Goal: Task Accomplishment & Management: Complete application form

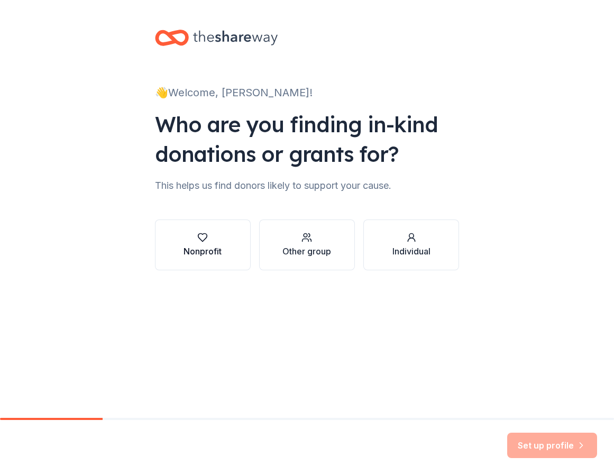
click at [201, 243] on div "Nonprofit" at bounding box center [203, 244] width 38 height 25
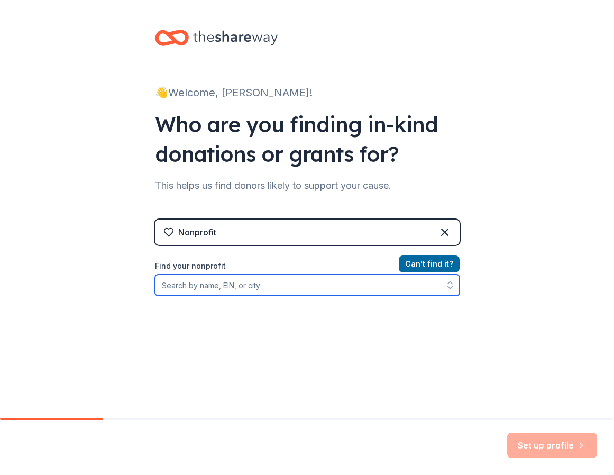
click at [266, 288] on input "Find your nonprofit" at bounding box center [307, 285] width 305 height 21
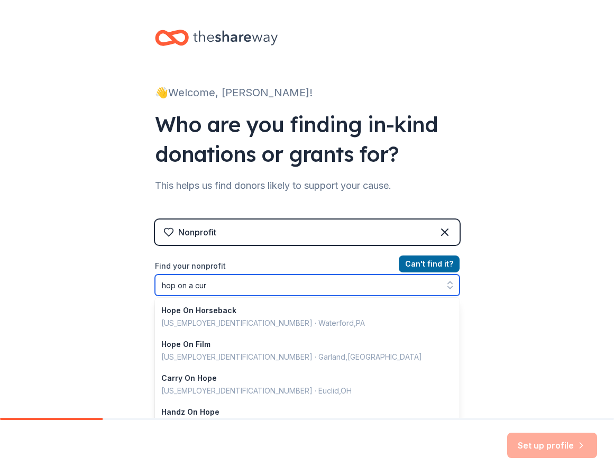
type input "hop on a cure"
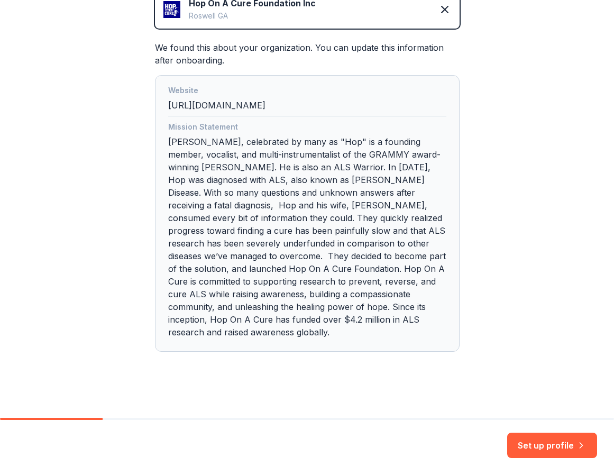
scroll to position [273, 0]
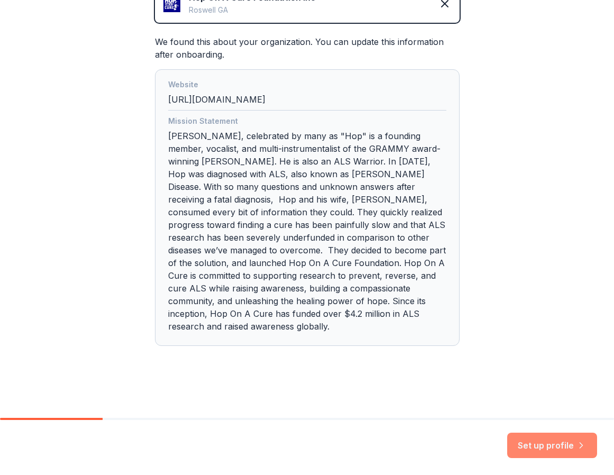
click at [540, 444] on button "Set up profile" at bounding box center [552, 445] width 90 height 25
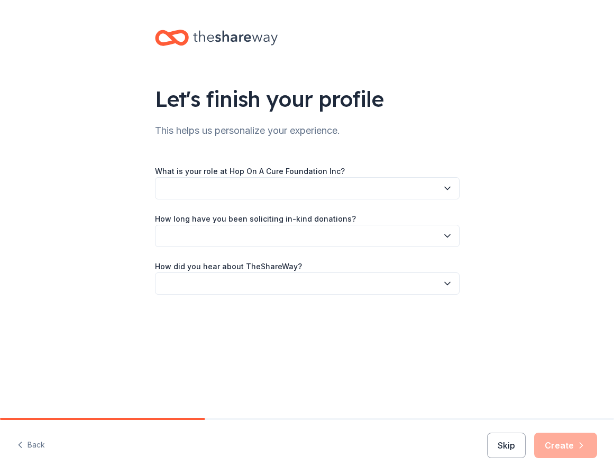
click at [246, 195] on button "button" at bounding box center [307, 188] width 305 height 22
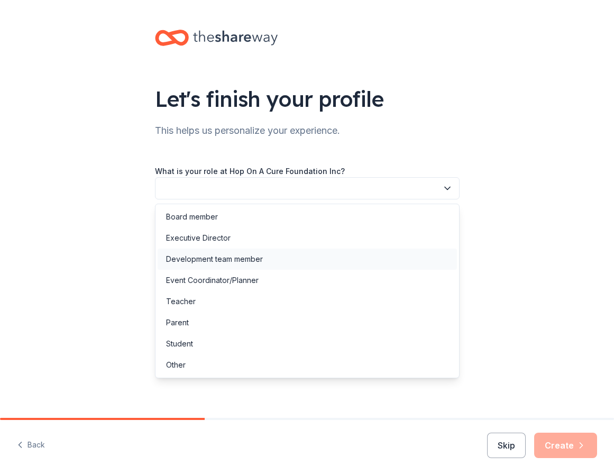
click at [225, 257] on div "Development team member" at bounding box center [214, 259] width 97 height 13
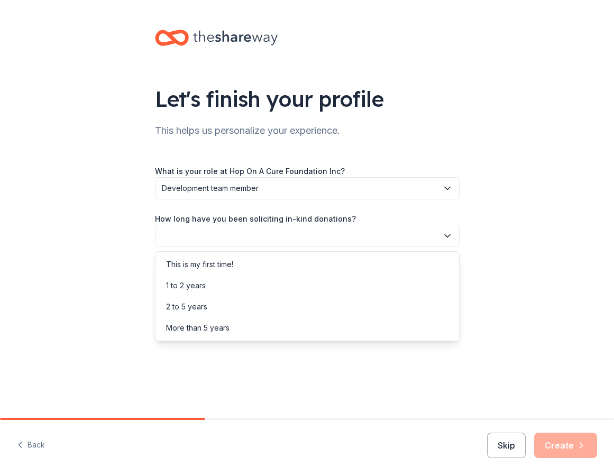
click at [271, 229] on button "button" at bounding box center [307, 236] width 305 height 22
click at [228, 285] on div "1 to 2 years" at bounding box center [307, 285] width 299 height 21
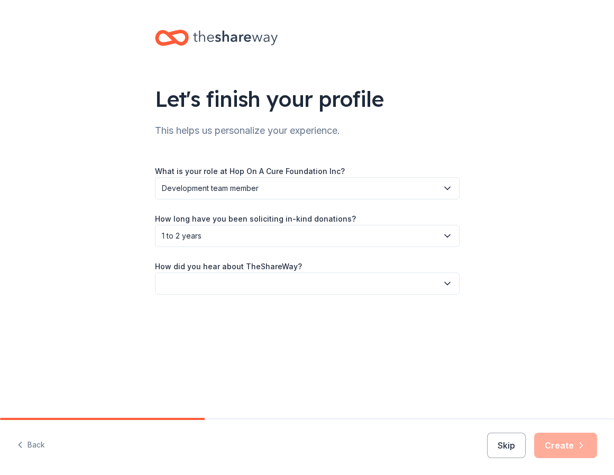
click at [243, 280] on button "button" at bounding box center [307, 283] width 305 height 22
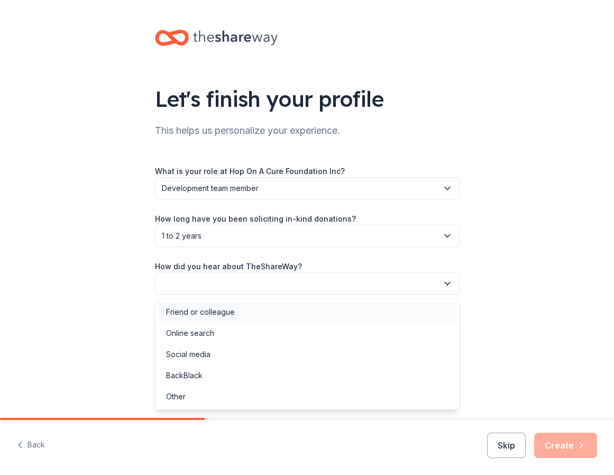
click at [231, 310] on div "Friend or colleague" at bounding box center [200, 312] width 69 height 13
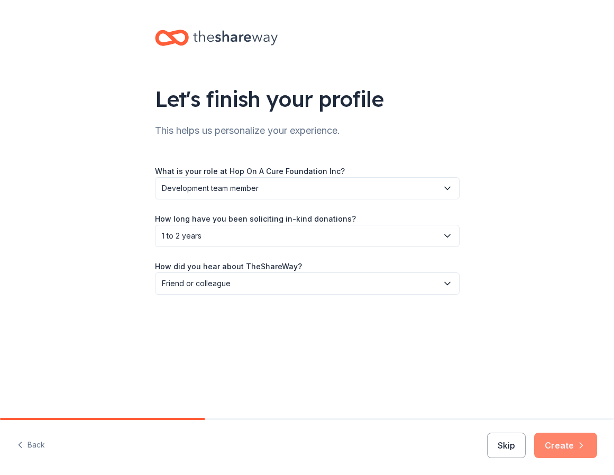
click at [568, 444] on button "Create" at bounding box center [565, 445] width 63 height 25
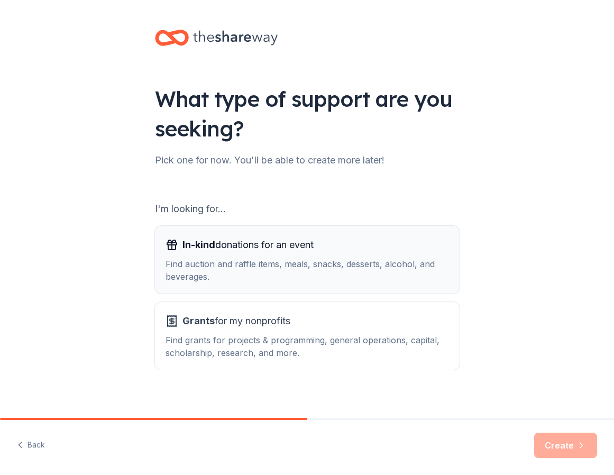
click at [270, 254] on div "In-kind donations for an event Find auction and raffle items, meals, snacks, de…" at bounding box center [308, 259] width 284 height 47
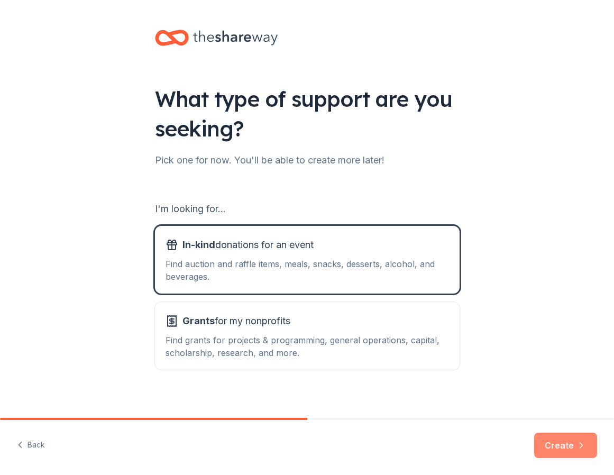
click at [554, 440] on button "Create" at bounding box center [565, 445] width 63 height 25
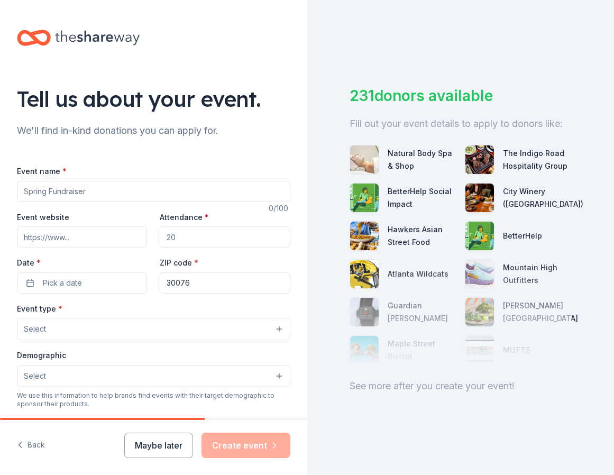
click at [87, 194] on input "Event name *" at bounding box center [154, 191] width 274 height 21
type input "Harmony for Hope, Defeating ALS"
click at [68, 238] on input "Event website" at bounding box center [82, 236] width 130 height 21
paste input "https://www.hoponacure.org/events/harmony-for-hope-2025"
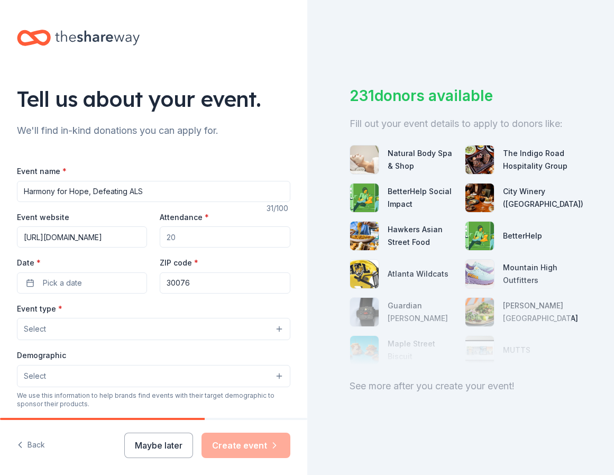
type input "https://www.hoponacure.org/events/harmony-for-hope-2025"
click at [192, 238] on input "Attendance *" at bounding box center [225, 236] width 130 height 21
type input "450"
click at [86, 284] on button "Pick a date" at bounding box center [82, 282] width 130 height 21
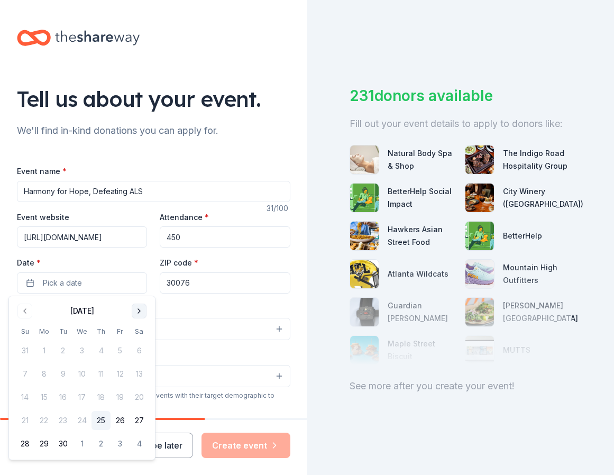
click at [142, 309] on button "Go to next month" at bounding box center [139, 311] width 15 height 15
click at [140, 397] on button "18" at bounding box center [139, 397] width 19 height 19
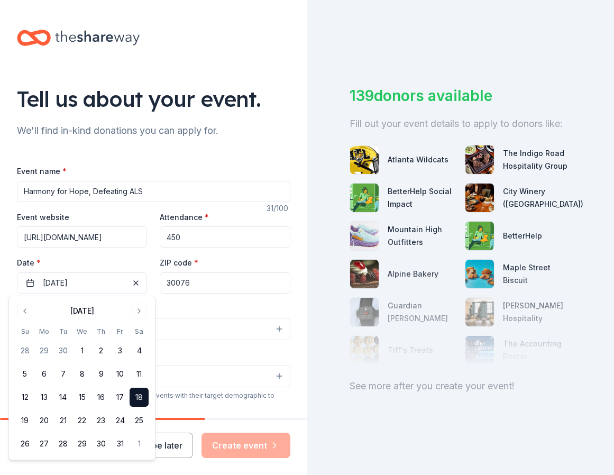
click at [211, 285] on input "30076" at bounding box center [225, 282] width 130 height 21
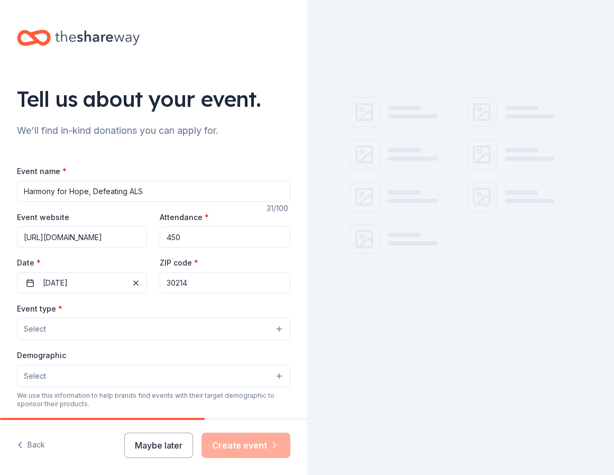
type input "30214"
click at [154, 327] on button "Select" at bounding box center [154, 329] width 274 height 22
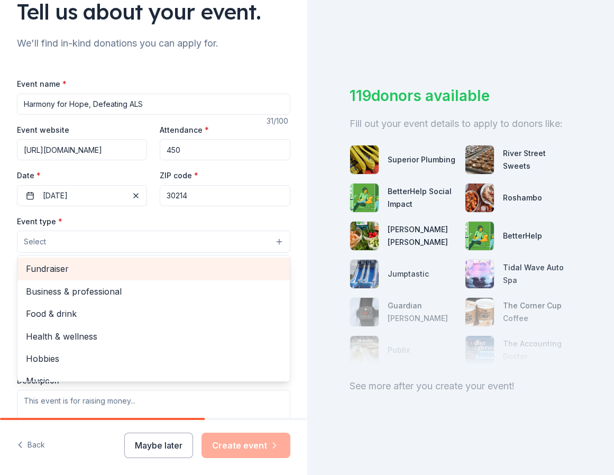
click at [99, 267] on span "Fundraiser" at bounding box center [154, 269] width 256 height 14
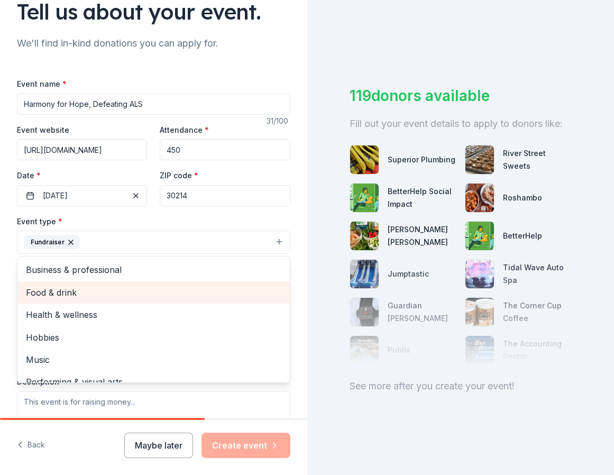
click at [71, 292] on span "Food & drink" at bounding box center [154, 293] width 256 height 14
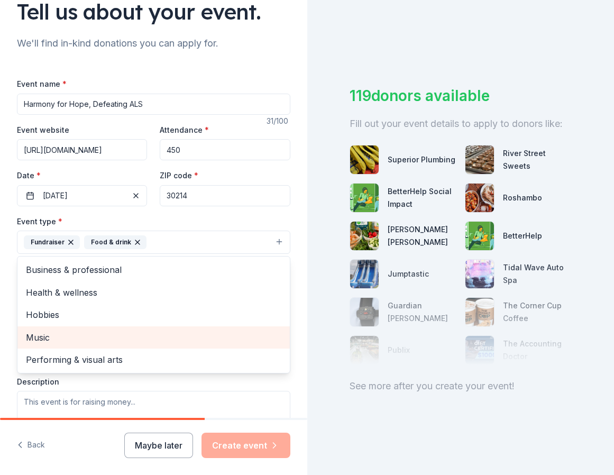
click at [59, 333] on span "Music" at bounding box center [154, 338] width 256 height 14
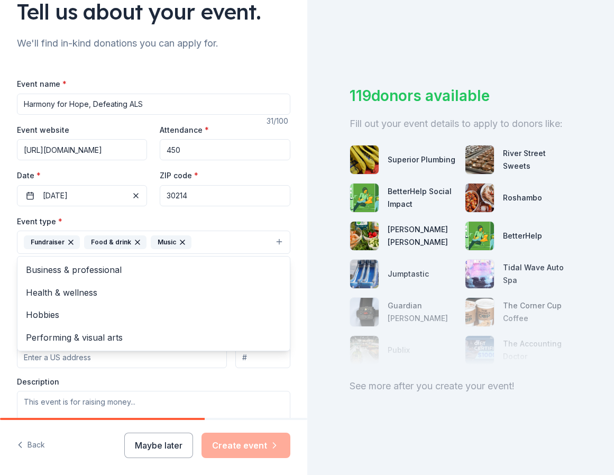
click at [5, 314] on div "Tell us about your event. We'll find in-kind donations you can apply for. Event…" at bounding box center [153, 265] width 307 height 705
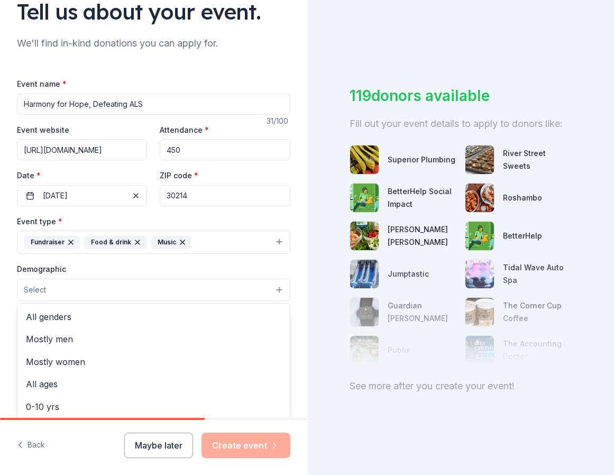
click at [67, 288] on button "Select" at bounding box center [154, 290] width 274 height 22
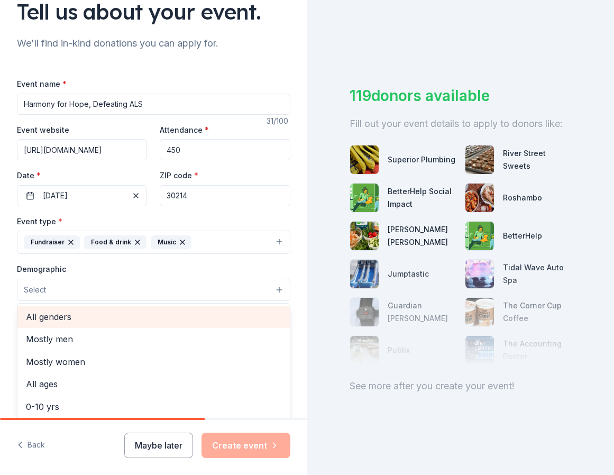
click at [74, 315] on span "All genders" at bounding box center [154, 317] width 256 height 14
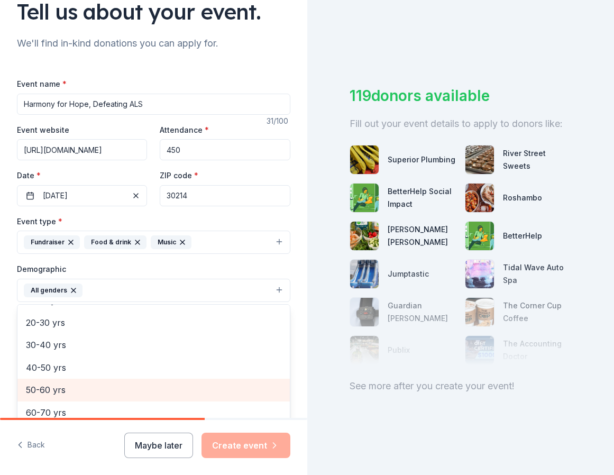
scroll to position [108, 0]
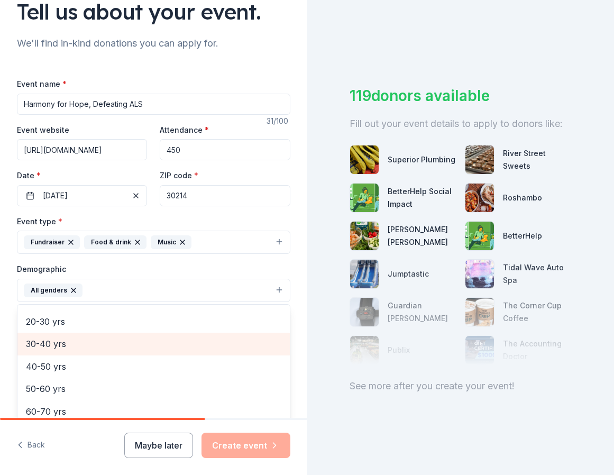
click at [75, 347] on span "30-40 yrs" at bounding box center [154, 344] width 256 height 14
click at [74, 346] on span "40-50 yrs" at bounding box center [154, 344] width 256 height 14
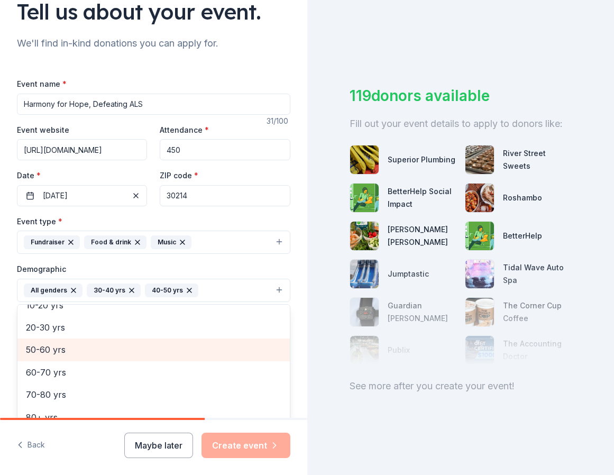
click at [71, 349] on span "50-60 yrs" at bounding box center [154, 350] width 256 height 14
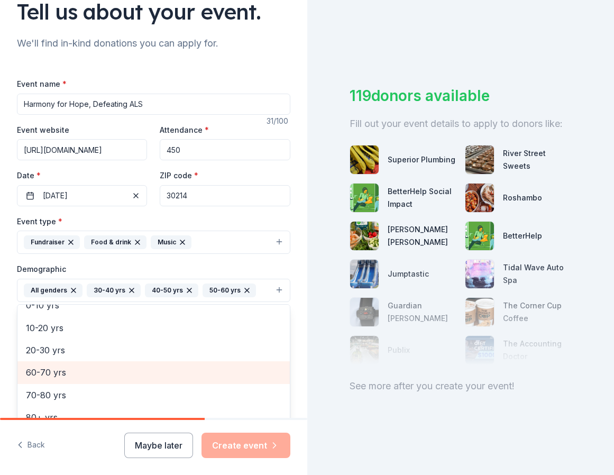
click at [51, 371] on span "60-70 yrs" at bounding box center [154, 373] width 256 height 14
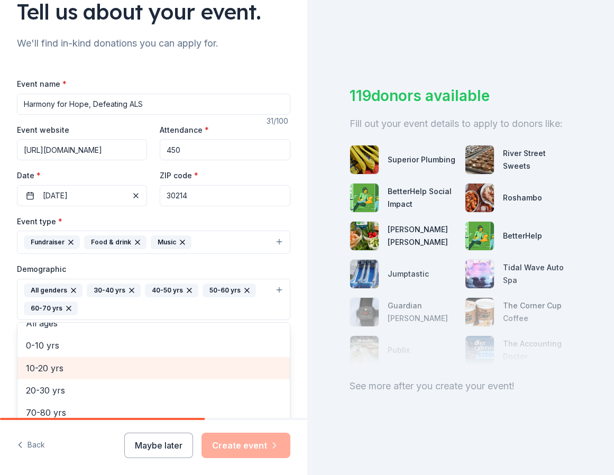
scroll to position [58, 0]
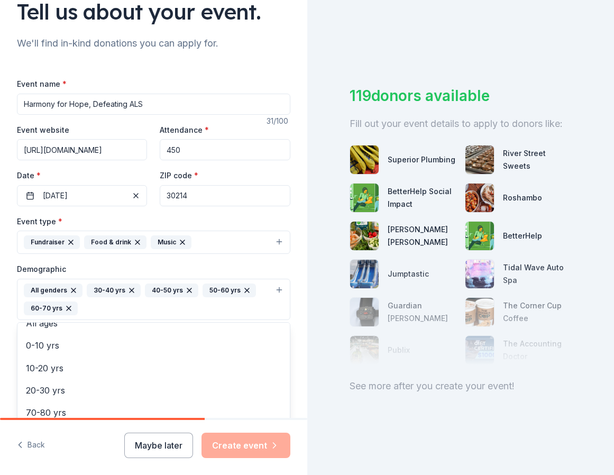
click at [7, 342] on div "Tell us about your event. We'll find in-kind donations you can apply for. Event…" at bounding box center [153, 275] width 307 height 724
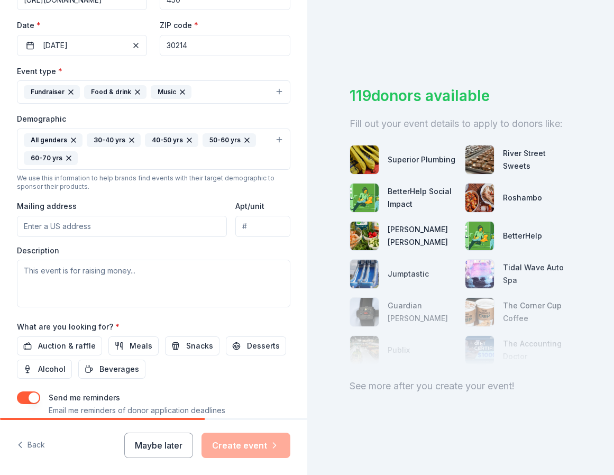
scroll to position [249, 0]
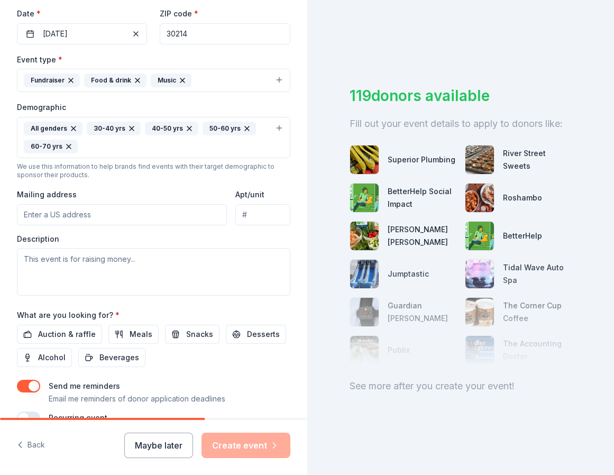
click at [53, 217] on input "Mailing address" at bounding box center [122, 214] width 210 height 21
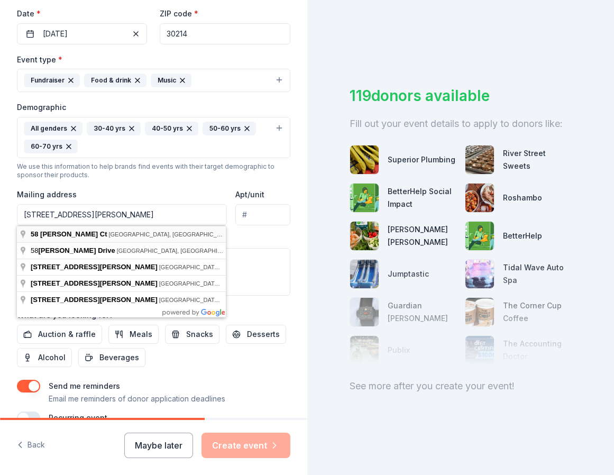
type input "58 Harris Court, Newnan, GA, 30263"
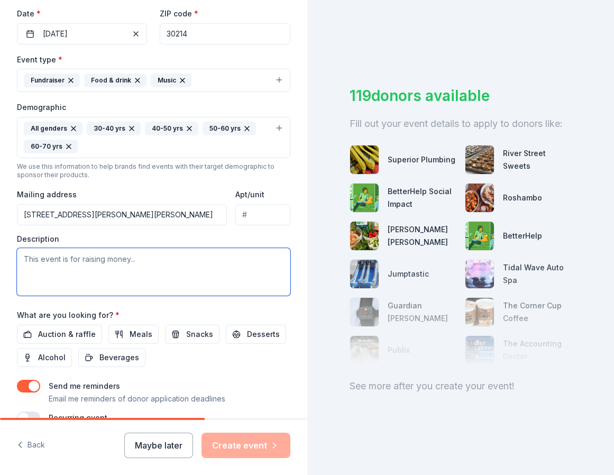
click at [83, 263] on textarea at bounding box center [154, 272] width 274 height 48
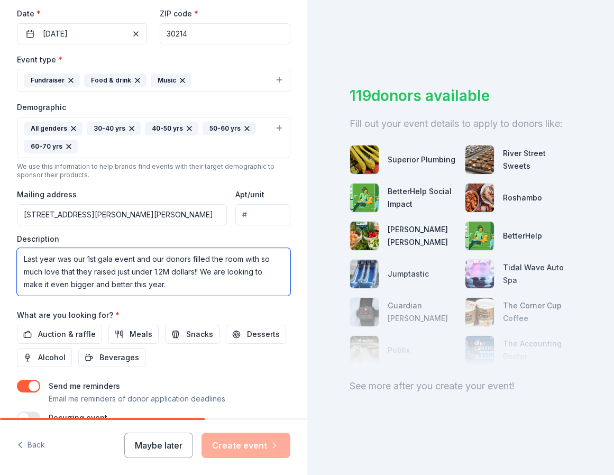
paste textarea "evening of music & fun to raise awareness and funding for crucial ALS research.…"
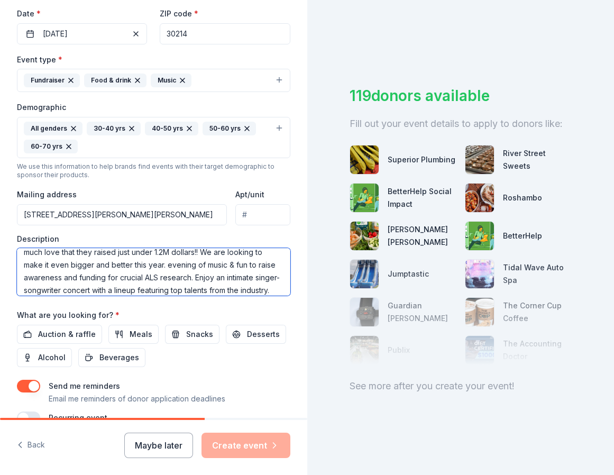
click at [168, 264] on textarea "Last year was our 1st gala event and our donors filled the room with so much lo…" at bounding box center [154, 272] width 274 height 48
click at [211, 264] on textarea "Last year was our 1st gala event and our donors filled the room with so much lo…" at bounding box center [154, 272] width 274 height 48
click at [249, 265] on textarea "Last year was our 1st gala event and our donors filled the room with so much lo…" at bounding box center [154, 272] width 274 height 48
click at [245, 266] on textarea "Last year was our 1st gala event and our donors filled the room with so much lo…" at bounding box center [154, 272] width 274 height 48
drag, startPoint x: 184, startPoint y: 277, endPoint x: 193, endPoint y: 277, distance: 9.5
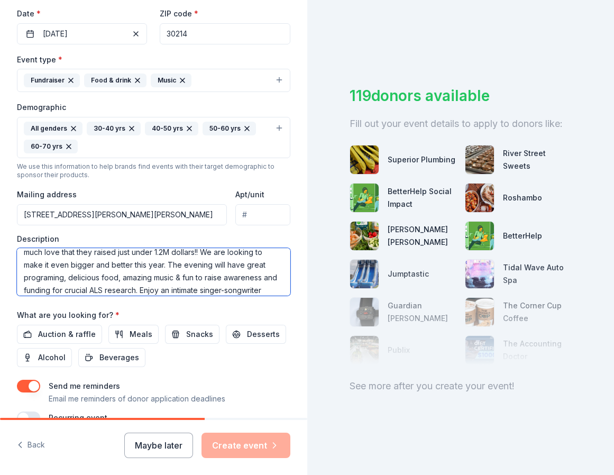
click at [193, 277] on textarea "Last year was our 1st gala event and our donors filled the room with so much lo…" at bounding box center [154, 272] width 274 height 48
click at [179, 279] on textarea "Last year was our 1st gala event and our donors filled the room with so much lo…" at bounding box center [154, 272] width 274 height 48
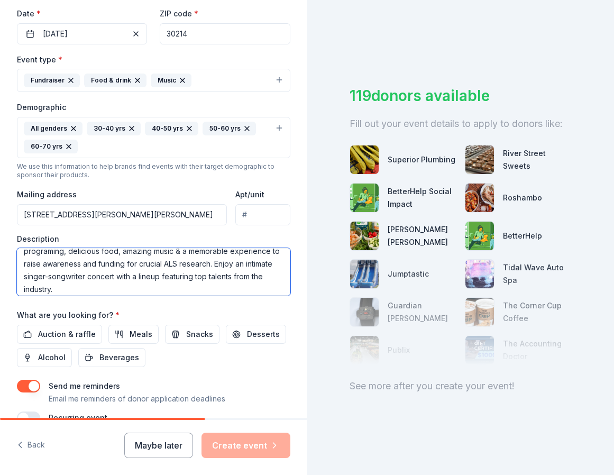
scroll to position [50, 0]
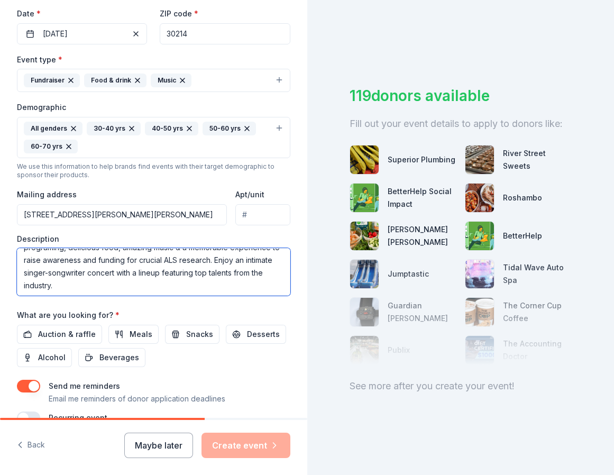
click at [216, 260] on textarea "Last year was our 1st gala event and our donors filled the room with so much lo…" at bounding box center [154, 272] width 274 height 48
click at [28, 273] on textarea "Last year was our 1st gala event and our donors filled the room with so much lo…" at bounding box center [154, 272] width 274 height 48
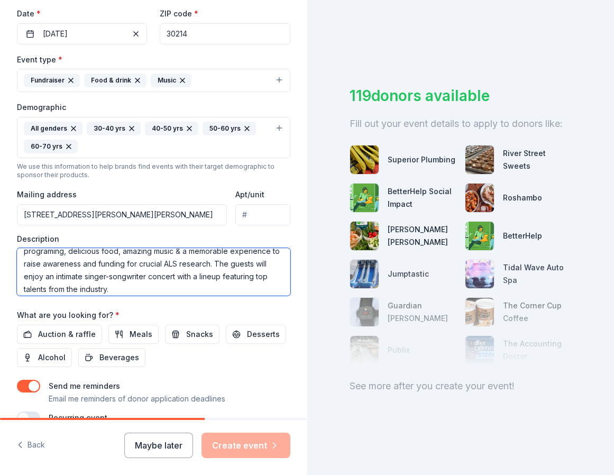
scroll to position [47, 0]
click at [116, 288] on textarea "Last year was our 1st gala event and our donors filled the room with so much lo…" at bounding box center [154, 272] width 274 height 48
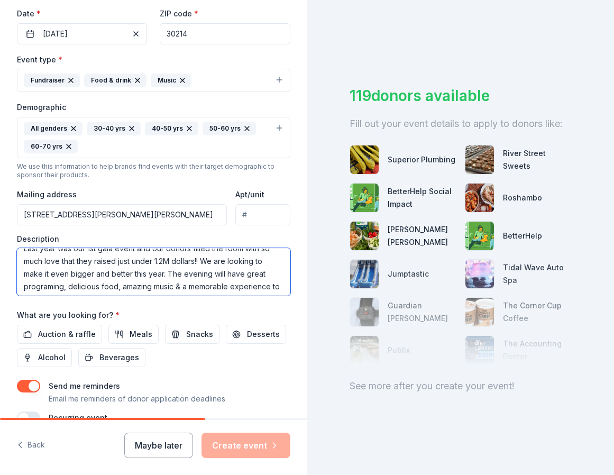
scroll to position [0, 0]
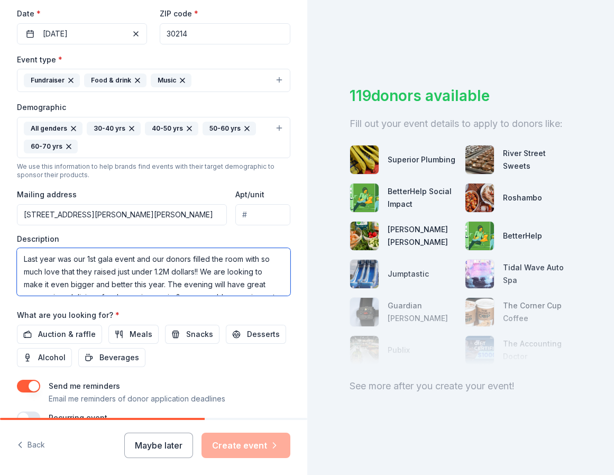
click at [139, 259] on textarea "Last year was our 1st gala event and our donors filled the room with so much lo…" at bounding box center [154, 272] width 274 height 48
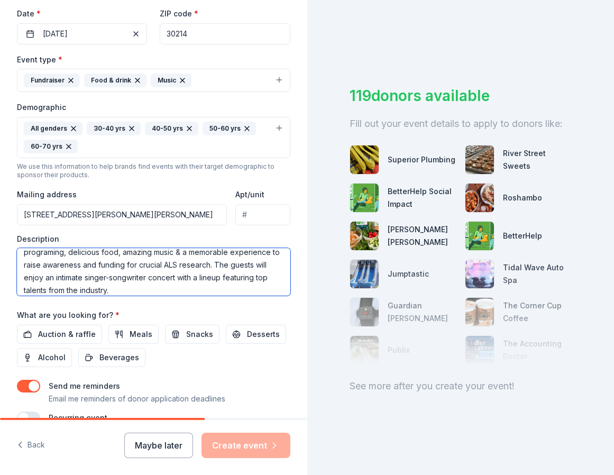
scroll to position [48, 0]
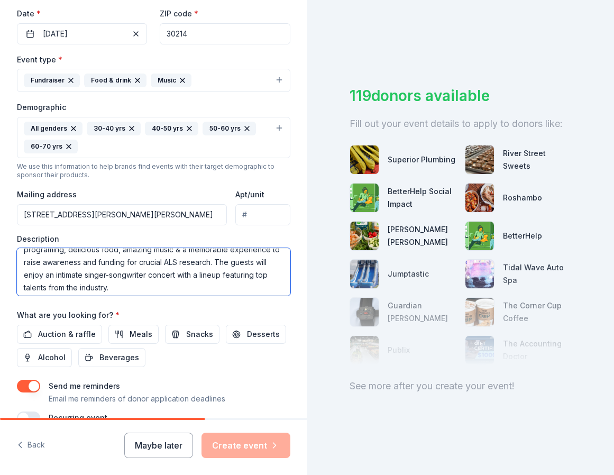
click at [125, 287] on textarea "Last year was our 1st gala event and our donors filled the room with so much lo…" at bounding box center [154, 272] width 274 height 48
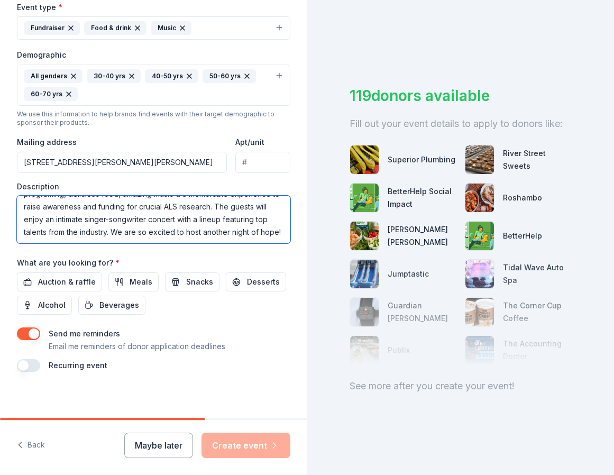
scroll to position [306, 0]
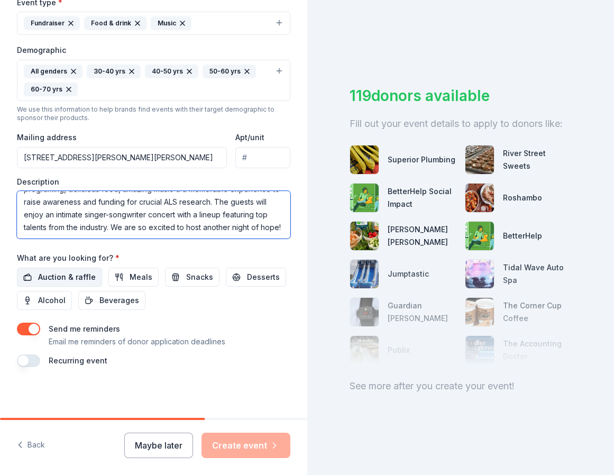
type textarea "Last year was our 1st gala event and our donors filled the room with so much lo…"
click at [76, 278] on span "Auction & raffle" at bounding box center [67, 277] width 58 height 13
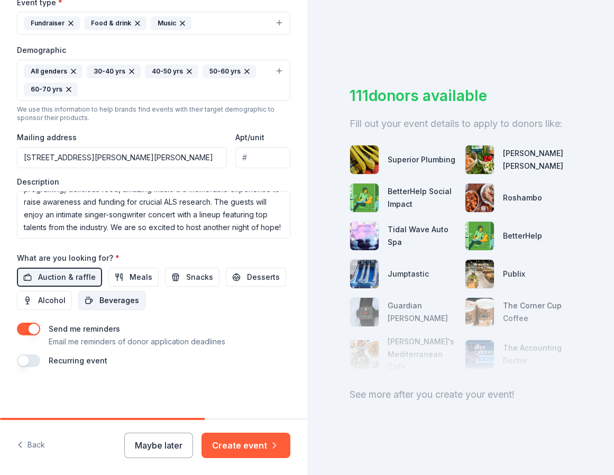
click at [116, 304] on span "Beverages" at bounding box center [119, 300] width 40 height 13
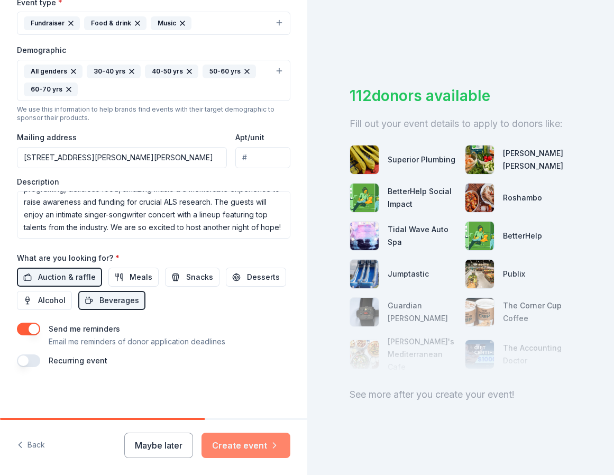
click at [259, 446] on button "Create event" at bounding box center [246, 445] width 89 height 25
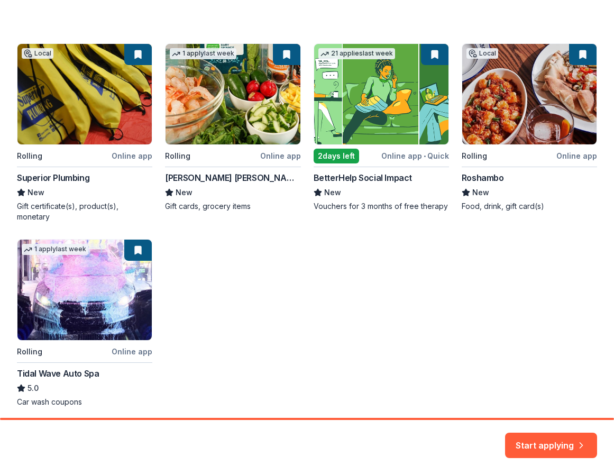
scroll to position [212, 0]
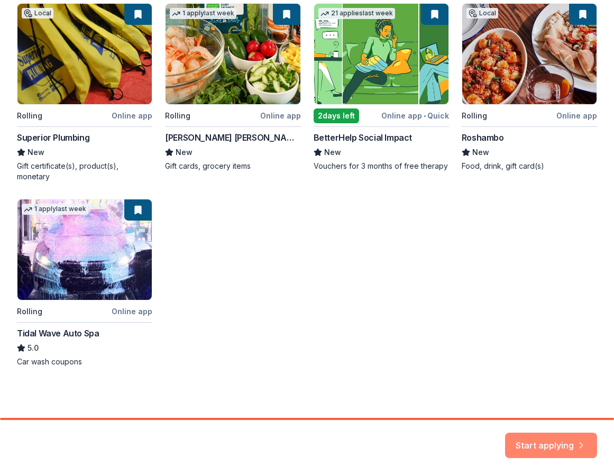
click at [552, 436] on button "Start applying" at bounding box center [551, 438] width 92 height 25
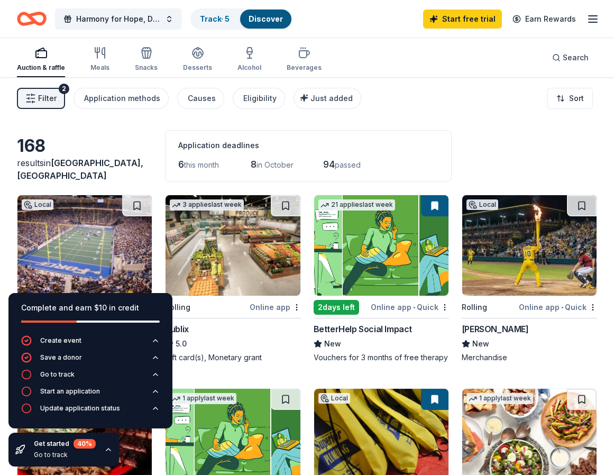
click at [48, 101] on span "Filter" at bounding box center [47, 98] width 19 height 13
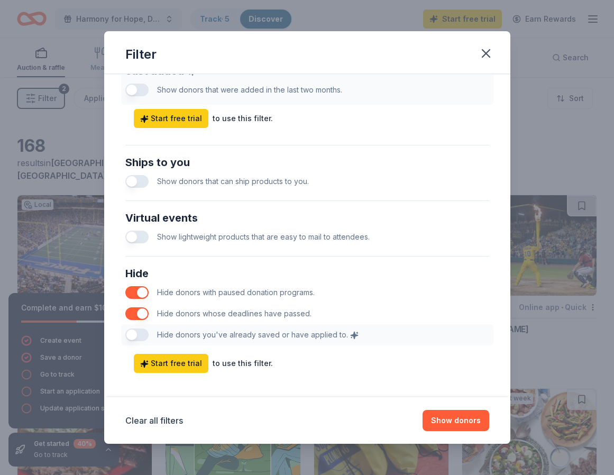
scroll to position [446, 0]
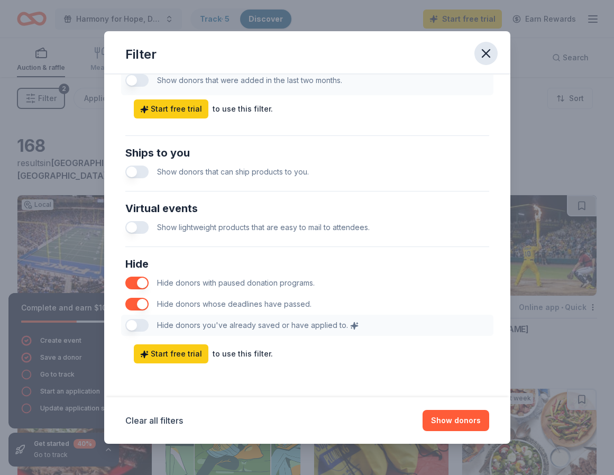
click at [488, 52] on icon "button" at bounding box center [486, 53] width 15 height 15
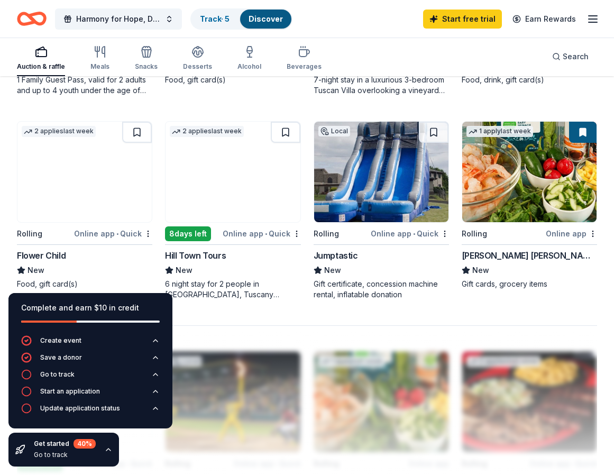
scroll to position [896, 0]
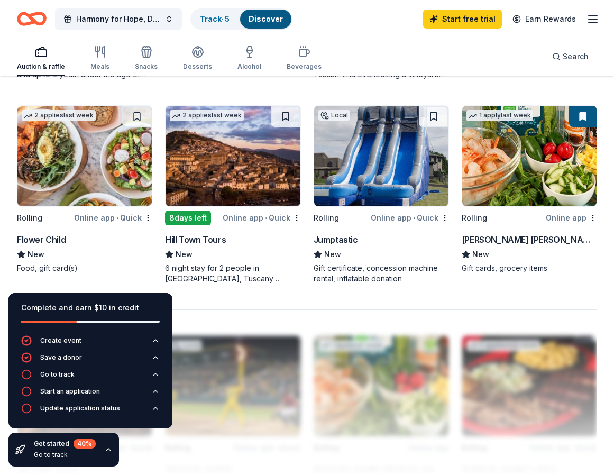
click at [242, 268] on div "6 night stay for 2 people in Cortona, Tuscany (charity rate is $1380; retails a…" at bounding box center [232, 273] width 135 height 21
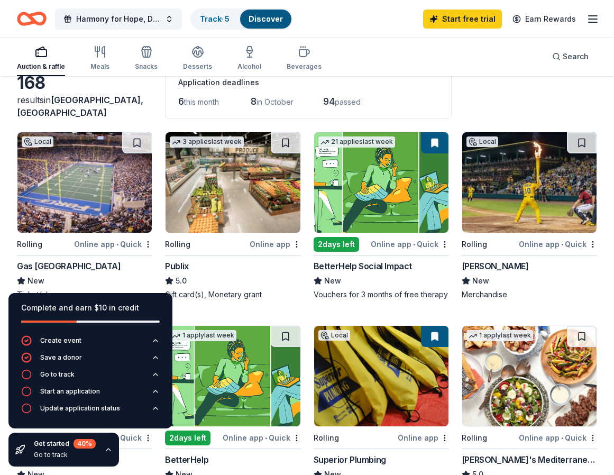
scroll to position [93, 0]
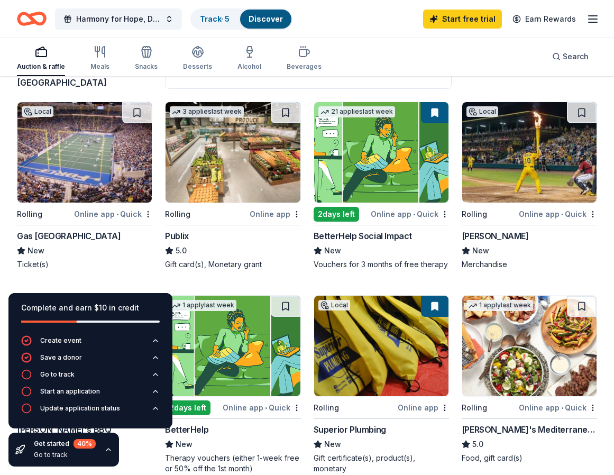
click at [80, 235] on div "Gas South District" at bounding box center [69, 236] width 104 height 13
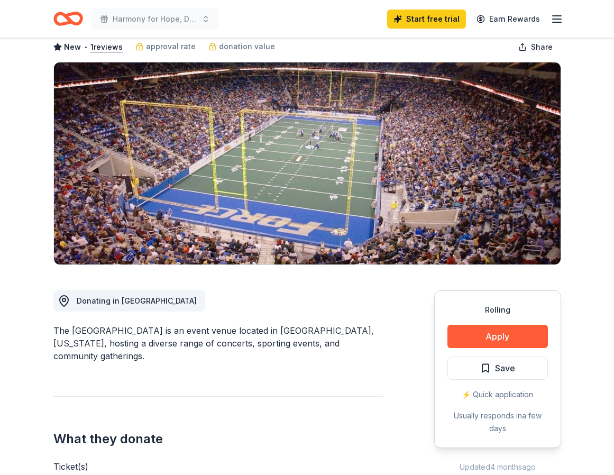
scroll to position [49, 0]
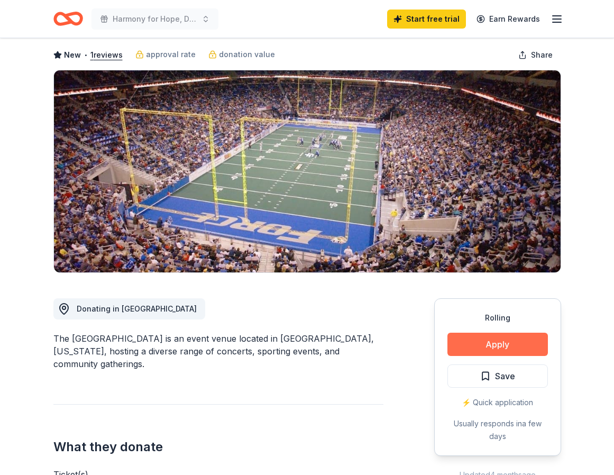
click at [494, 340] on button "Apply" at bounding box center [498, 344] width 101 height 23
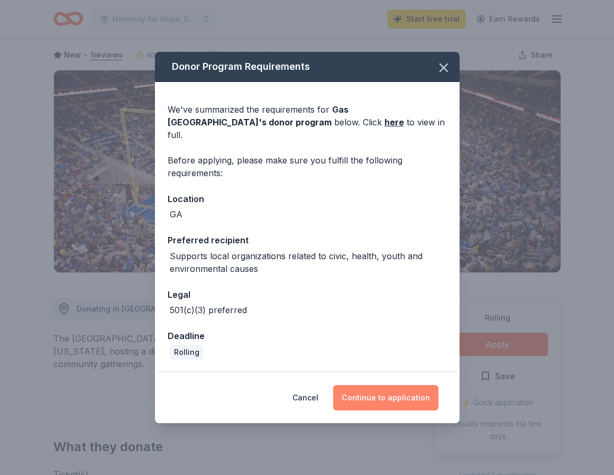
click at [406, 391] on button "Continue to application" at bounding box center [385, 397] width 105 height 25
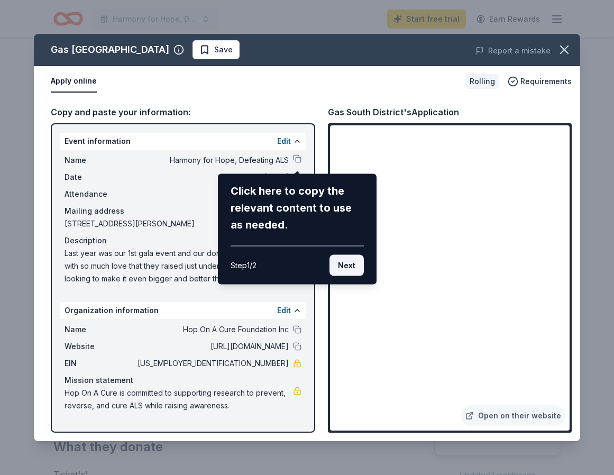
click at [350, 265] on button "Next" at bounding box center [347, 265] width 34 height 21
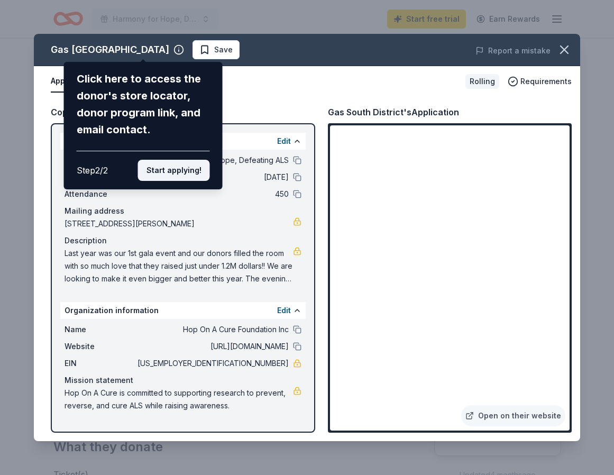
click at [190, 174] on button "Start applying!" at bounding box center [174, 170] width 72 height 21
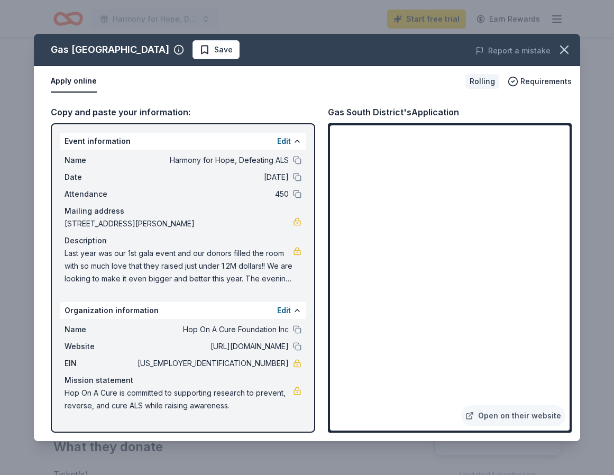
click at [190, 160] on span "Harmony for Hope, Defeating ALS" at bounding box center [211, 160] width 153 height 13
click at [235, 330] on span "Hop On A Cure Foundation Inc" at bounding box center [211, 329] width 153 height 13
click at [298, 328] on button at bounding box center [297, 329] width 8 height 8
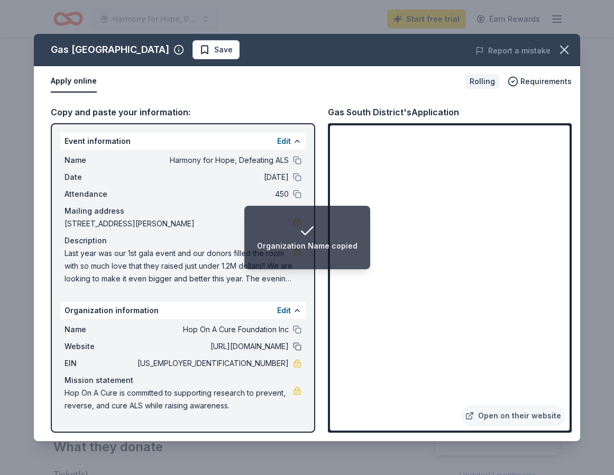
click at [298, 346] on button at bounding box center [297, 346] width 8 height 8
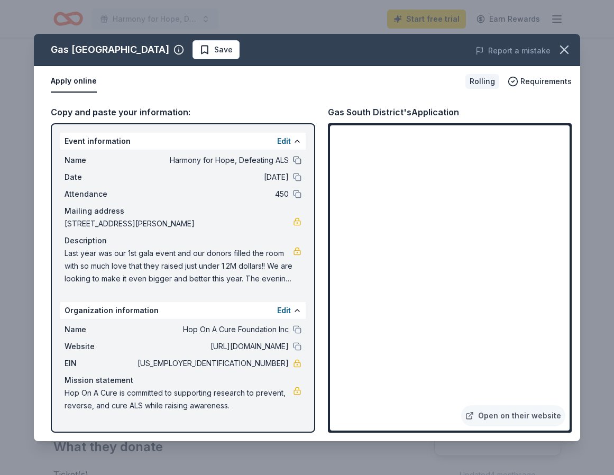
click at [296, 160] on button at bounding box center [297, 160] width 8 height 8
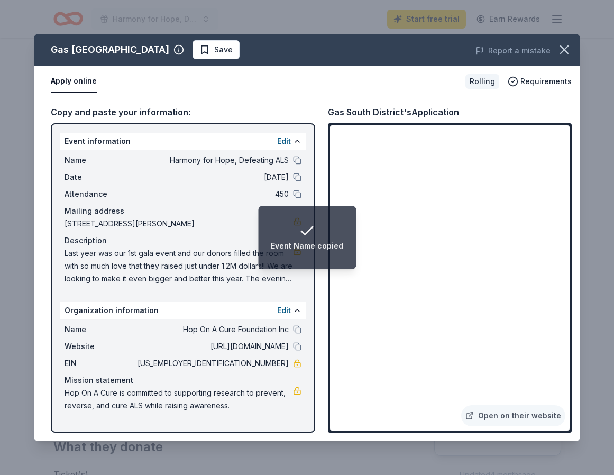
click at [167, 254] on span "Last year was our 1st gala event and our donors filled the room with so much lo…" at bounding box center [179, 266] width 229 height 38
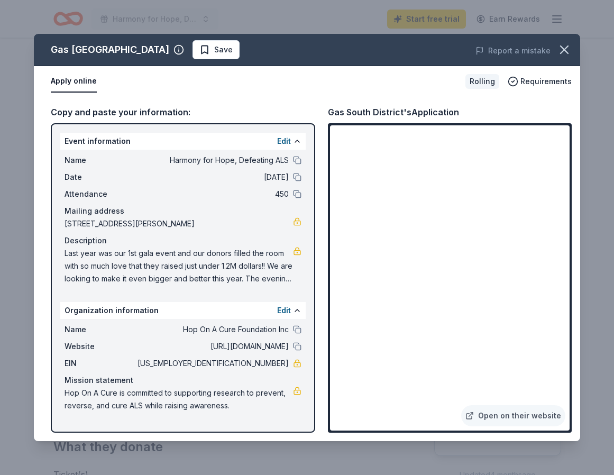
click at [249, 262] on span "Last year was our 1st gala event and our donors filled the room with so much lo…" at bounding box center [179, 266] width 229 height 38
drag, startPoint x: 61, startPoint y: 252, endPoint x: 127, endPoint y: 267, distance: 68.3
click at [127, 267] on div "Name Harmony for Hope, Defeating ALS Date 10/18/25 Attendance 450 Mailing addre…" at bounding box center [182, 220] width 245 height 140
click at [228, 266] on span "Last year was our 1st gala event and our donors filled the room with so much lo…" at bounding box center [179, 266] width 229 height 38
click at [227, 266] on span "Last year was our 1st gala event and our donors filled the room with so much lo…" at bounding box center [179, 266] width 229 height 38
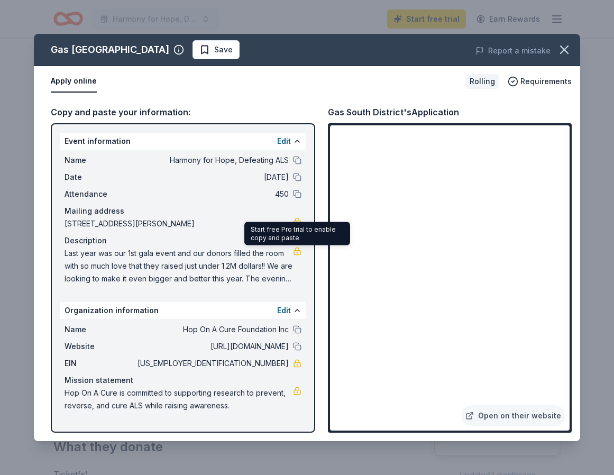
click at [298, 252] on link at bounding box center [297, 251] width 8 height 8
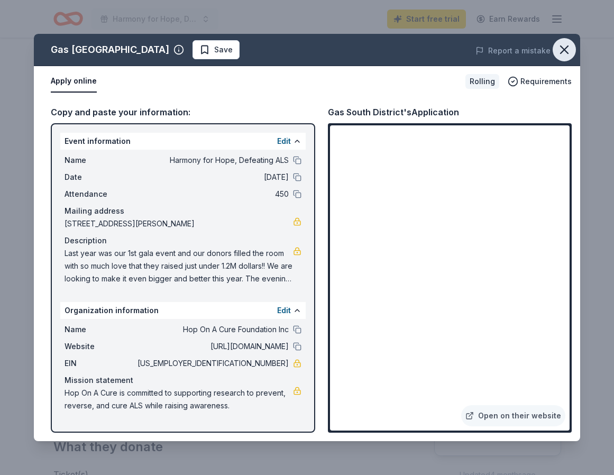
click at [565, 51] on icon "button" at bounding box center [564, 49] width 7 height 7
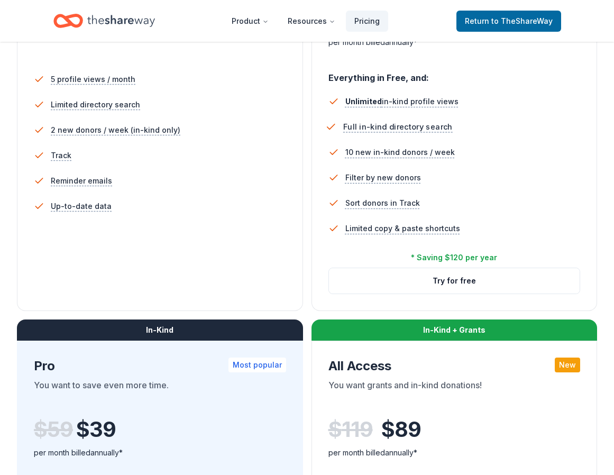
scroll to position [297, 0]
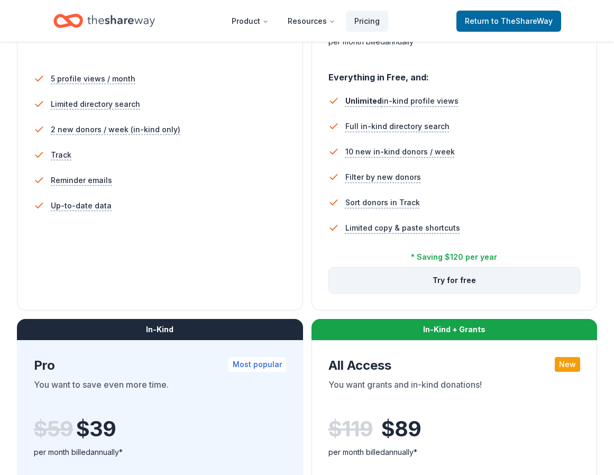
click at [432, 280] on button "Try for free" at bounding box center [454, 280] width 251 height 25
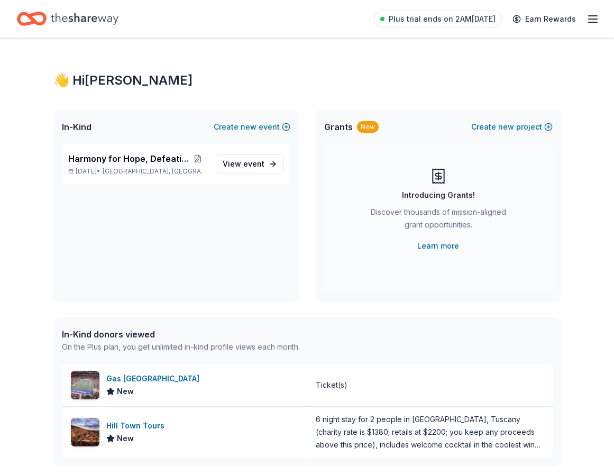
click at [595, 20] on icon "button" at bounding box center [593, 19] width 13 height 13
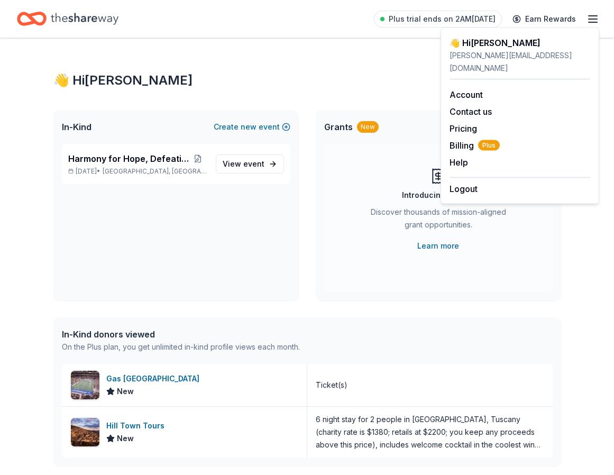
click at [350, 87] on div "👋 Hi [PERSON_NAME]" at bounding box center [307, 80] width 508 height 17
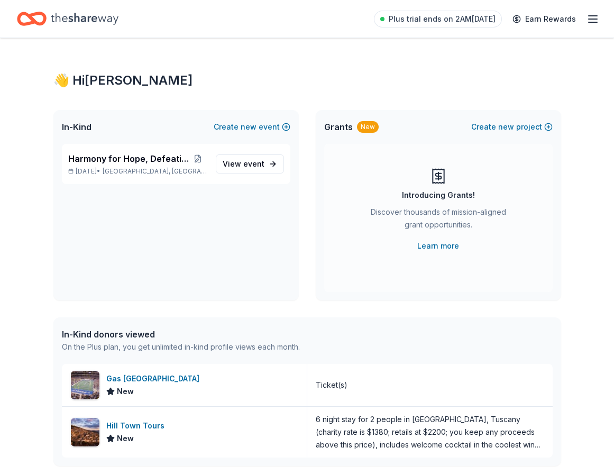
click at [175, 337] on div "In-Kind donors viewed" at bounding box center [181, 334] width 238 height 13
click at [150, 334] on div "In-Kind donors viewed" at bounding box center [181, 334] width 238 height 13
click at [154, 160] on span "Harmony for Hope, Defeating ALS" at bounding box center [128, 158] width 121 height 13
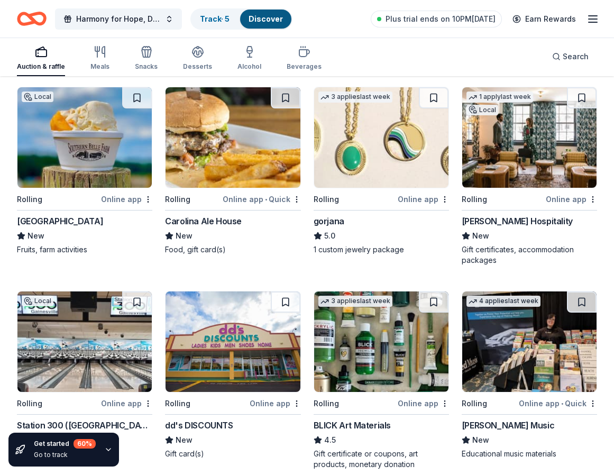
scroll to position [1747, 0]
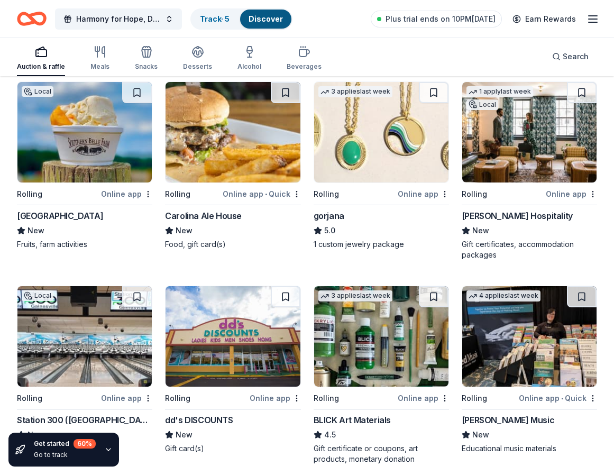
click at [517, 215] on div "Oliver Hospitality" at bounding box center [517, 215] width 111 height 13
click at [364, 217] on div "gorjana" at bounding box center [381, 215] width 135 height 13
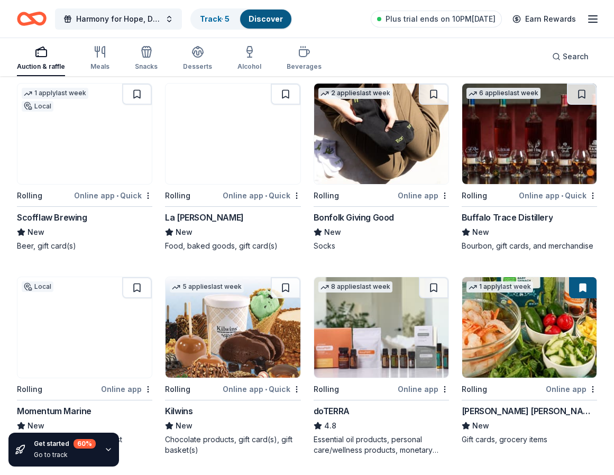
scroll to position [2149, 0]
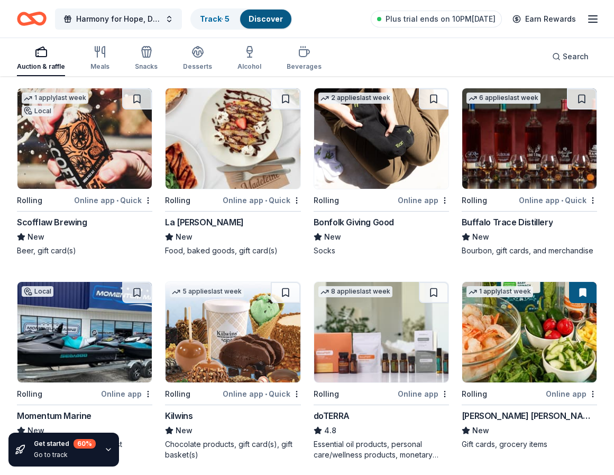
click at [525, 221] on div "Buffalo Trace Distillery" at bounding box center [507, 222] width 91 height 13
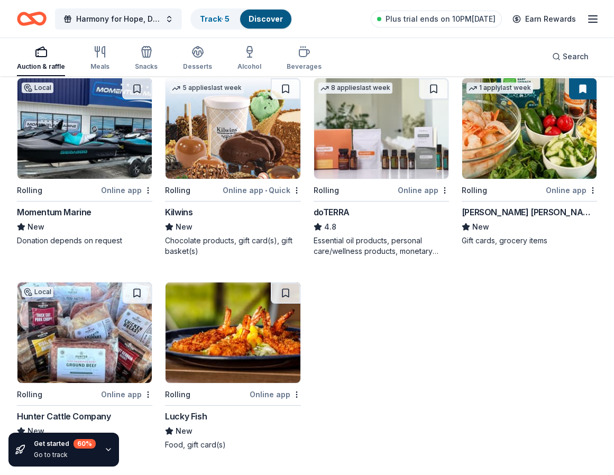
scroll to position [2353, 0]
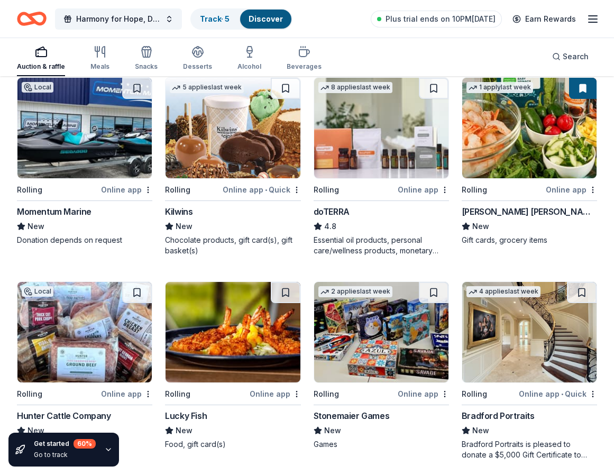
click at [71, 178] on img at bounding box center [84, 128] width 134 height 101
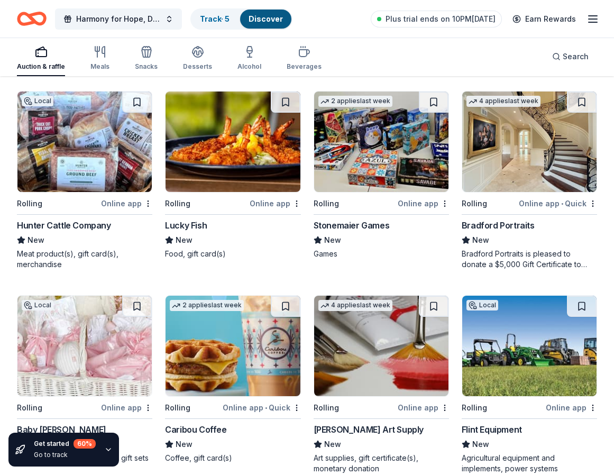
scroll to position [2546, 0]
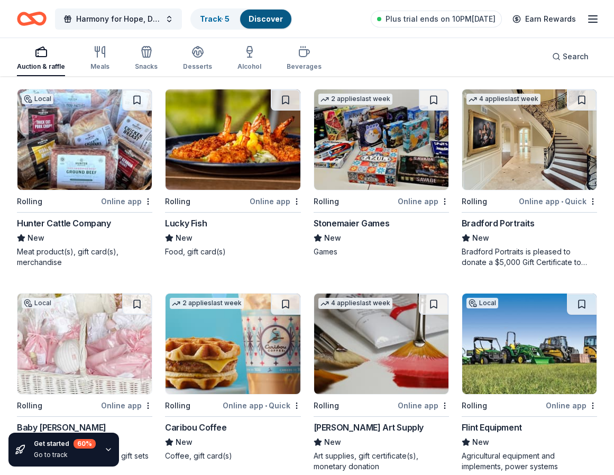
click at [525, 222] on div "Bradford Portraits" at bounding box center [498, 223] width 73 height 13
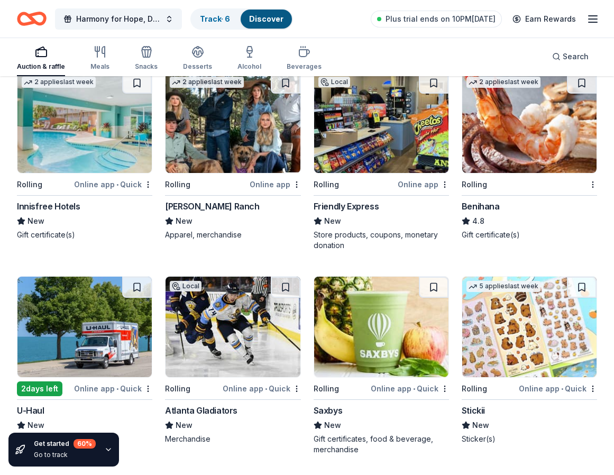
scroll to position [2969, 0]
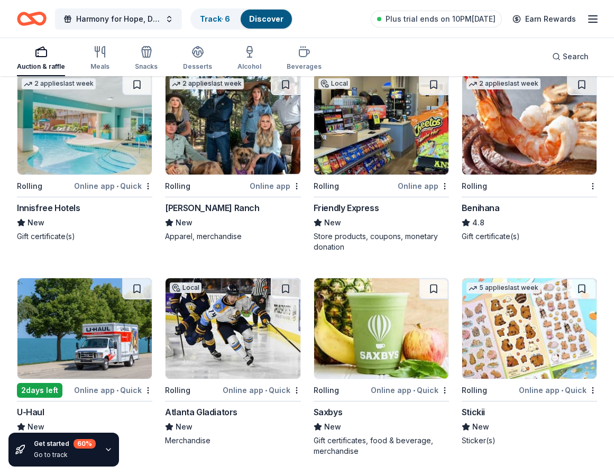
click at [505, 203] on div "Benihana" at bounding box center [529, 208] width 135 height 13
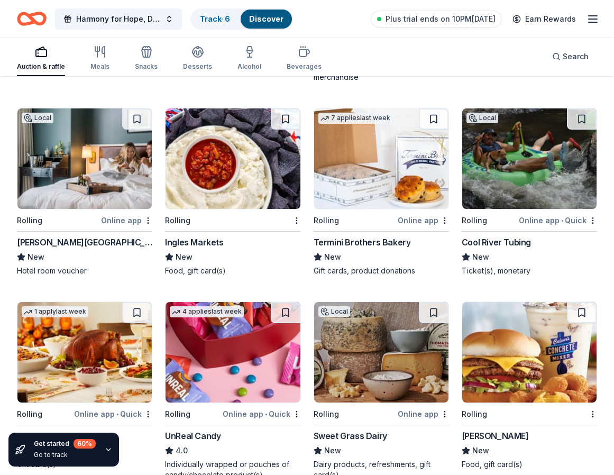
scroll to position [3340, 0]
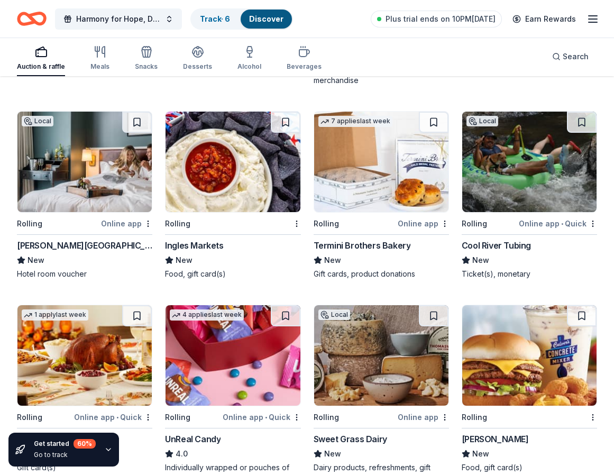
click at [512, 189] on img at bounding box center [529, 162] width 134 height 101
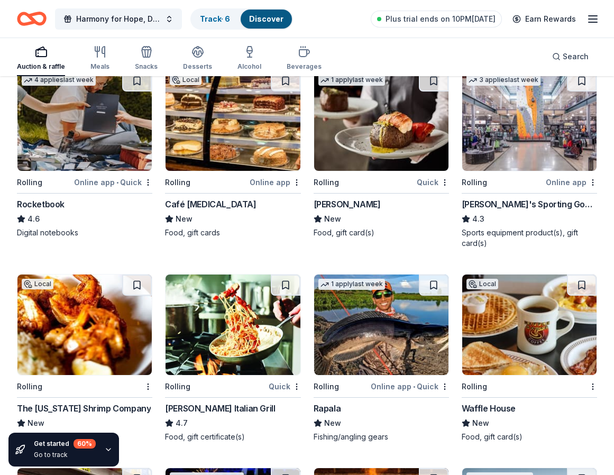
scroll to position [3776, 0]
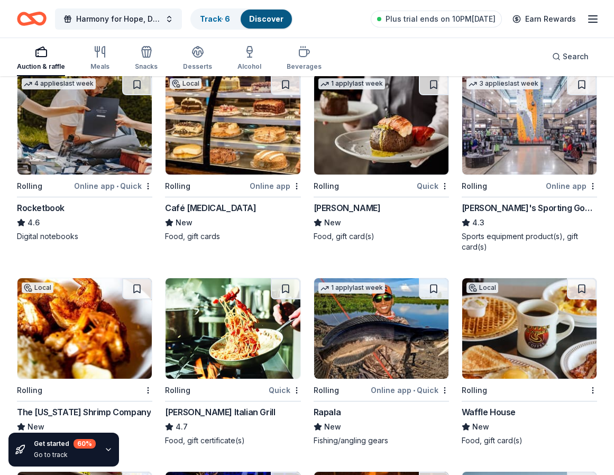
click at [397, 149] on img at bounding box center [381, 124] width 134 height 101
click at [234, 142] on img at bounding box center [233, 124] width 134 height 101
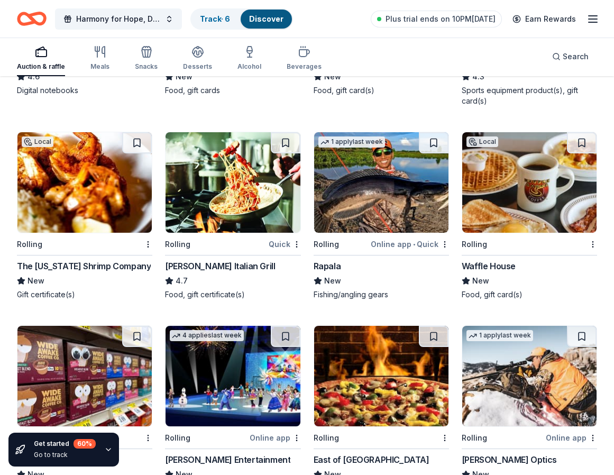
scroll to position [3922, 0]
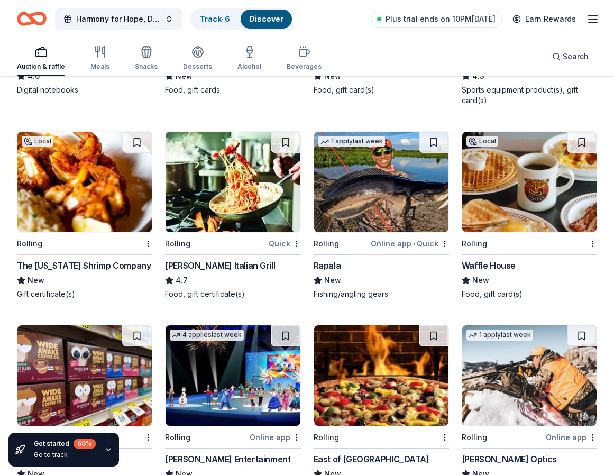
click at [379, 198] on img at bounding box center [381, 182] width 134 height 101
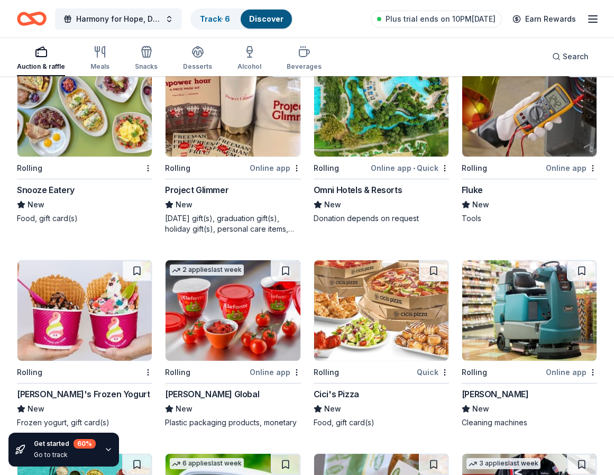
scroll to position [4368, 0]
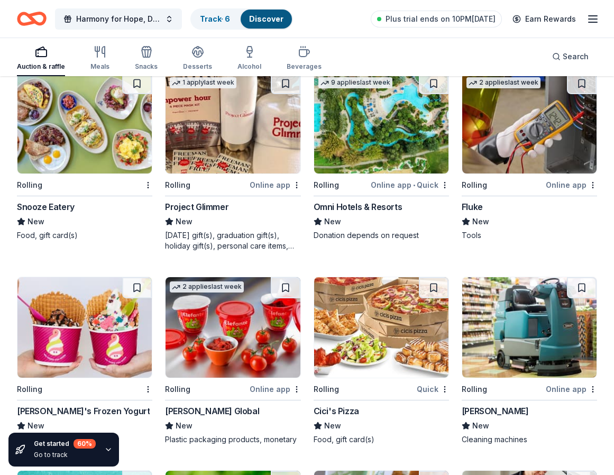
click at [367, 204] on div "Omni Hotels & Resorts" at bounding box center [358, 207] width 89 height 13
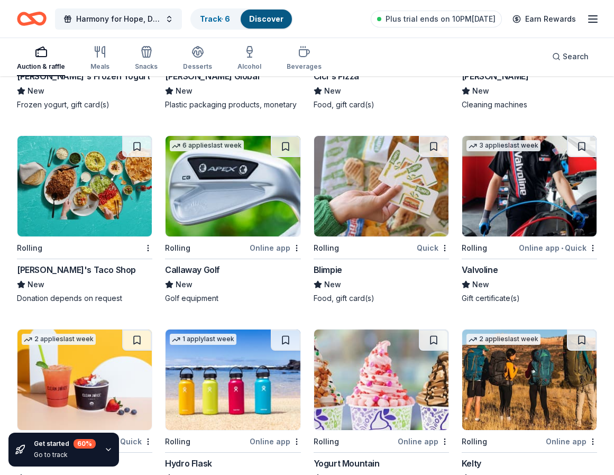
scroll to position [4720, 0]
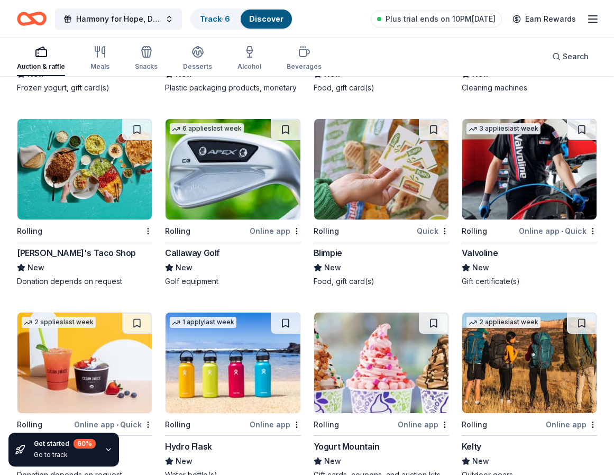
click at [246, 197] on img at bounding box center [233, 169] width 134 height 101
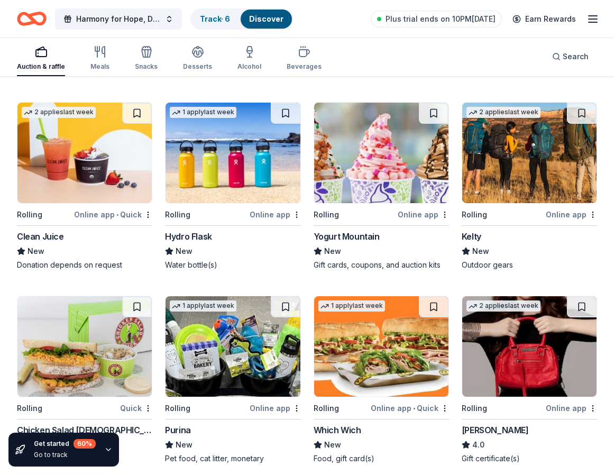
scroll to position [4941, 0]
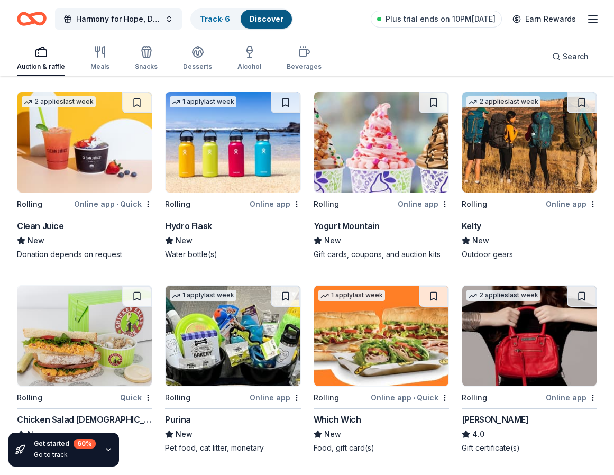
click at [539, 178] on img at bounding box center [529, 142] width 134 height 101
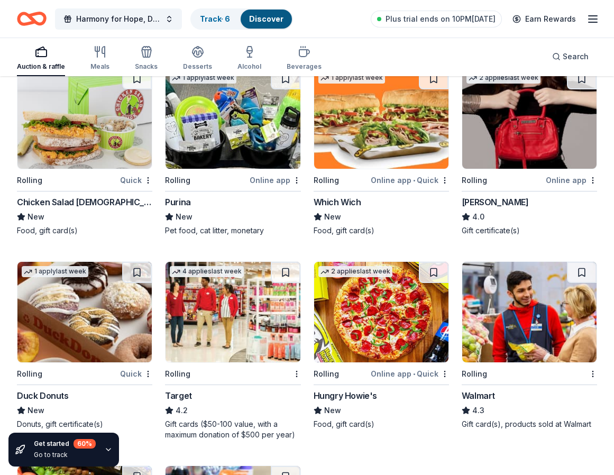
scroll to position [5160, 0]
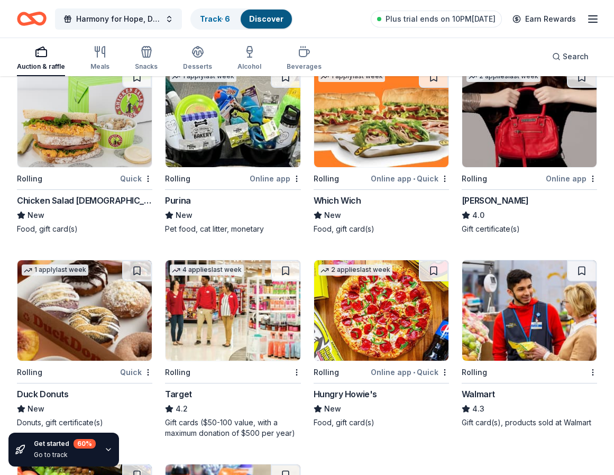
click at [509, 160] on img at bounding box center [529, 117] width 134 height 101
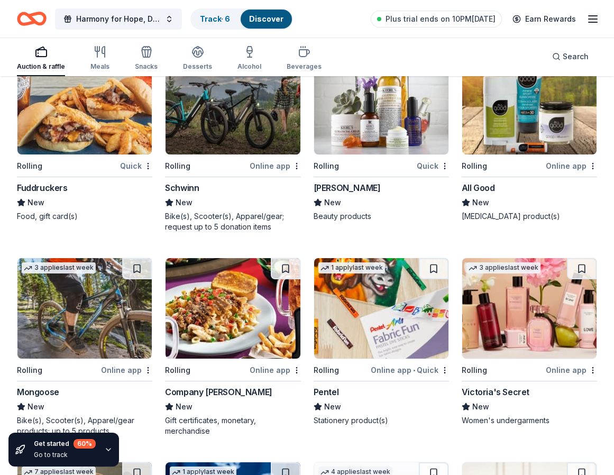
scroll to position [5767, 0]
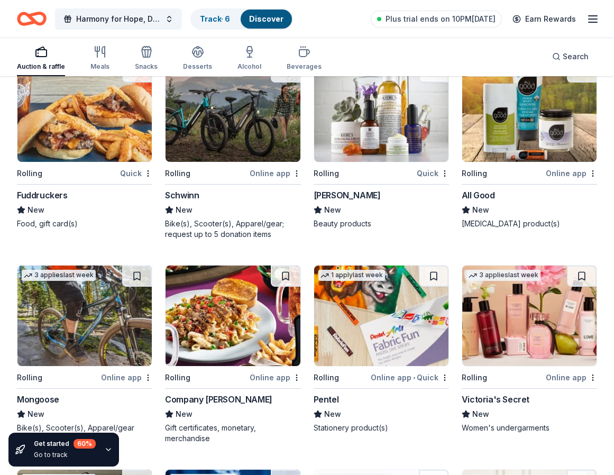
click at [209, 156] on img at bounding box center [233, 111] width 134 height 101
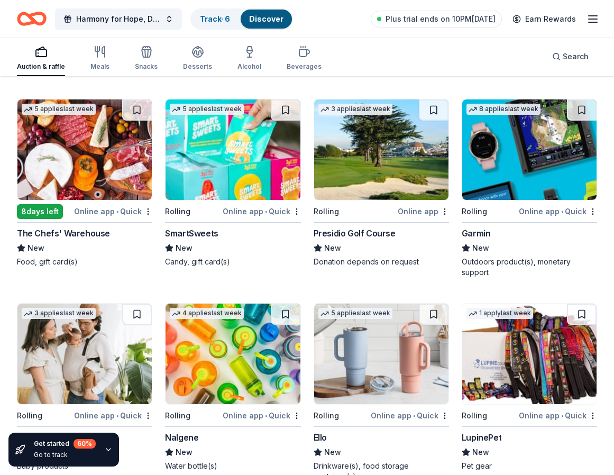
scroll to position [6942, 0]
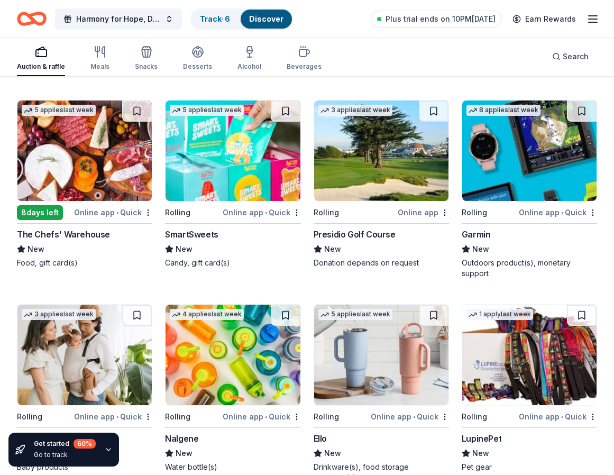
click at [503, 205] on div "8 applies last week Rolling Online app • Quick Garmin New Outdoors product(s), …" at bounding box center [529, 189] width 135 height 179
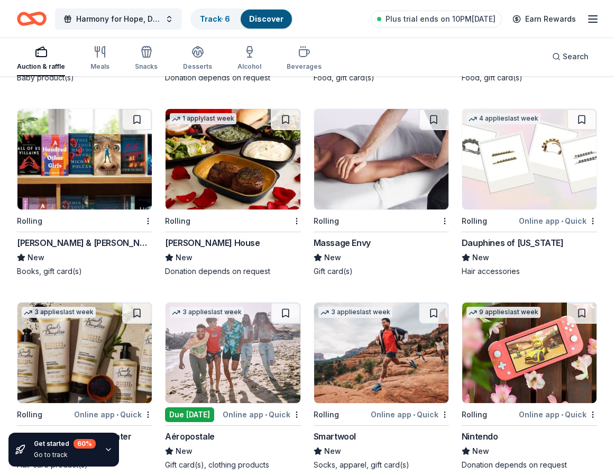
scroll to position [7536, 0]
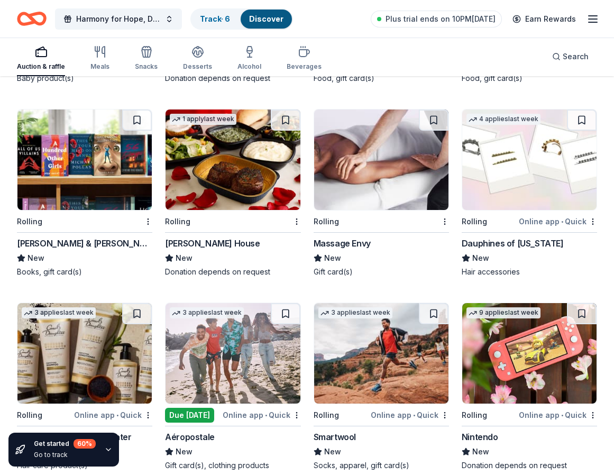
click at [384, 208] on img at bounding box center [381, 160] width 134 height 101
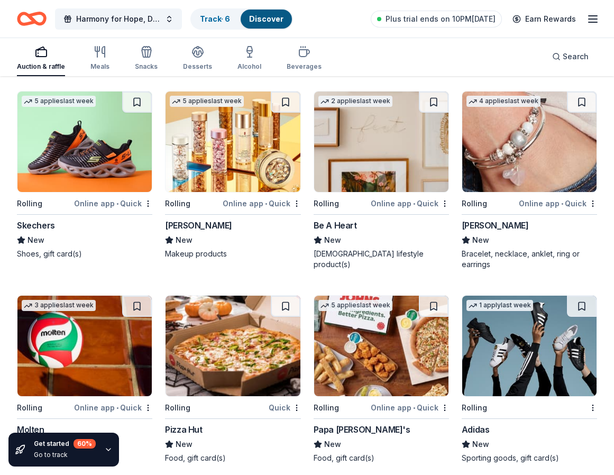
scroll to position [8154, 0]
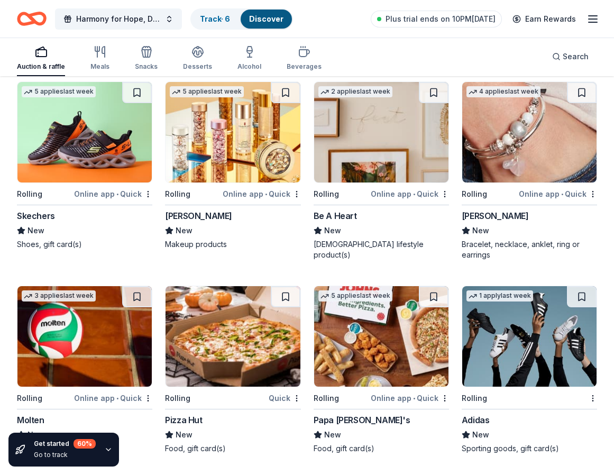
click at [519, 160] on img at bounding box center [529, 132] width 134 height 101
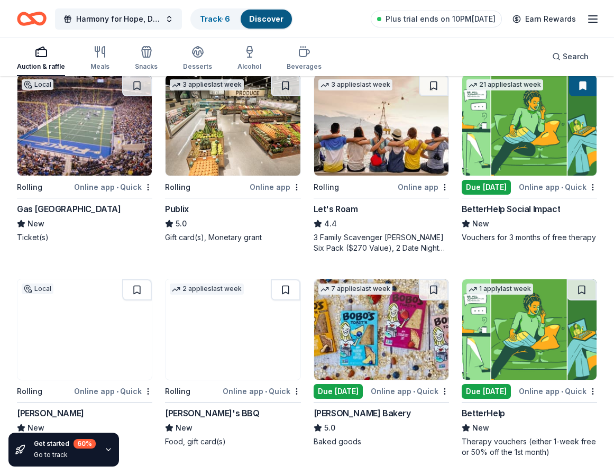
scroll to position [0, 0]
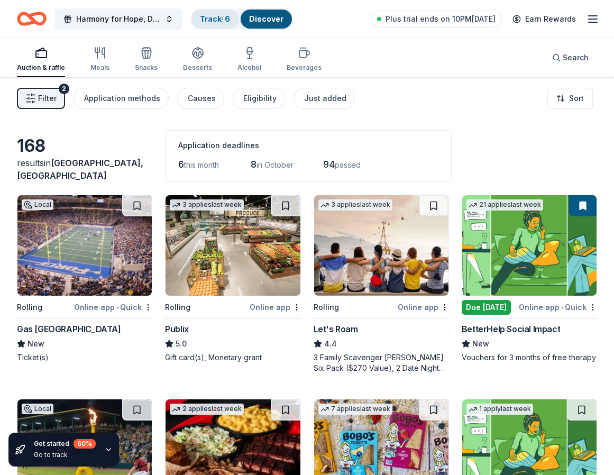
click at [225, 20] on link "Track · 6" at bounding box center [215, 18] width 30 height 9
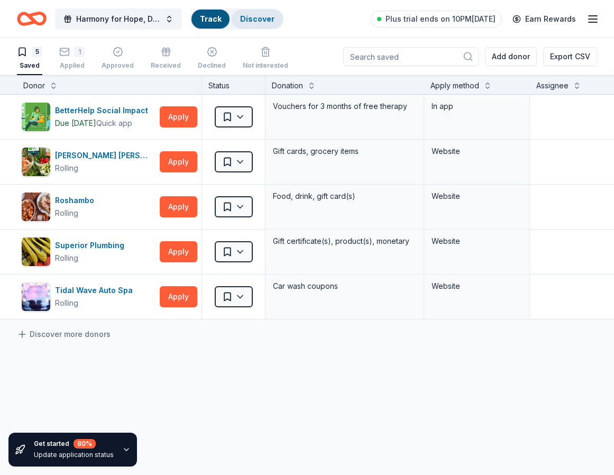
scroll to position [1, 0]
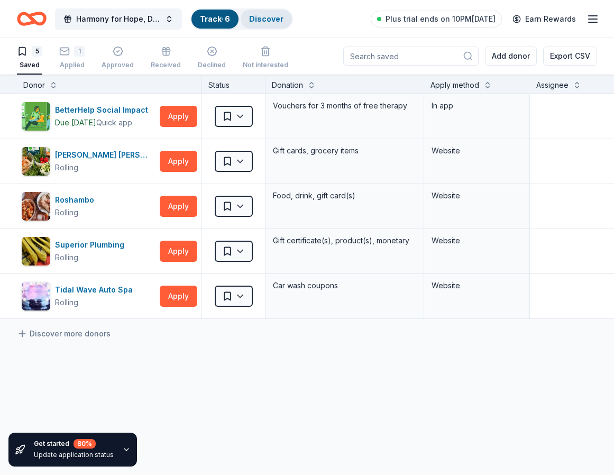
click at [262, 16] on link "Discover" at bounding box center [266, 18] width 34 height 9
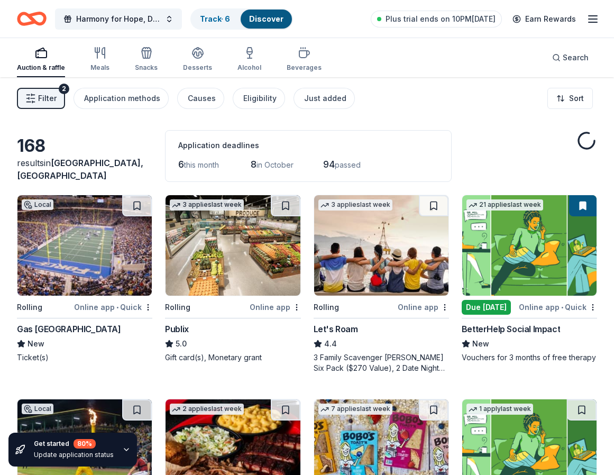
click at [367, 283] on img at bounding box center [381, 245] width 134 height 101
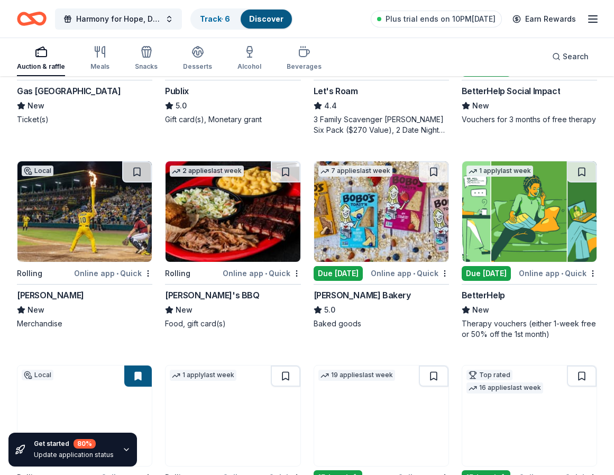
scroll to position [242, 0]
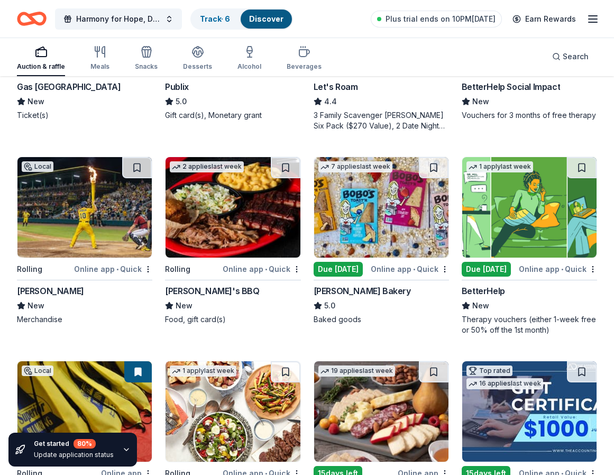
click at [100, 249] on img at bounding box center [84, 207] width 134 height 101
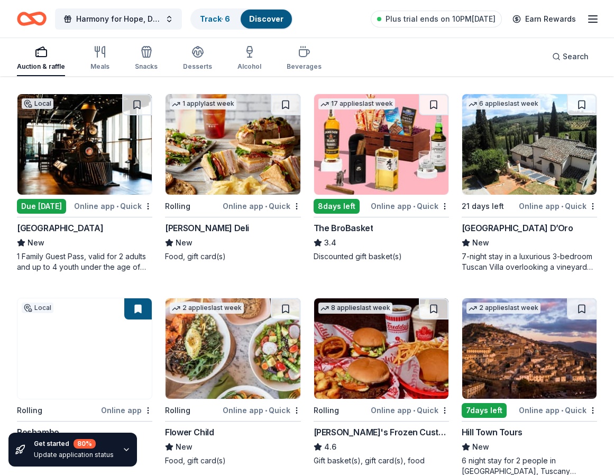
scroll to position [930, 0]
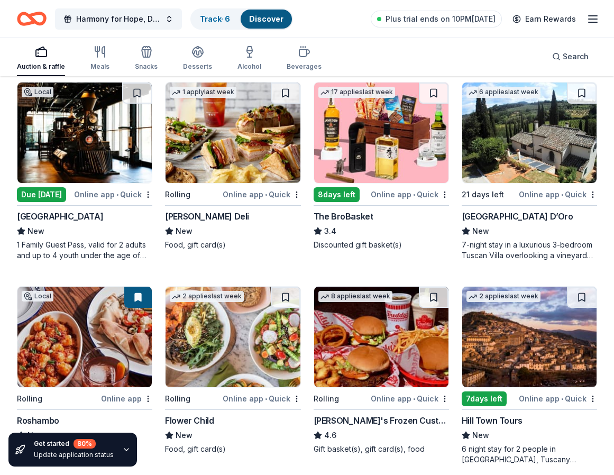
click at [386, 165] on img at bounding box center [381, 133] width 134 height 101
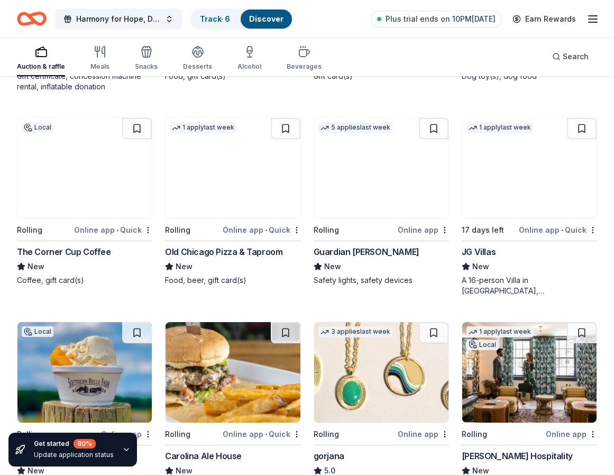
scroll to position [1506, 0]
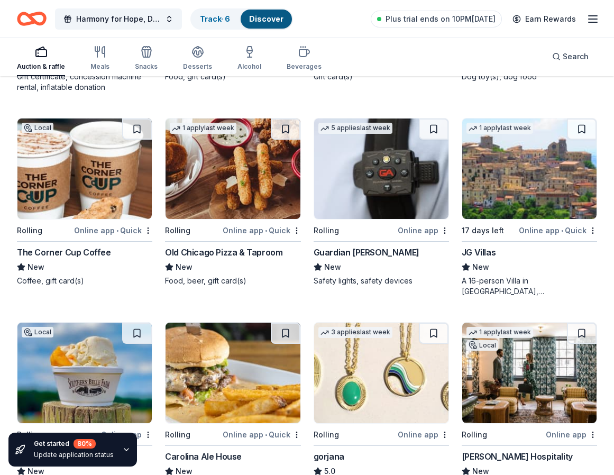
click at [358, 194] on img at bounding box center [381, 169] width 134 height 101
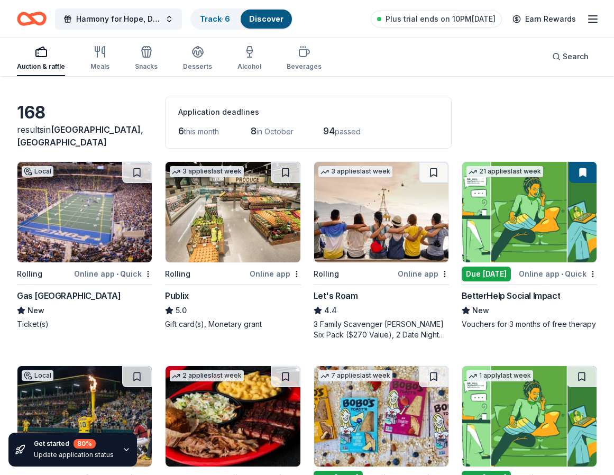
scroll to position [0, 0]
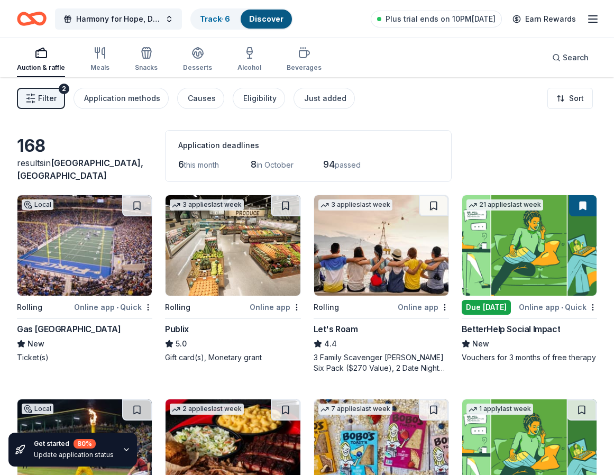
click at [44, 98] on span "Filter" at bounding box center [47, 98] width 19 height 13
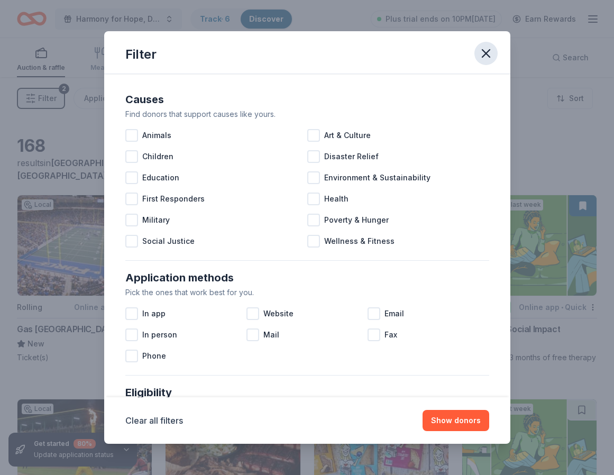
click at [486, 52] on icon "button" at bounding box center [485, 53] width 7 height 7
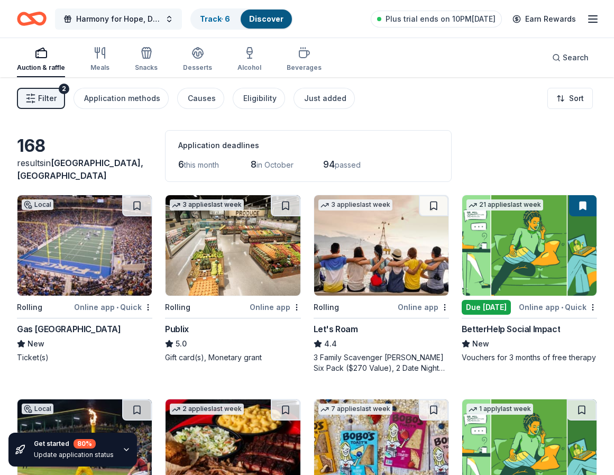
click at [171, 16] on button "Harmony for Hope, Defeating ALS" at bounding box center [118, 18] width 127 height 21
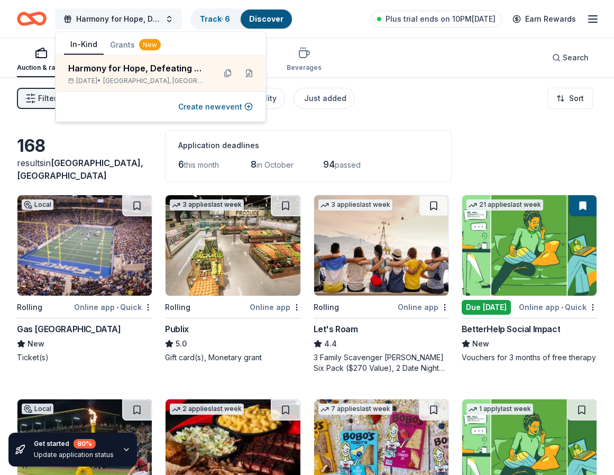
click at [171, 16] on button "Harmony for Hope, Defeating ALS" at bounding box center [118, 18] width 127 height 21
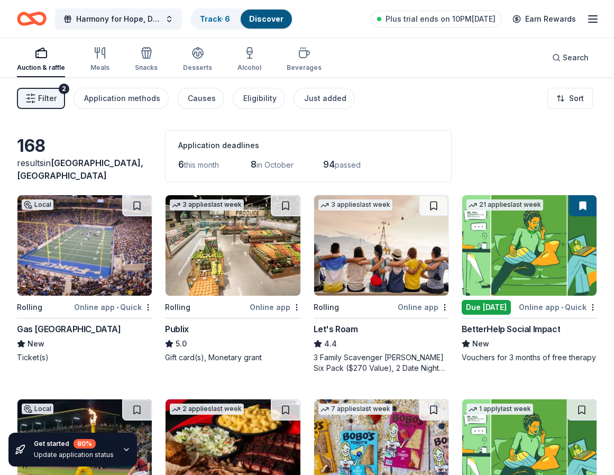
click at [595, 20] on icon "button" at bounding box center [593, 19] width 13 height 13
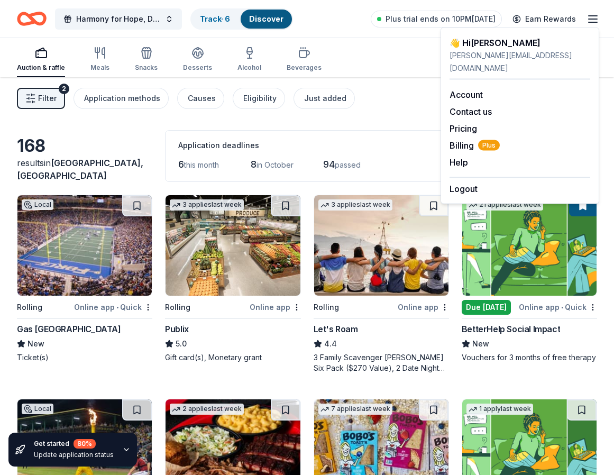
click at [594, 19] on line "button" at bounding box center [593, 19] width 8 height 0
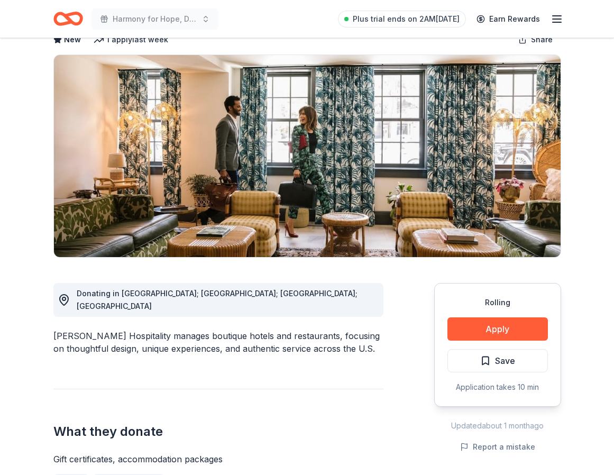
scroll to position [60, 0]
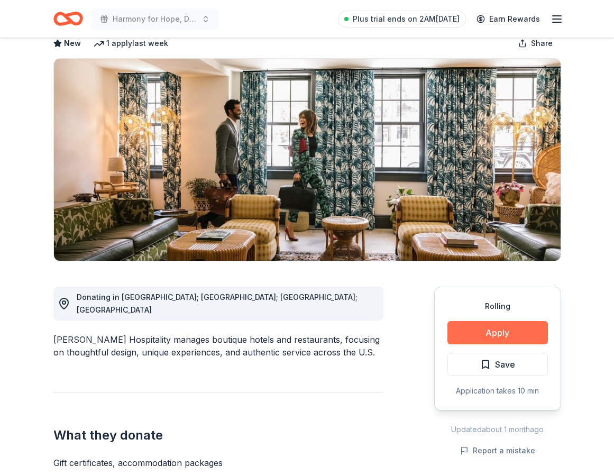
click at [488, 330] on button "Apply" at bounding box center [498, 332] width 101 height 23
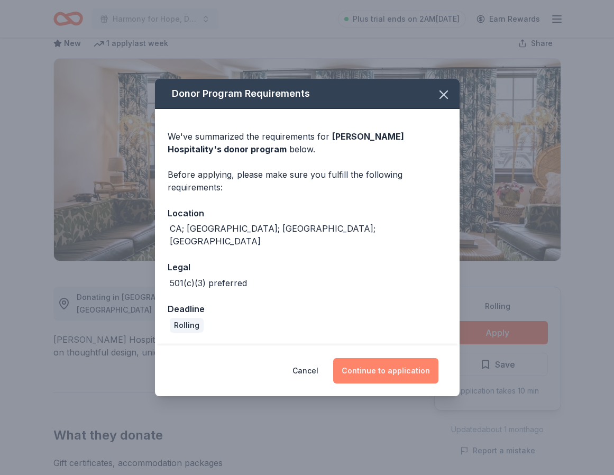
click at [383, 365] on button "Continue to application" at bounding box center [385, 370] width 105 height 25
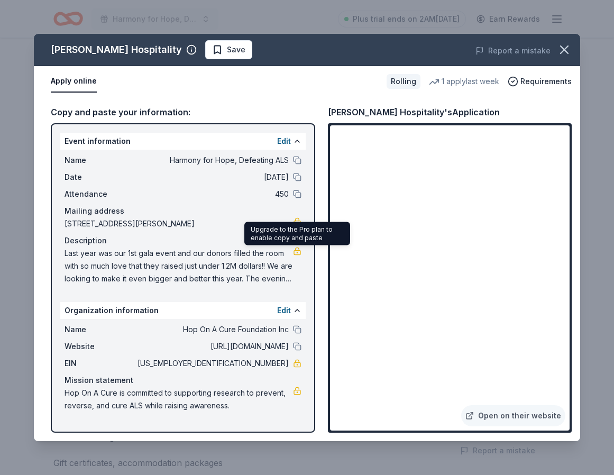
click at [300, 252] on link at bounding box center [297, 251] width 8 height 8
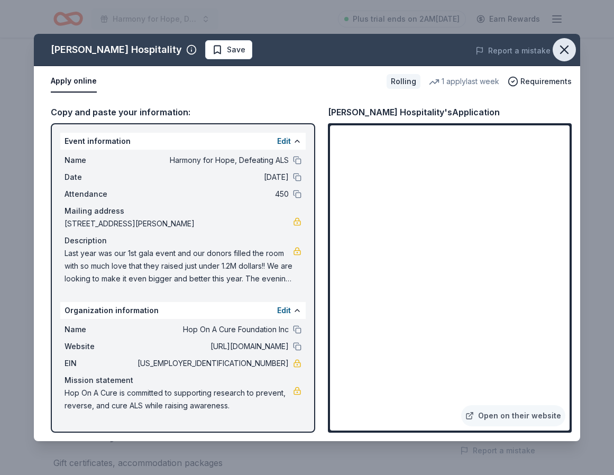
click at [566, 50] on icon "button" at bounding box center [564, 49] width 7 height 7
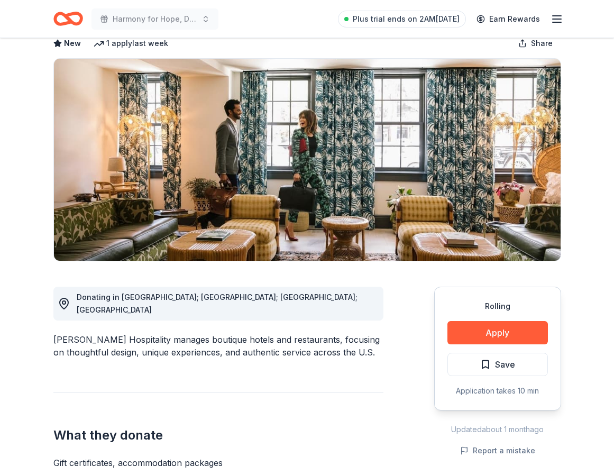
scroll to position [0, 0]
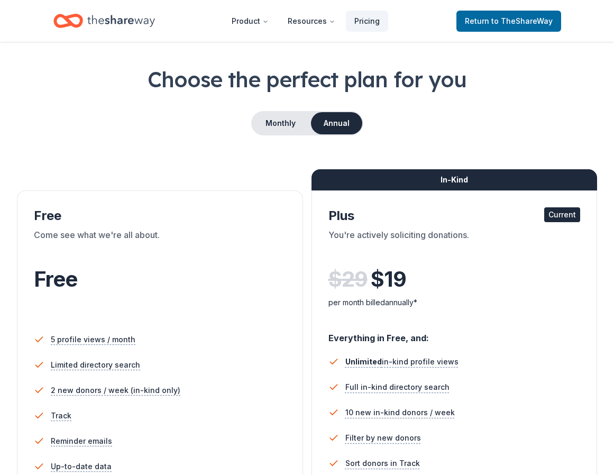
scroll to position [37, 0]
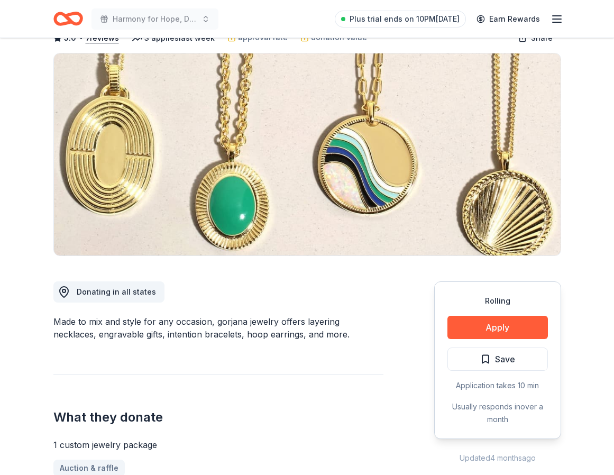
scroll to position [83, 0]
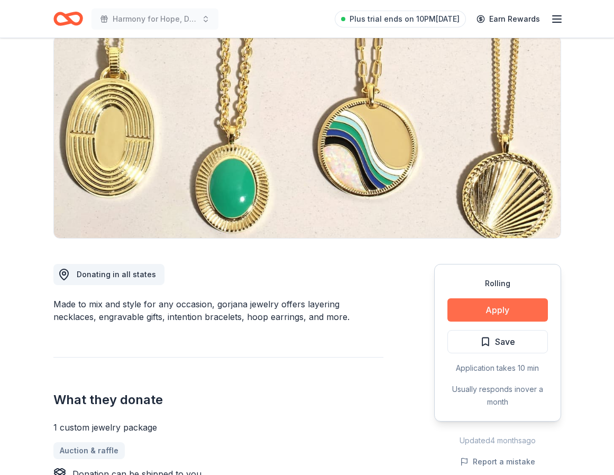
click at [478, 308] on button "Apply" at bounding box center [498, 309] width 101 height 23
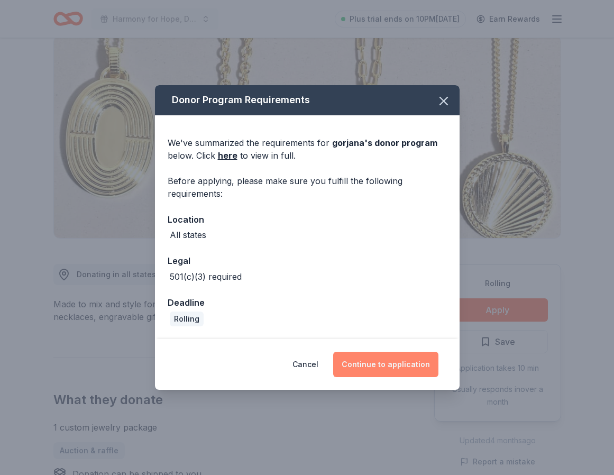
click at [383, 362] on button "Continue to application" at bounding box center [385, 364] width 105 height 25
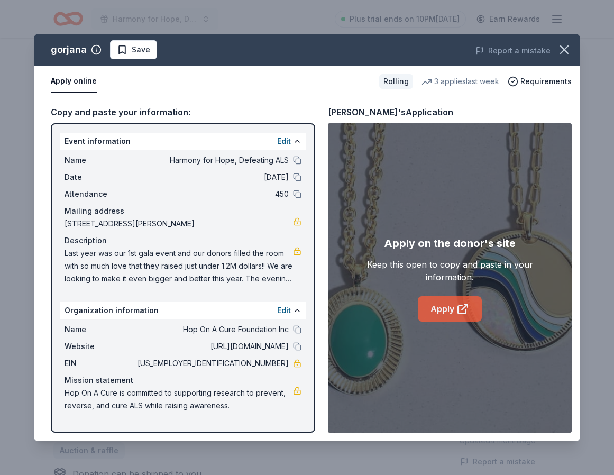
click at [451, 312] on link "Apply" at bounding box center [450, 308] width 64 height 25
click at [565, 49] on icon "button" at bounding box center [564, 49] width 7 height 7
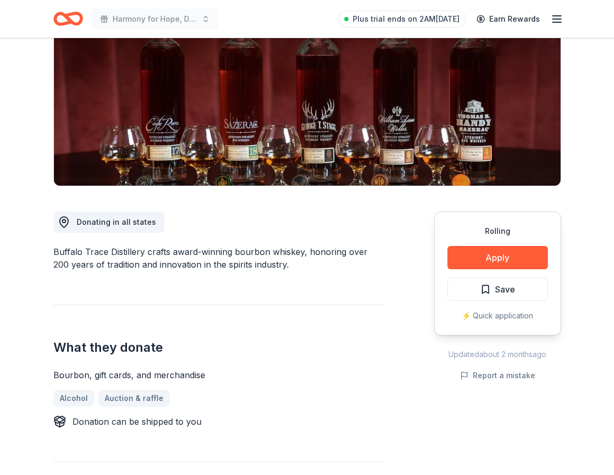
scroll to position [129, 0]
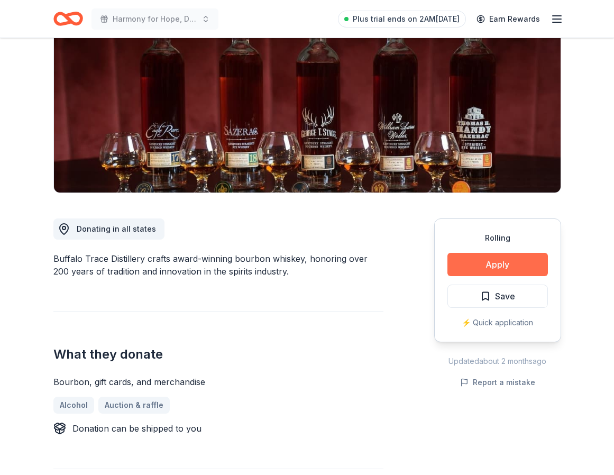
click at [487, 260] on button "Apply" at bounding box center [498, 264] width 101 height 23
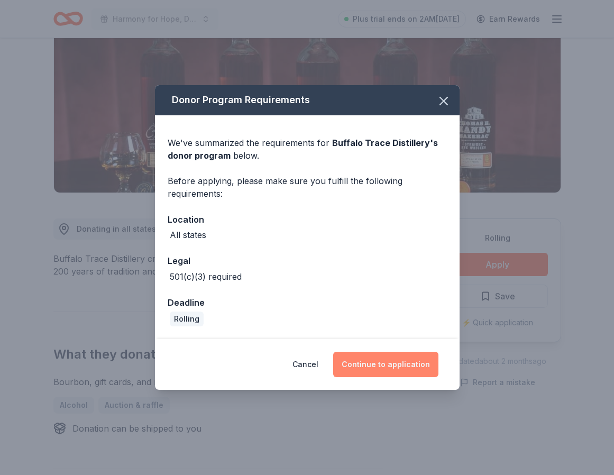
click at [382, 364] on button "Continue to application" at bounding box center [385, 364] width 105 height 25
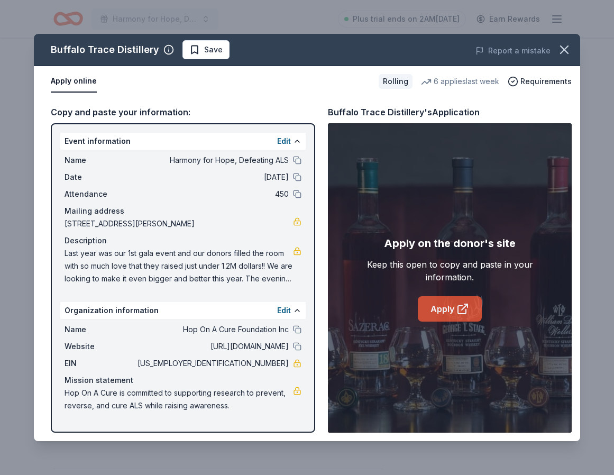
click at [445, 307] on link "Apply" at bounding box center [450, 308] width 64 height 25
click at [566, 47] on icon "button" at bounding box center [564, 49] width 15 height 15
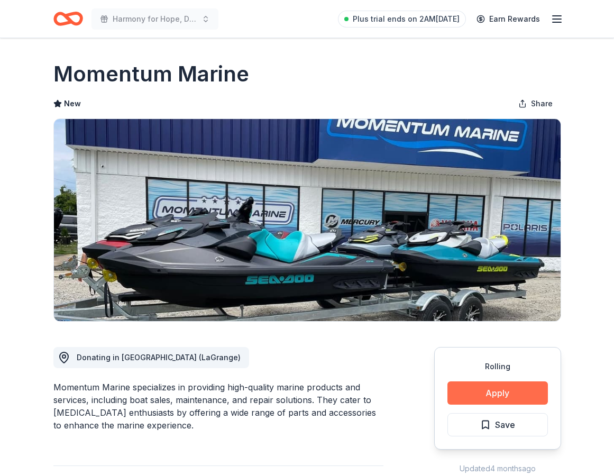
click at [505, 394] on button "Apply" at bounding box center [498, 392] width 101 height 23
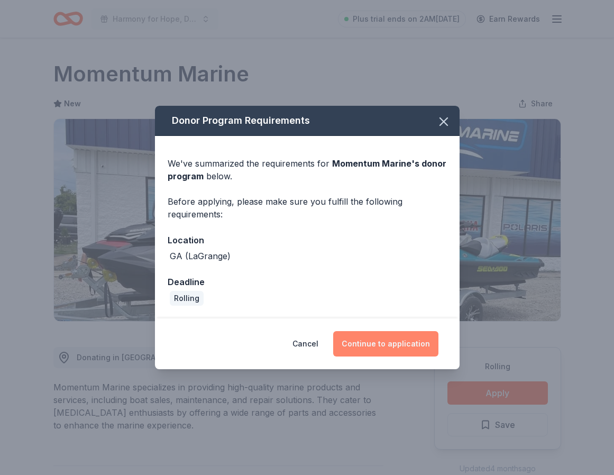
click at [387, 340] on button "Continue to application" at bounding box center [385, 343] width 105 height 25
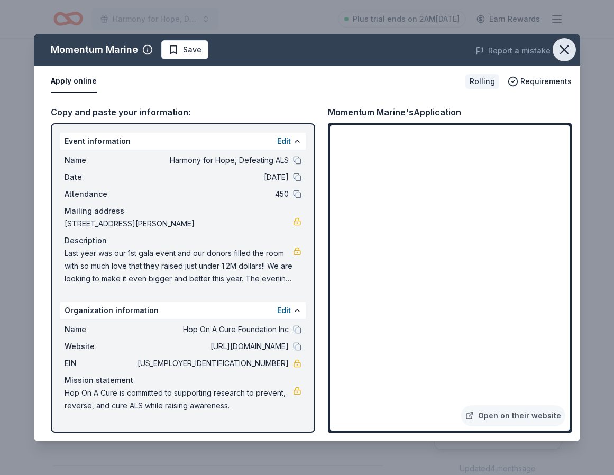
click at [566, 45] on icon "button" at bounding box center [564, 49] width 15 height 15
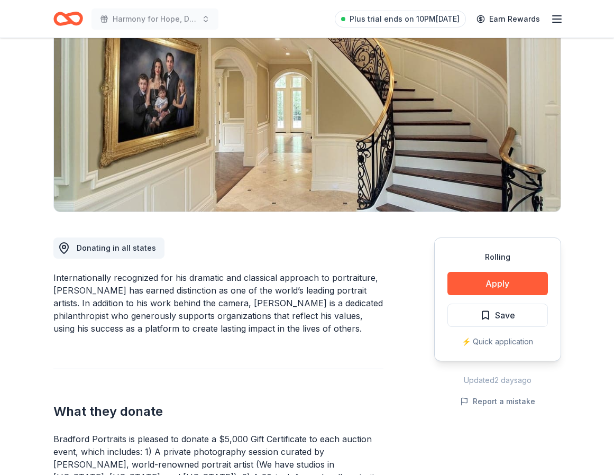
scroll to position [110, 0]
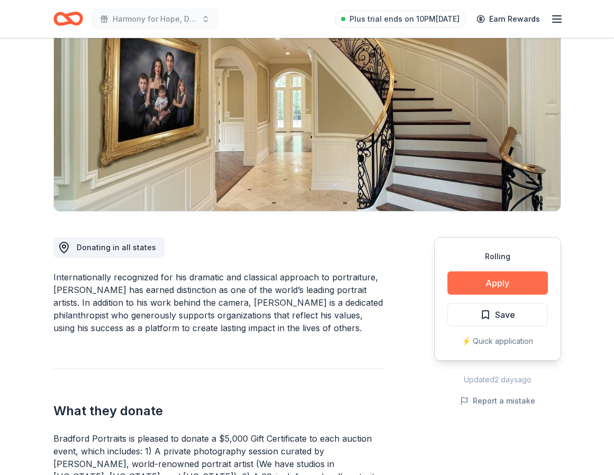
click at [476, 278] on button "Apply" at bounding box center [498, 282] width 101 height 23
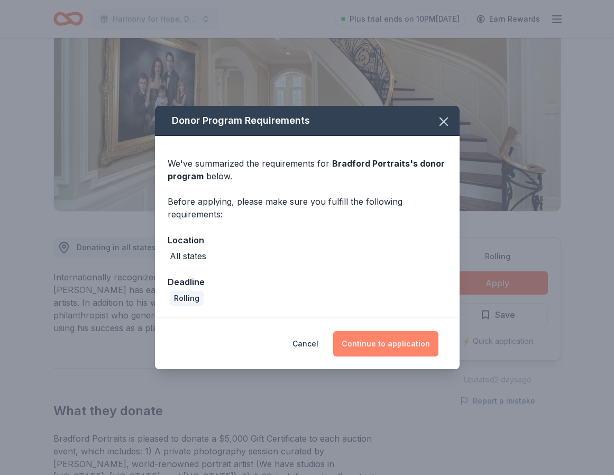
click at [403, 344] on button "Continue to application" at bounding box center [385, 343] width 105 height 25
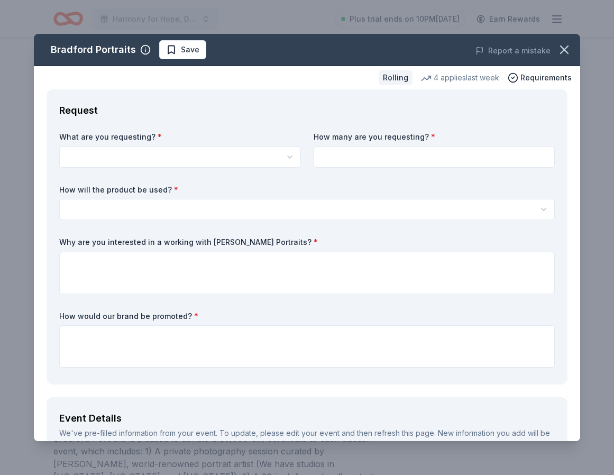
scroll to position [0, 0]
click at [133, 154] on html "Harmony for Hope, Defeating ALS Plus trial ends on 10PM[DATE] Earn Rewards Roll…" at bounding box center [307, 237] width 614 height 475
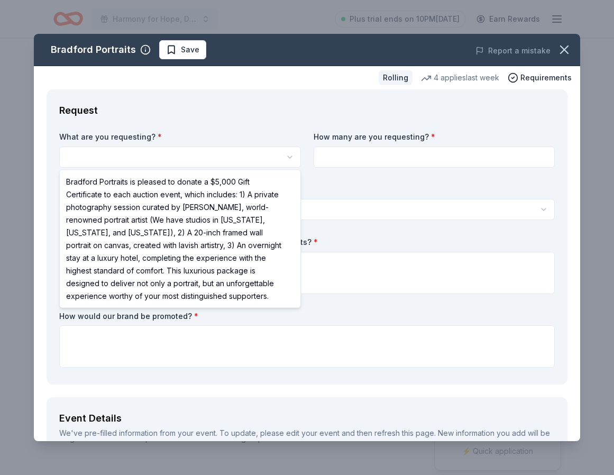
select select "Bradford Portraits is pleased to donate a $5,000 Gift Certificate to each aucti…"
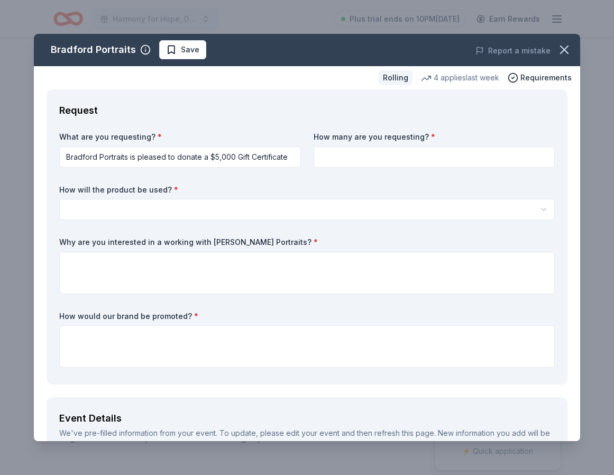
click at [356, 157] on input at bounding box center [435, 157] width 242 height 21
type input "1"
click at [208, 203] on html "Harmony for Hope, Defeating ALS Plus trial ends on 10PM, 10/2 Earn Rewards Roll…" at bounding box center [307, 237] width 614 height 475
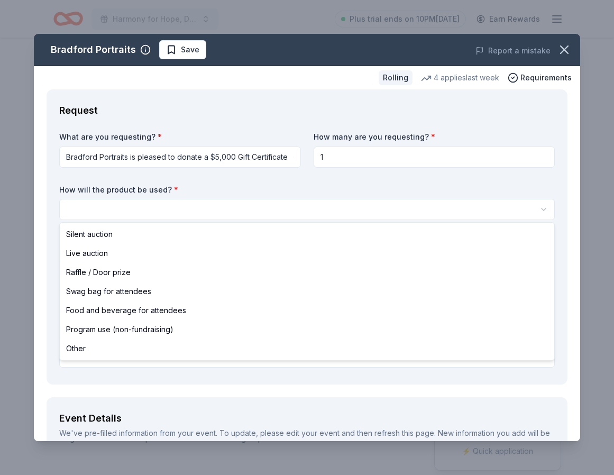
select select "silentAuction"
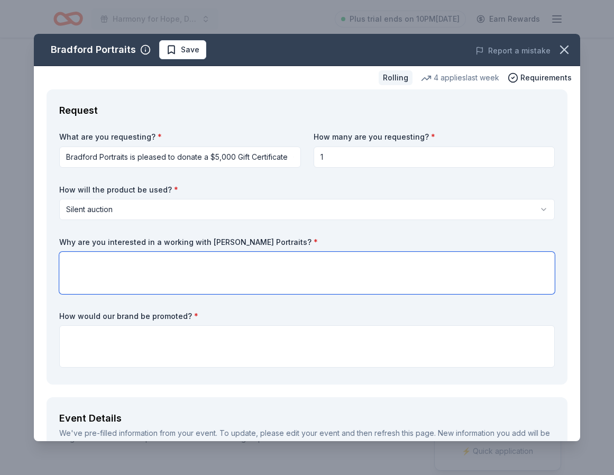
click at [159, 261] on textarea at bounding box center [307, 273] width 496 height 42
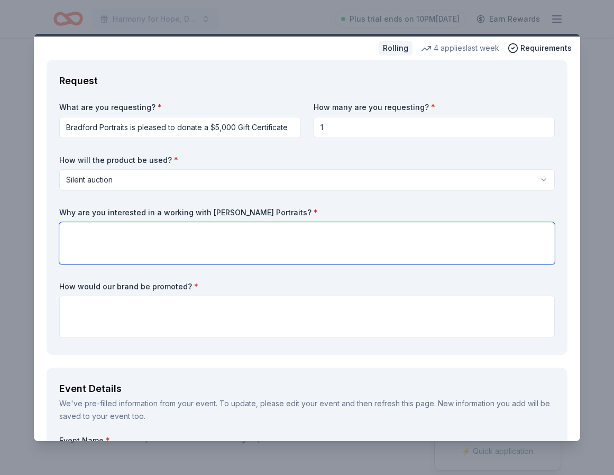
scroll to position [32, 0]
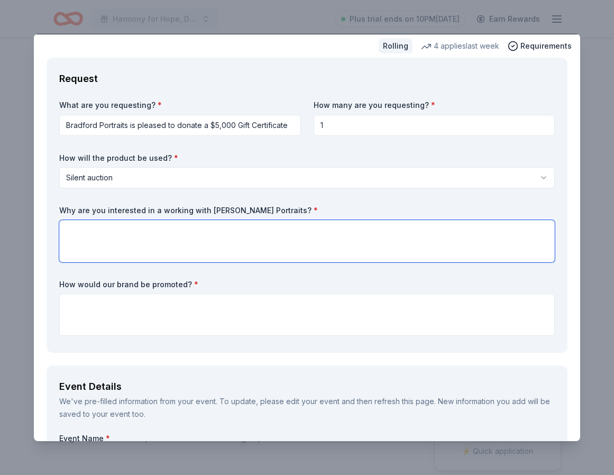
paste textarea "I’m writing on behalf of Hop On A Cure Foundation to request your support of it…"
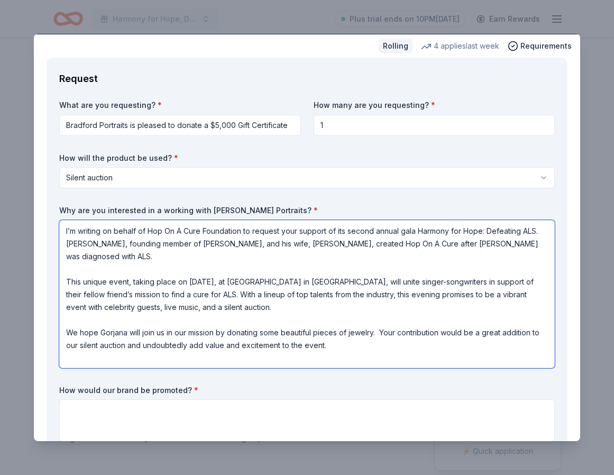
scroll to position [34, 0]
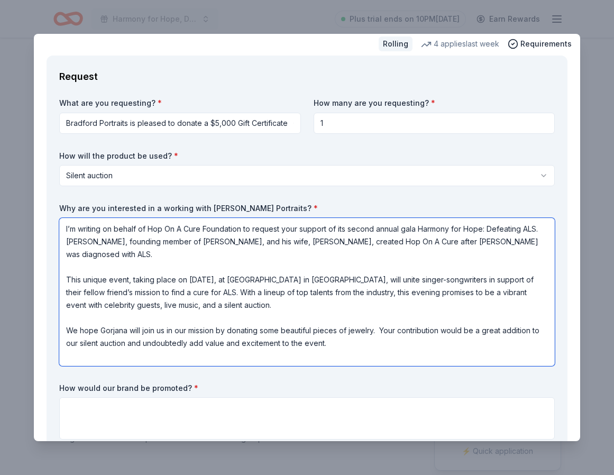
drag, startPoint x: 127, startPoint y: 331, endPoint x: 101, endPoint y: 331, distance: 26.5
click at [101, 331] on textarea "I’m writing on behalf of Hop On A Cure Foundation to request your support of it…" at bounding box center [307, 292] width 496 height 148
drag, startPoint x: 296, startPoint y: 329, endPoint x: 408, endPoint y: 325, distance: 111.7
click at [408, 325] on textarea "I’m writing on behalf of Hop On A Cure Foundation to request your support of it…" at bounding box center [307, 292] width 496 height 148
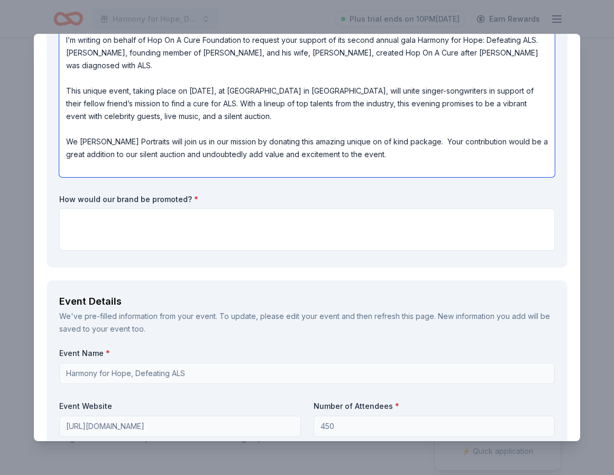
scroll to position [199, 0]
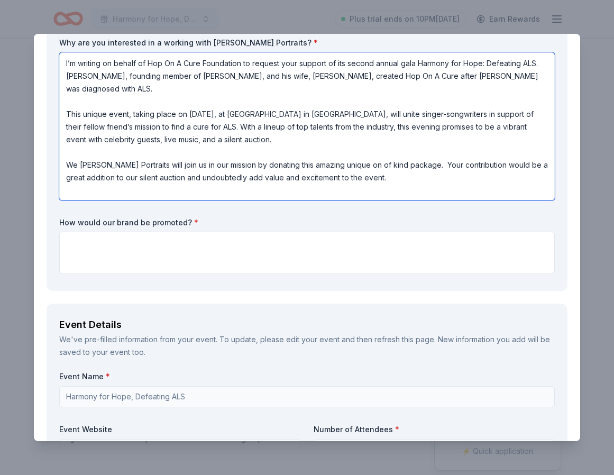
type textarea "I’m writing on behalf of Hop On A Cure Foundation to request your support of it…"
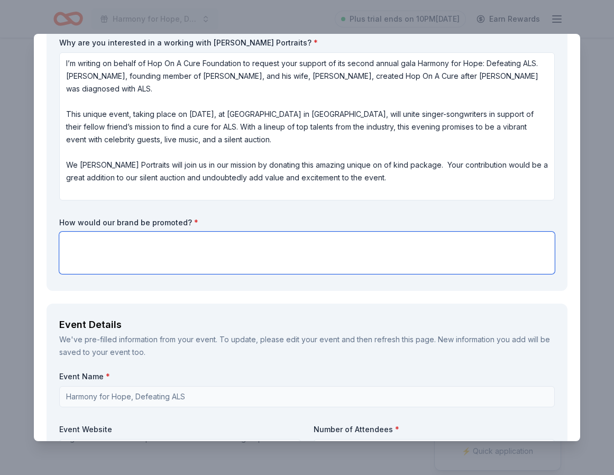
click at [281, 263] on textarea at bounding box center [307, 253] width 496 height 42
paste textarea "To show our gratitude for your donation, we could provide the following: • Reco…"
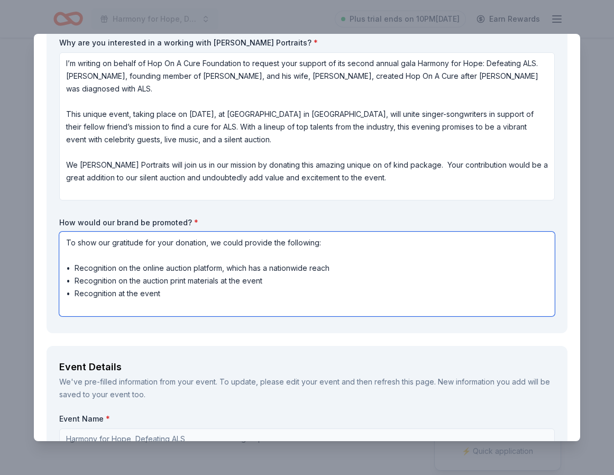
click at [117, 255] on textarea "To show our gratitude for your donation, we could provide the following: • Reco…" at bounding box center [307, 274] width 496 height 85
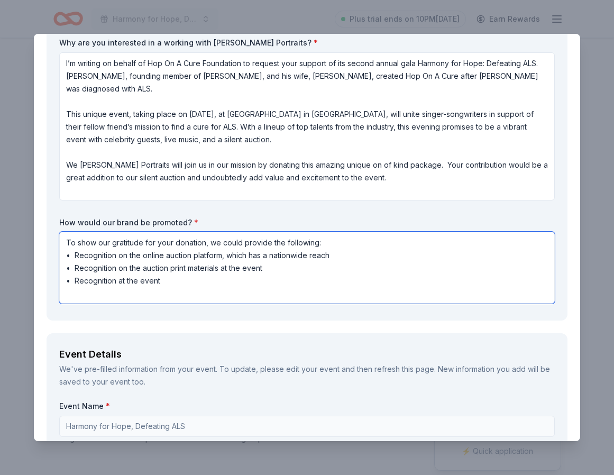
type textarea "To show our gratitude for your donation, we could provide the following: • Reco…"
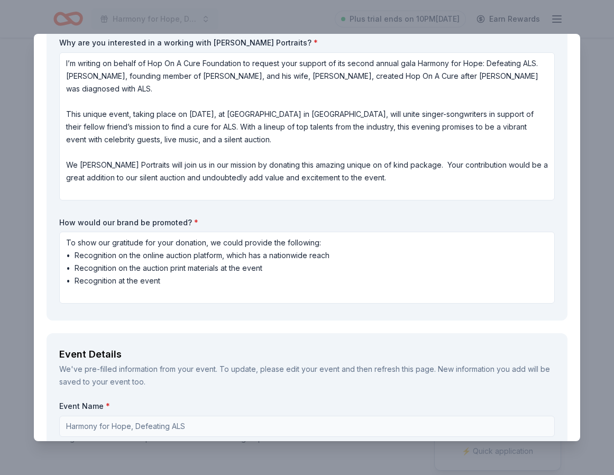
click at [186, 318] on div "Request What are you requesting? * Bradford Portraits is pleased to donate a $5…" at bounding box center [307, 105] width 521 height 431
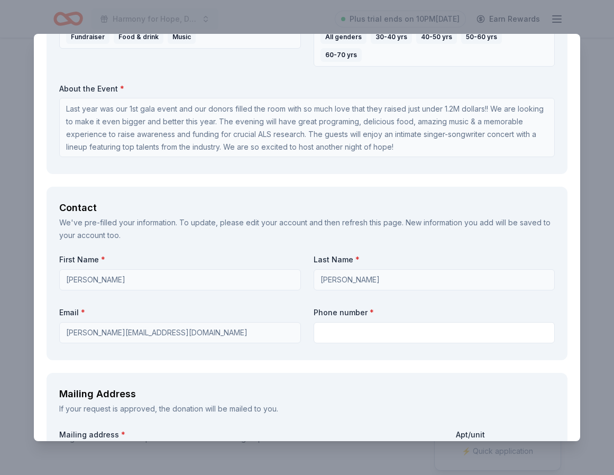
scroll to position [749, 0]
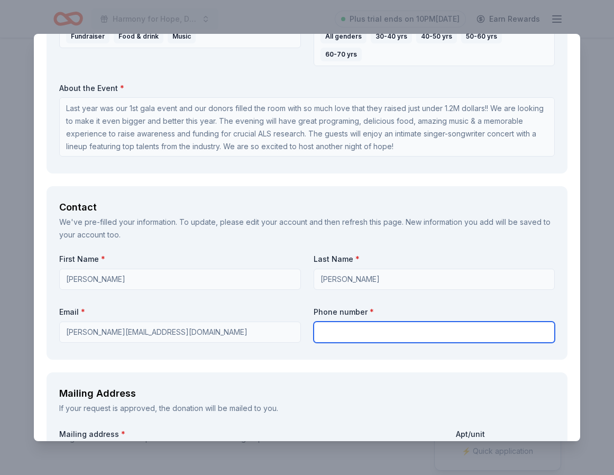
click at [340, 322] on input "text" at bounding box center [435, 332] width 242 height 21
type input "7702311117"
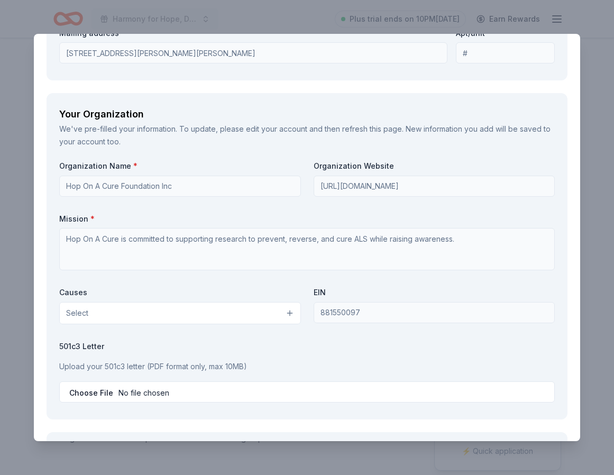
scroll to position [1150, 0]
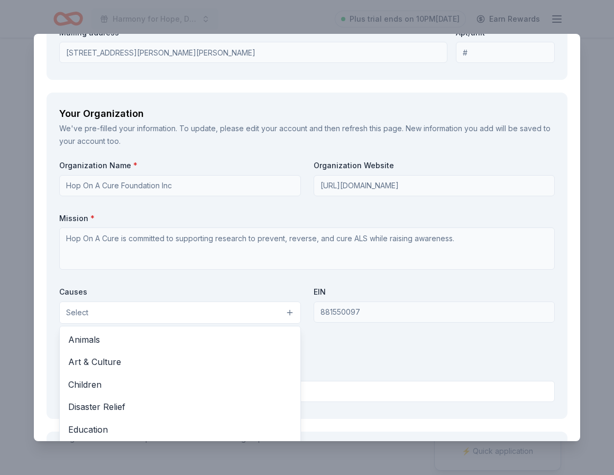
click at [270, 302] on button "Select" at bounding box center [180, 313] width 242 height 22
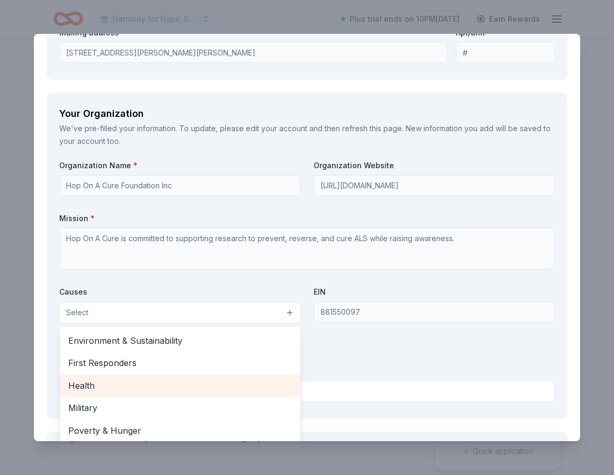
click at [202, 379] on span "Health" at bounding box center [180, 386] width 224 height 14
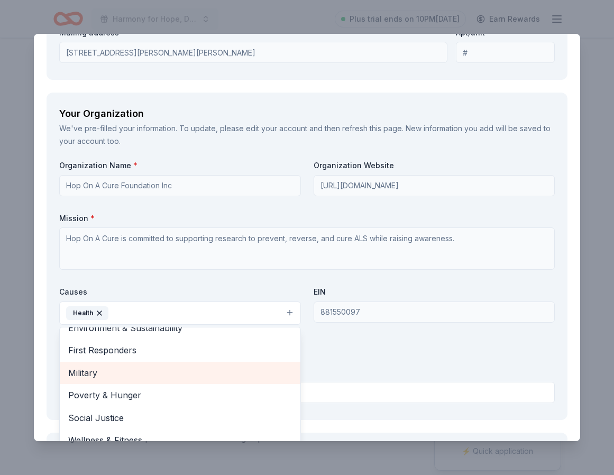
scroll to position [1184, 0]
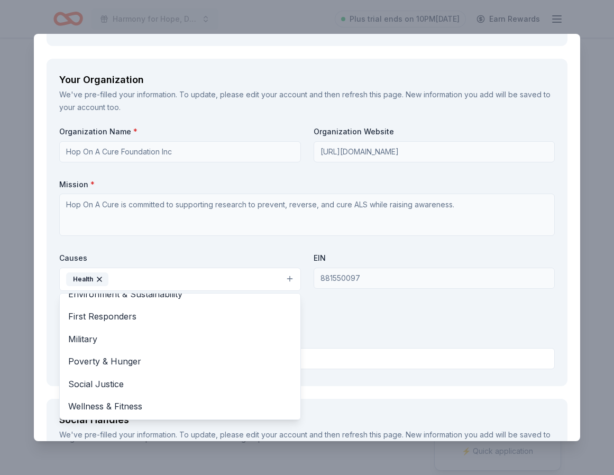
click at [347, 284] on div "Organization Name * Hop On A Cure Foundation Inc Organization Website https://w…" at bounding box center [307, 249] width 496 height 247
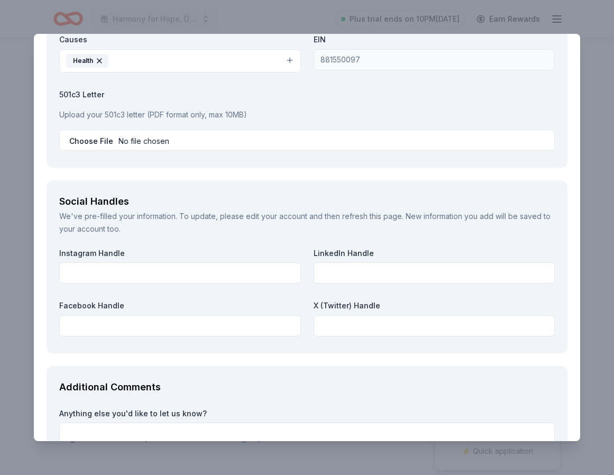
scroll to position [1403, 0]
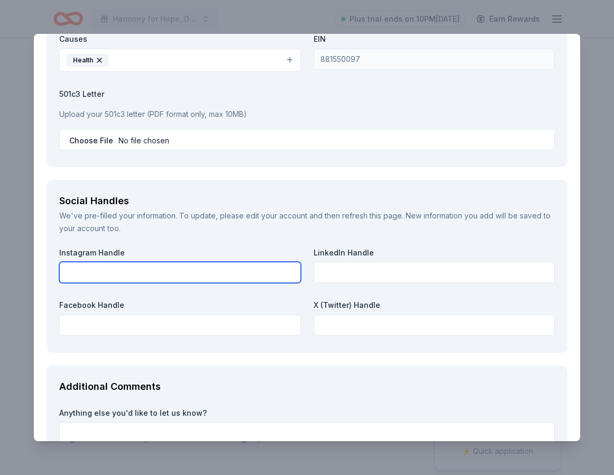
click at [224, 262] on input "text" at bounding box center [180, 272] width 242 height 21
type input "hoponacure"
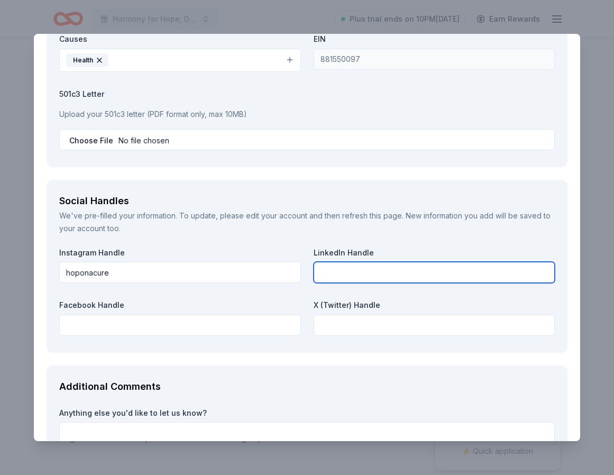
click at [347, 262] on input "text" at bounding box center [435, 272] width 242 height 21
type input "hoponacure"
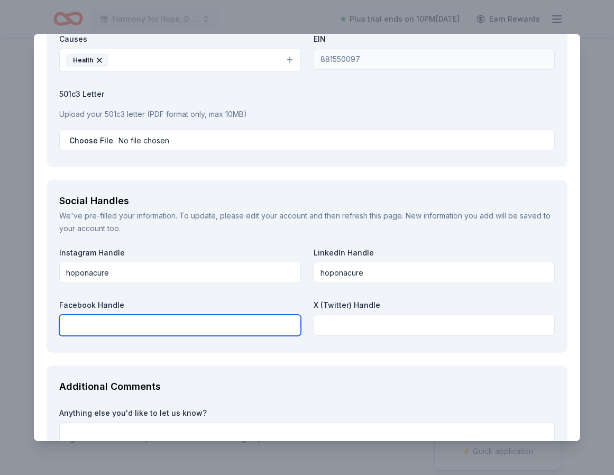
click at [190, 315] on input "text" at bounding box center [180, 325] width 242 height 21
type input "hoponacure"
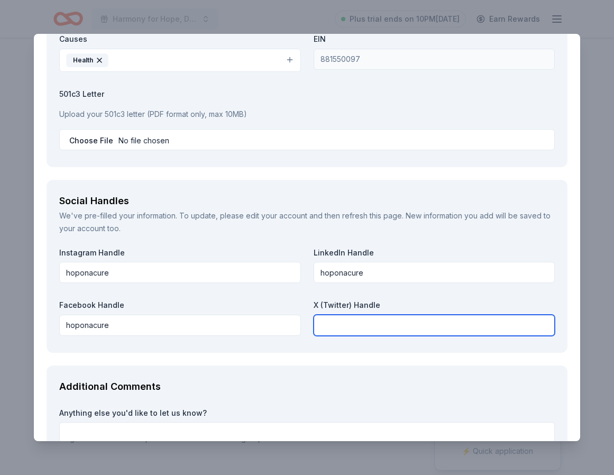
click at [361, 315] on input "text" at bounding box center [435, 325] width 242 height 21
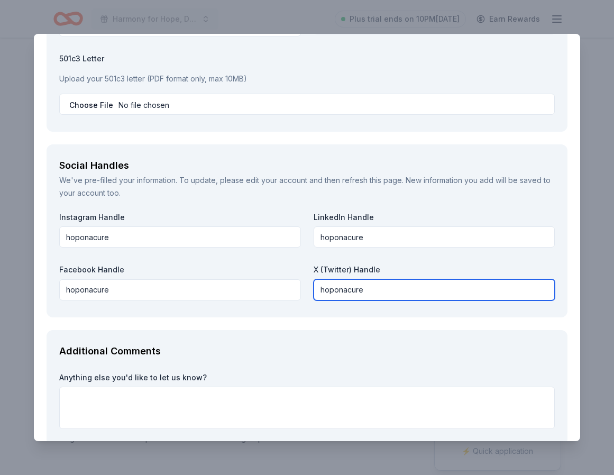
scroll to position [1456, 0]
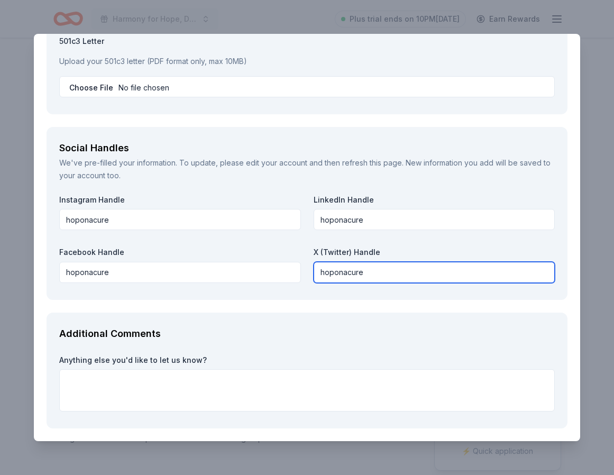
type input "hoponacure"
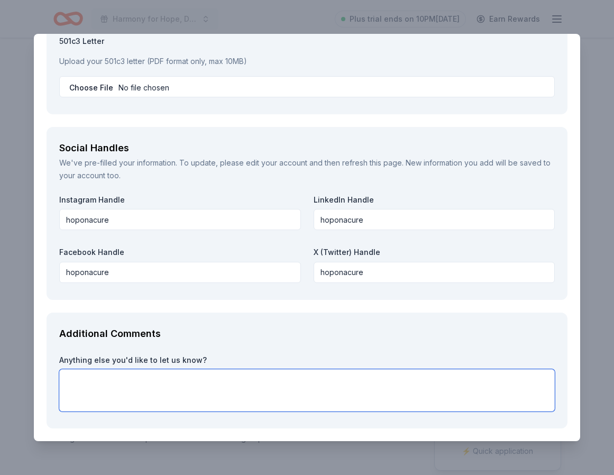
click at [278, 369] on textarea at bounding box center [307, 390] width 496 height 42
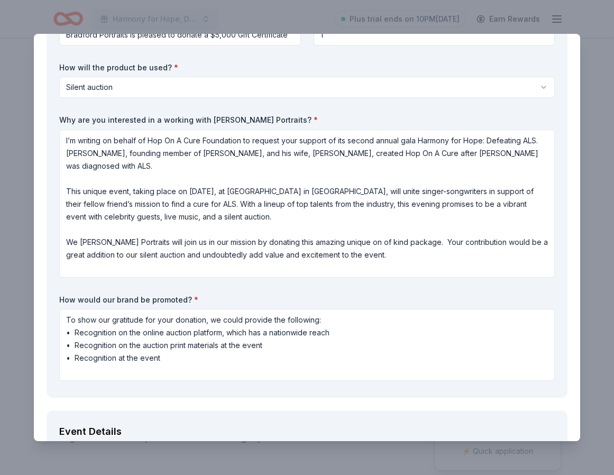
scroll to position [123, 0]
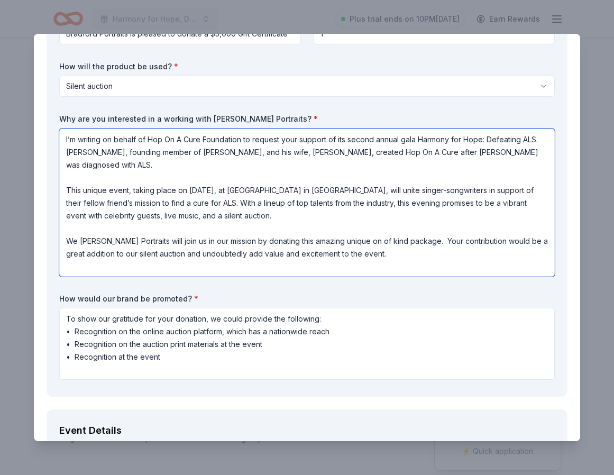
drag, startPoint x: 65, startPoint y: 140, endPoint x: 239, endPoint y: 230, distance: 195.9
click at [239, 230] on textarea "I’m writing on behalf of Hop On A Cure Foundation to request your support of it…" at bounding box center [307, 203] width 496 height 148
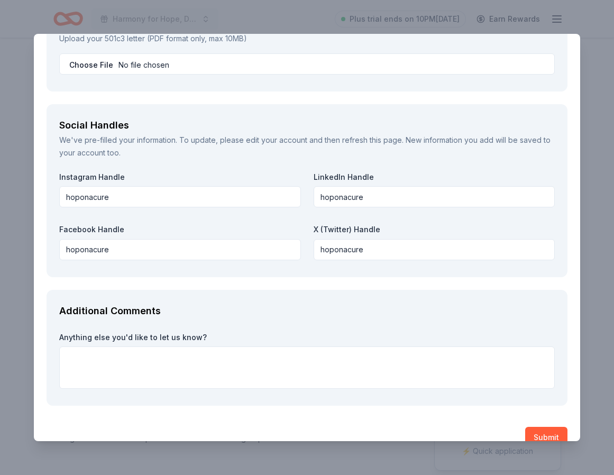
scroll to position [1379, 0]
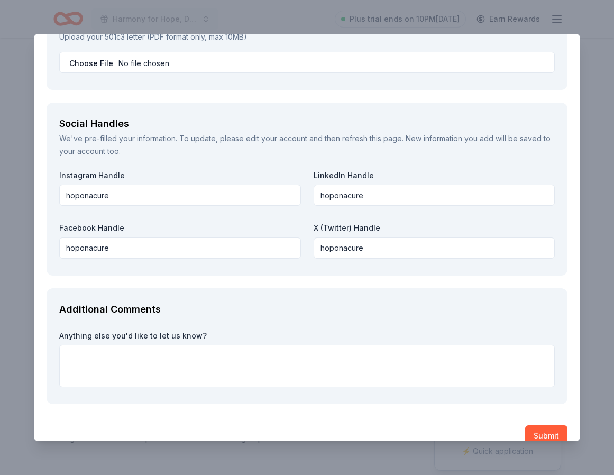
type textarea "We hope Bradford Portraits will join us in our mission by donating this amazing…"
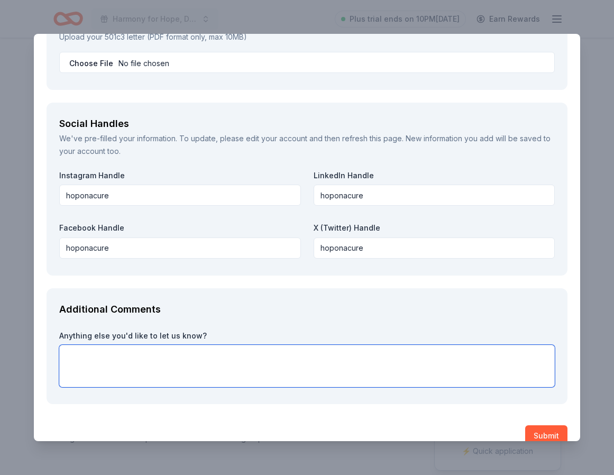
click at [152, 345] on textarea at bounding box center [307, 366] width 496 height 42
paste textarea "I’m writing on behalf of Hop On A Cure Foundation to request your support of it…"
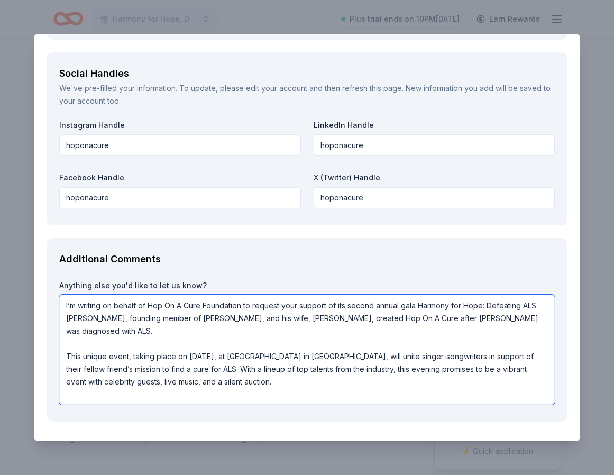
scroll to position [1446, 0]
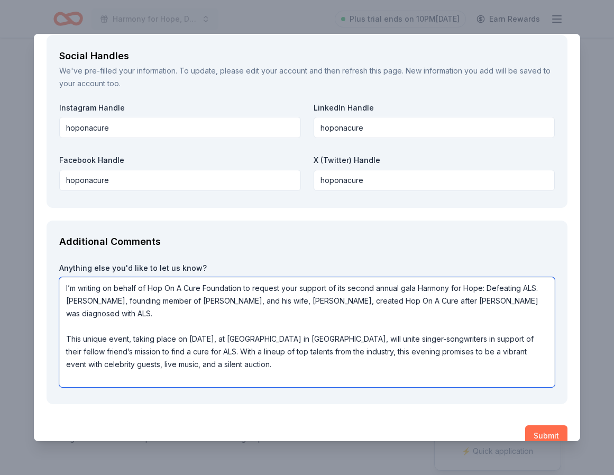
type textarea "I’m writing on behalf of Hop On A Cure Foundation to request your support of it…"
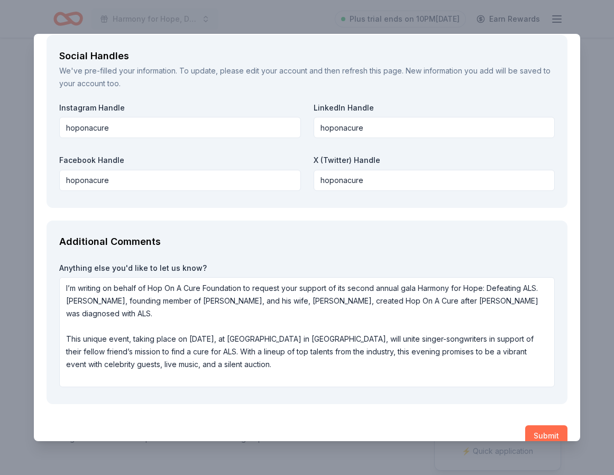
click at [561, 425] on button "Submit" at bounding box center [546, 435] width 42 height 21
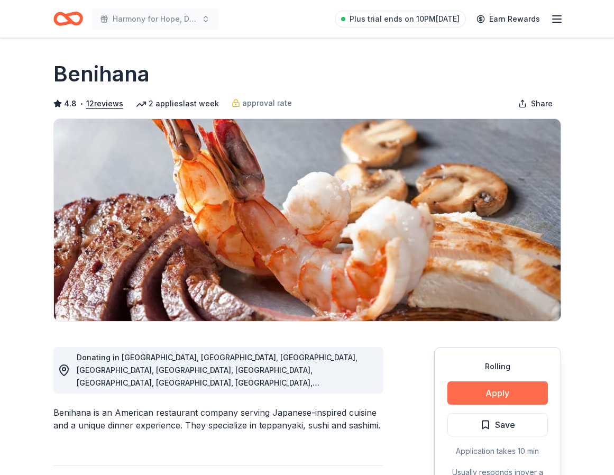
click at [493, 389] on button "Apply" at bounding box center [498, 392] width 101 height 23
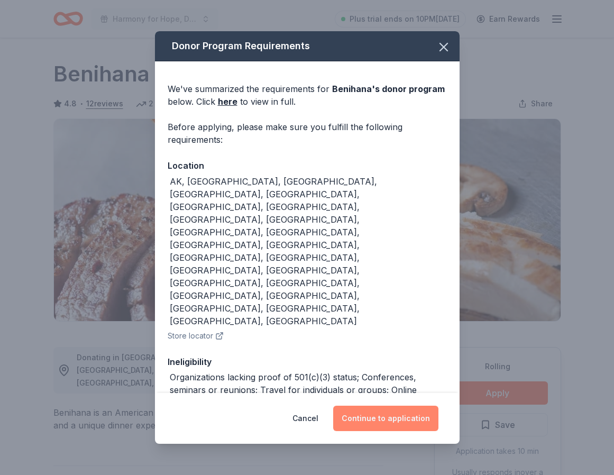
click at [405, 412] on button "Continue to application" at bounding box center [385, 418] width 105 height 25
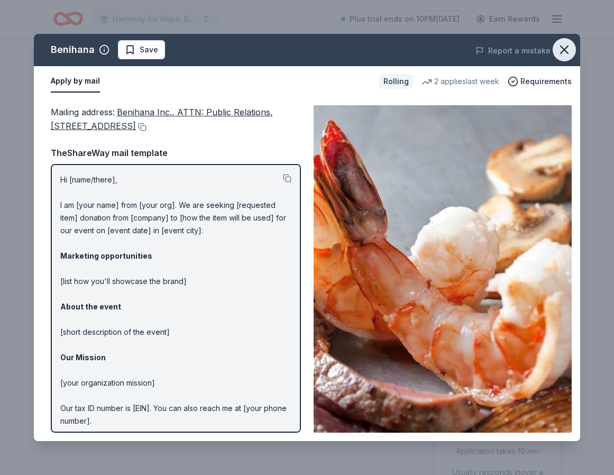
click at [563, 49] on icon "button" at bounding box center [564, 49] width 7 height 7
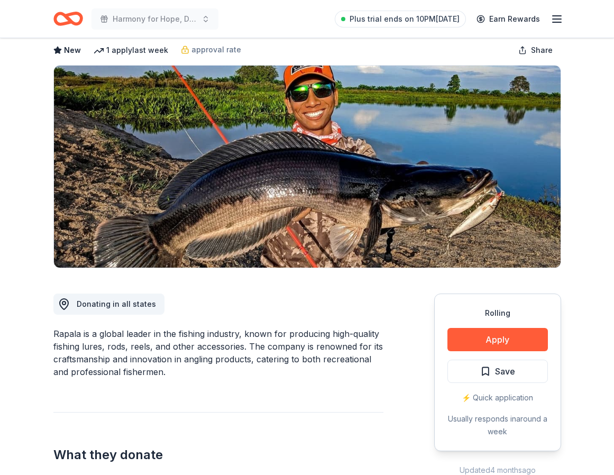
scroll to position [51, 0]
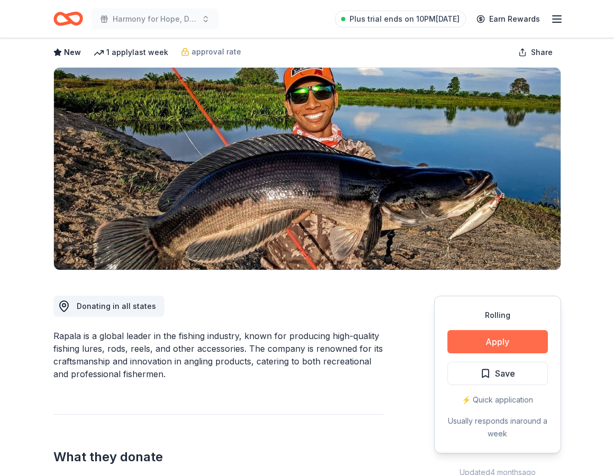
click at [494, 341] on button "Apply" at bounding box center [498, 341] width 101 height 23
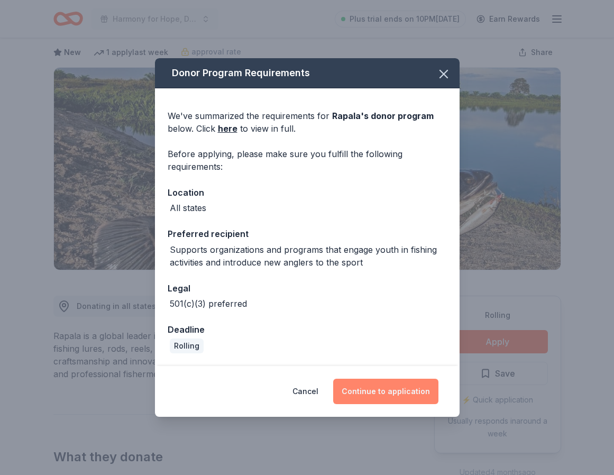
click at [394, 395] on button "Continue to application" at bounding box center [385, 391] width 105 height 25
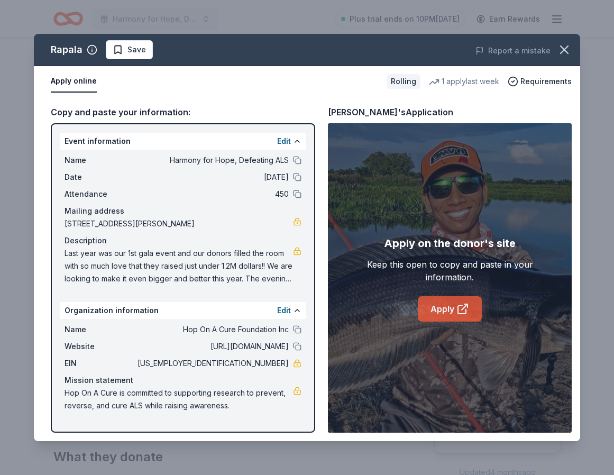
click at [443, 311] on link "Apply" at bounding box center [450, 308] width 64 height 25
click at [567, 51] on icon "button" at bounding box center [564, 49] width 7 height 7
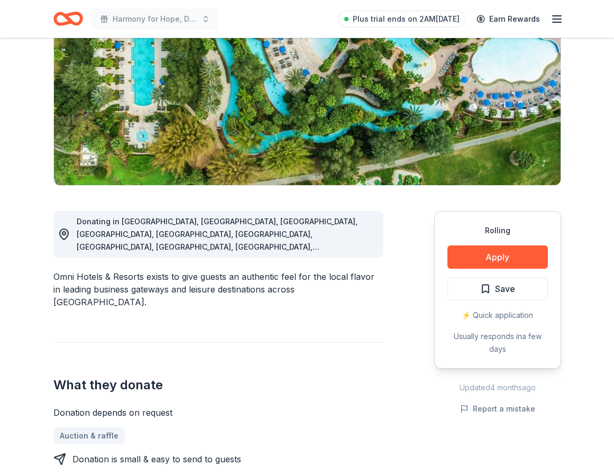
scroll to position [136, 0]
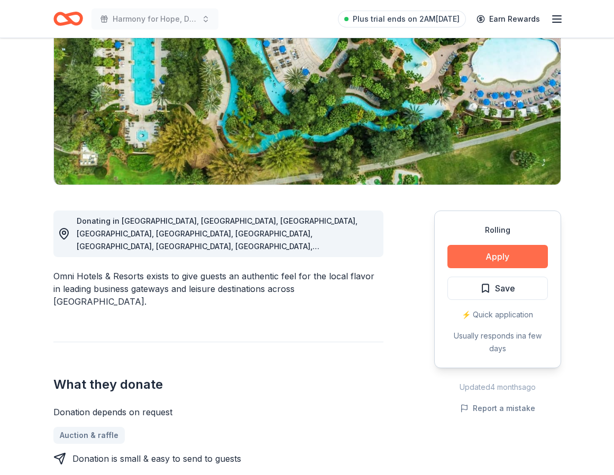
click at [533, 256] on button "Apply" at bounding box center [498, 256] width 101 height 23
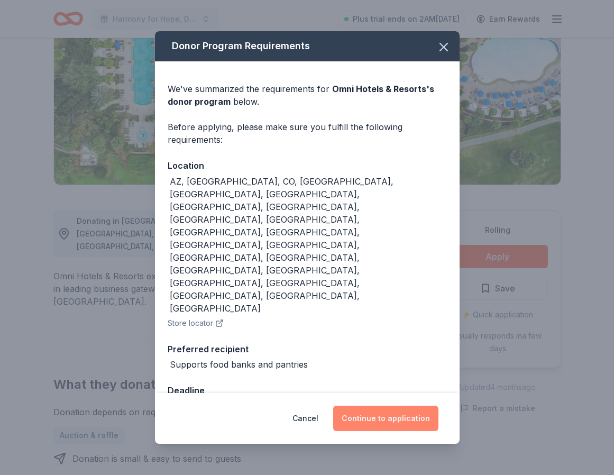
click at [394, 406] on button "Continue to application" at bounding box center [385, 418] width 105 height 25
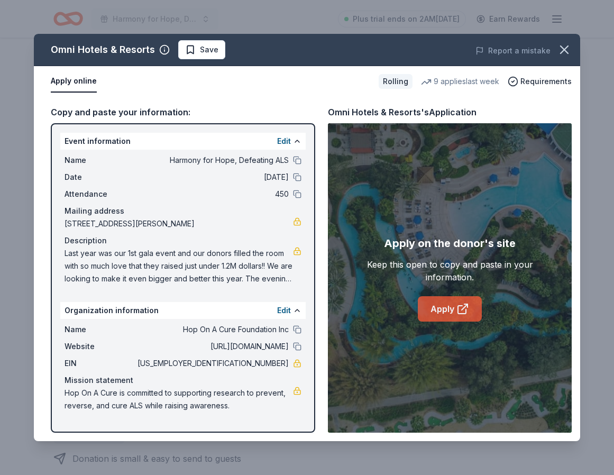
click at [435, 304] on link "Apply" at bounding box center [450, 308] width 64 height 25
click at [567, 49] on icon "button" at bounding box center [564, 49] width 15 height 15
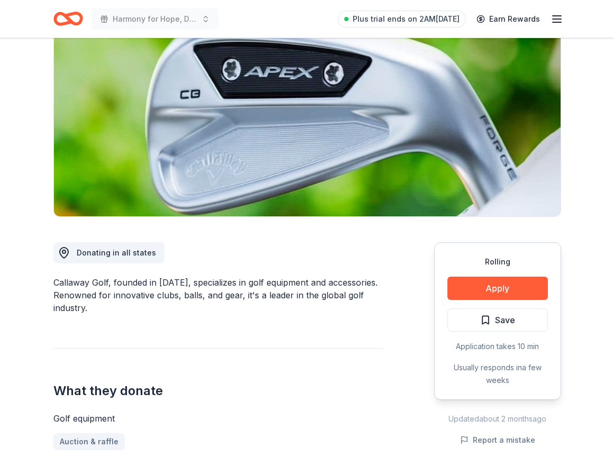
scroll to position [97, 0]
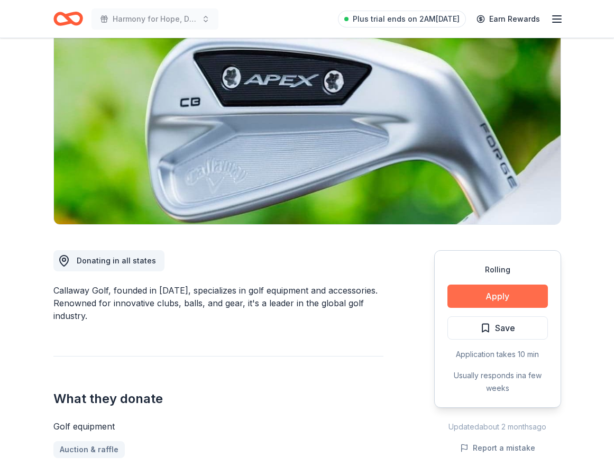
click at [497, 299] on button "Apply" at bounding box center [498, 296] width 101 height 23
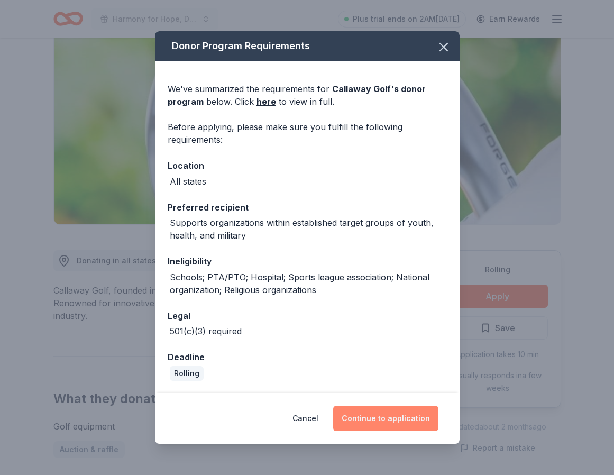
click at [398, 425] on button "Continue to application" at bounding box center [385, 418] width 105 height 25
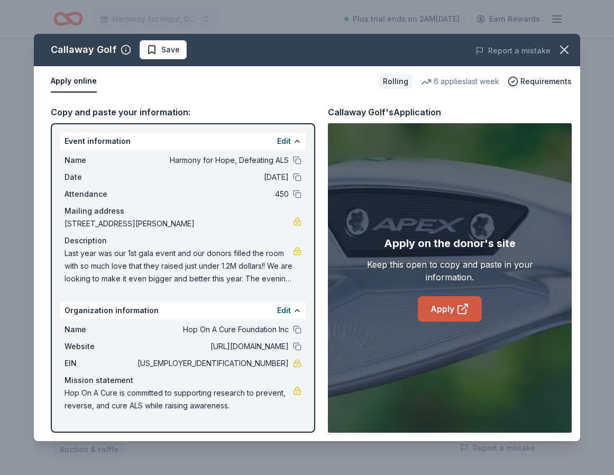
click at [449, 312] on link "Apply" at bounding box center [450, 308] width 64 height 25
click at [570, 52] on icon "button" at bounding box center [564, 49] width 15 height 15
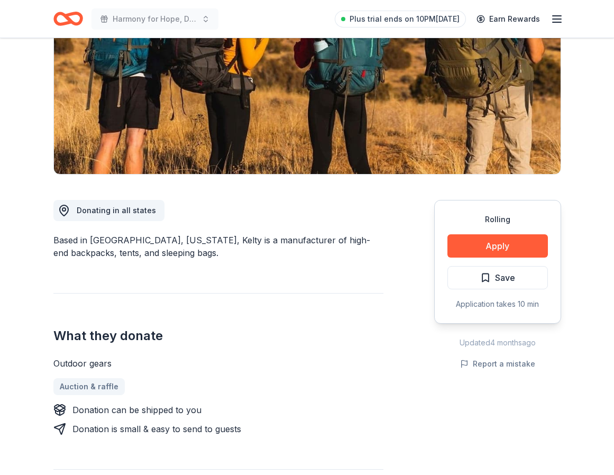
scroll to position [143, 0]
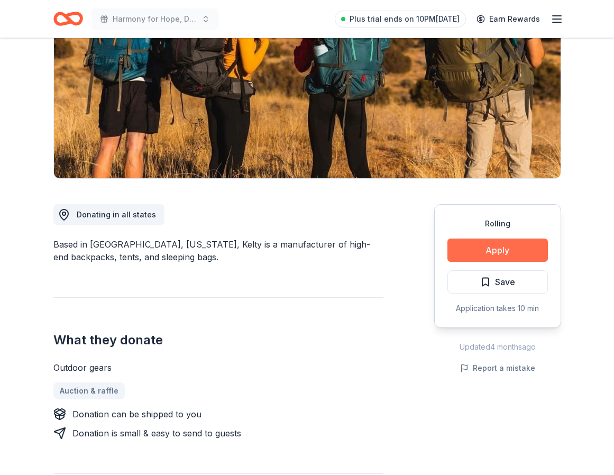
click at [474, 247] on button "Apply" at bounding box center [498, 250] width 101 height 23
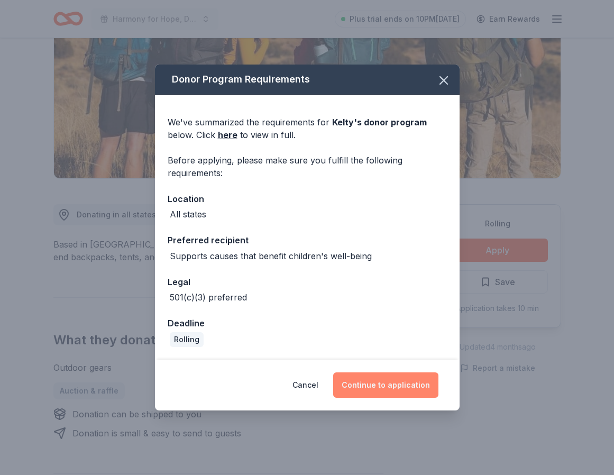
click at [395, 388] on button "Continue to application" at bounding box center [385, 384] width 105 height 25
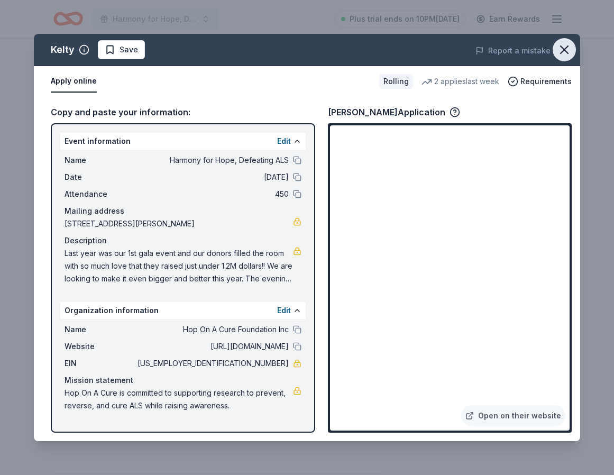
click at [566, 48] on icon "button" at bounding box center [564, 49] width 7 height 7
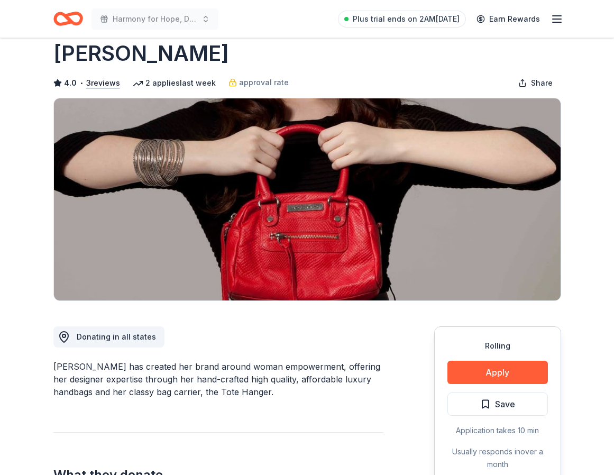
scroll to position [21, 0]
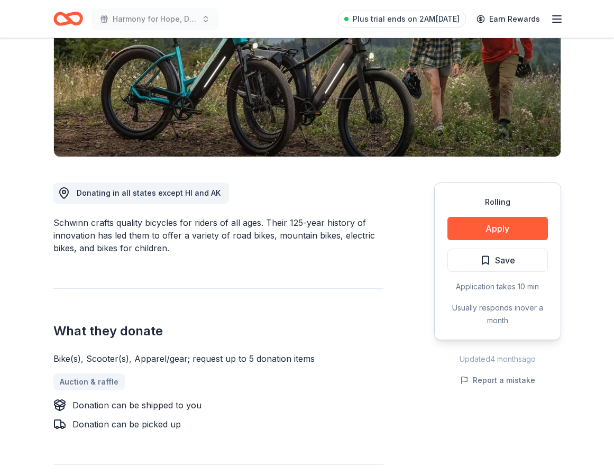
scroll to position [154, 0]
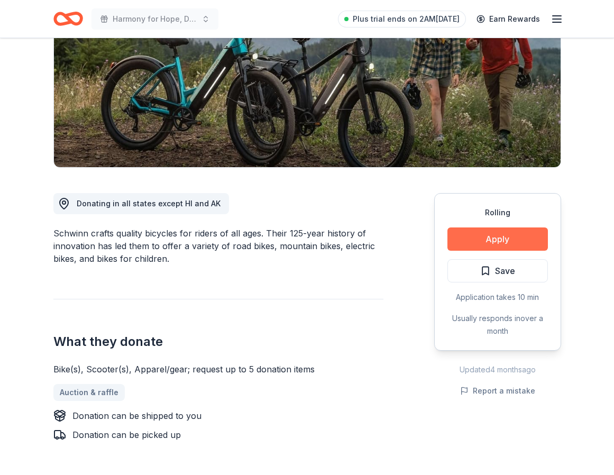
click at [488, 238] on button "Apply" at bounding box center [498, 238] width 101 height 23
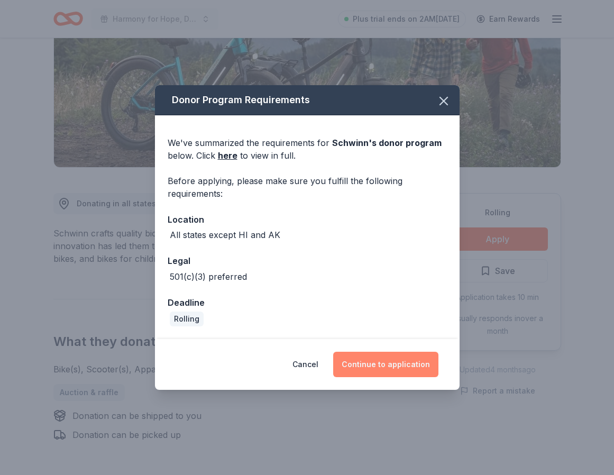
click at [413, 363] on button "Continue to application" at bounding box center [385, 364] width 105 height 25
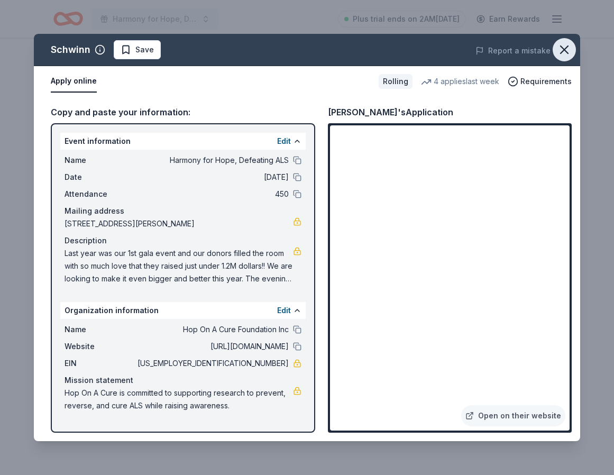
click at [568, 51] on icon "button" at bounding box center [564, 49] width 15 height 15
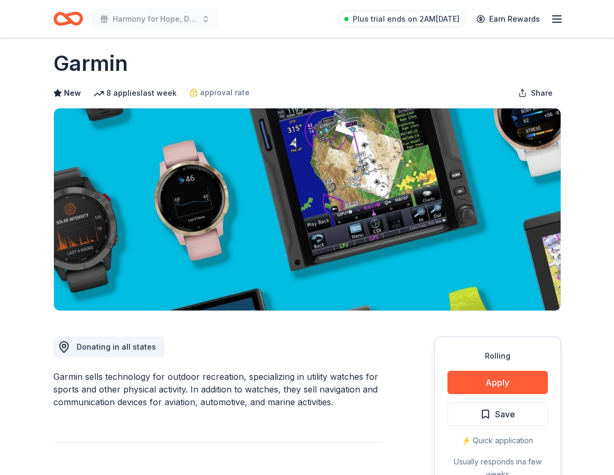
scroll to position [42, 0]
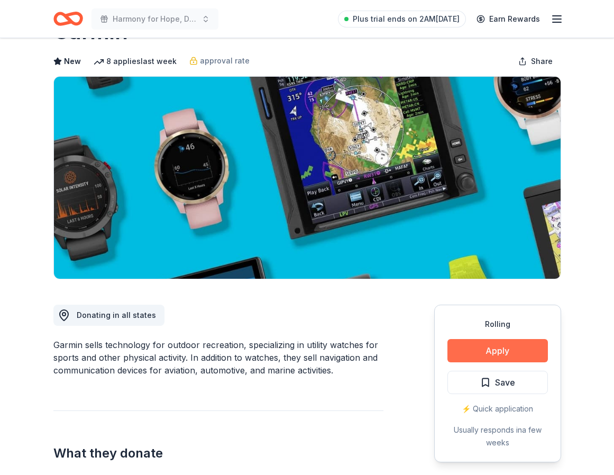
click at [491, 348] on button "Apply" at bounding box center [498, 350] width 101 height 23
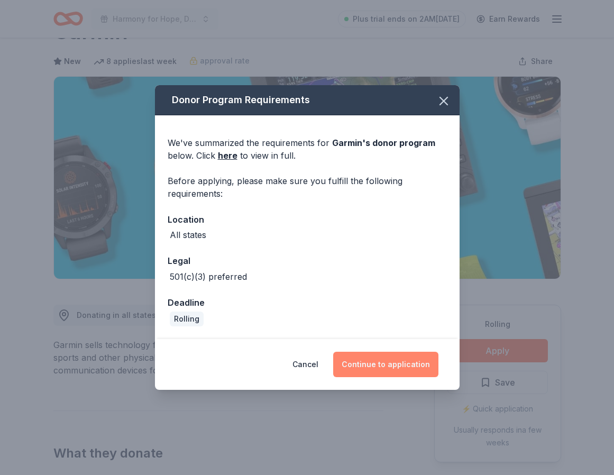
click at [420, 370] on button "Continue to application" at bounding box center [385, 364] width 105 height 25
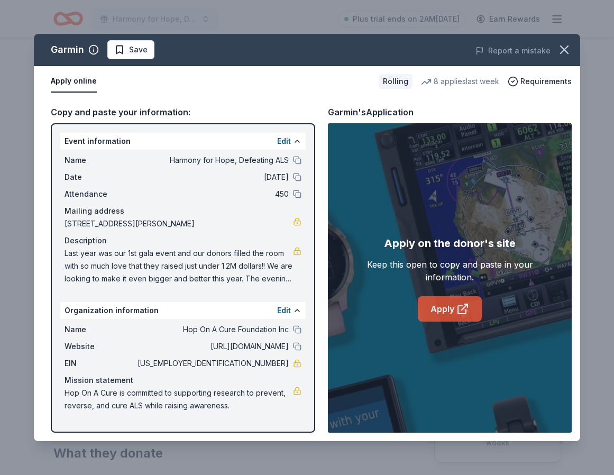
click at [449, 302] on link "Apply" at bounding box center [450, 308] width 64 height 25
click at [565, 51] on icon "button" at bounding box center [564, 49] width 15 height 15
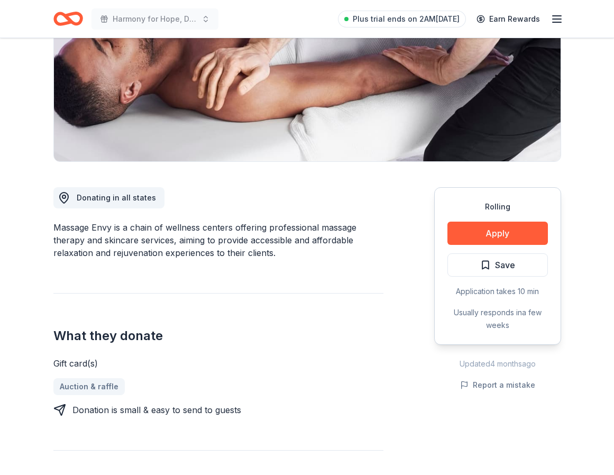
scroll to position [138, 0]
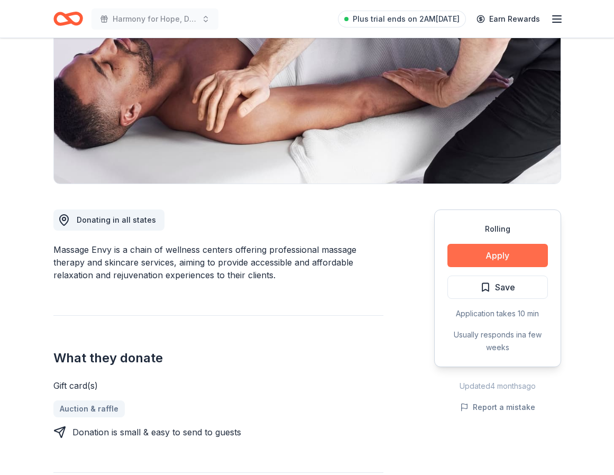
click at [477, 250] on button "Apply" at bounding box center [498, 255] width 101 height 23
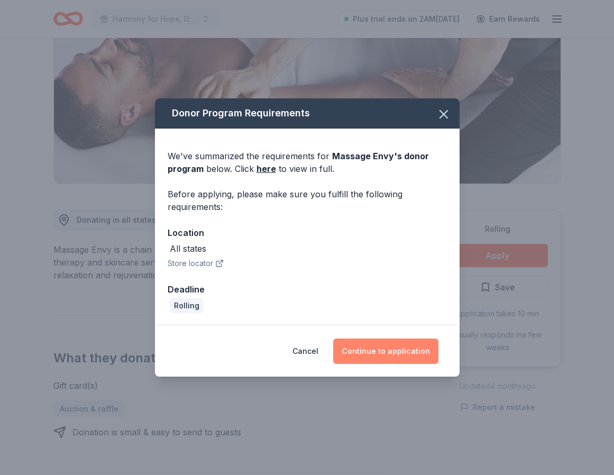
click at [411, 352] on button "Continue to application" at bounding box center [385, 351] width 105 height 25
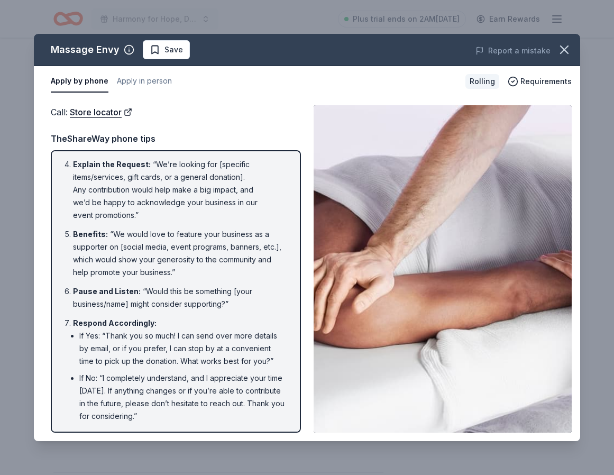
scroll to position [242, 0]
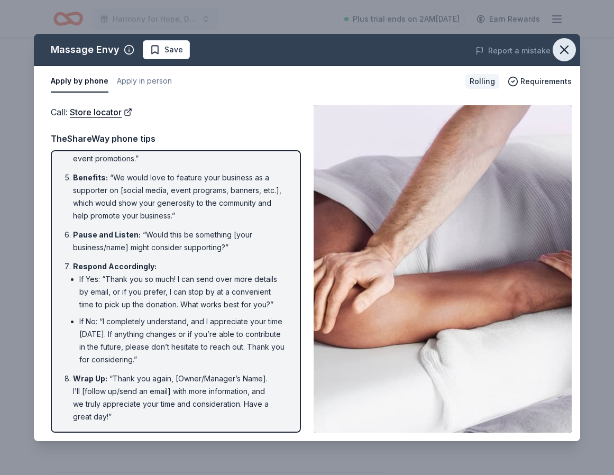
click at [565, 46] on icon "button" at bounding box center [564, 49] width 15 height 15
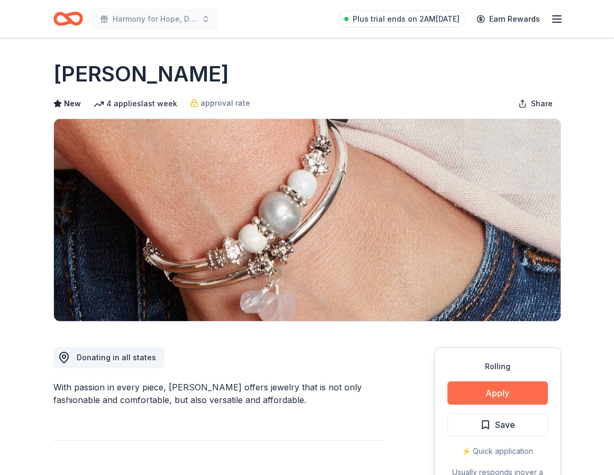
click at [501, 388] on button "Apply" at bounding box center [498, 392] width 101 height 23
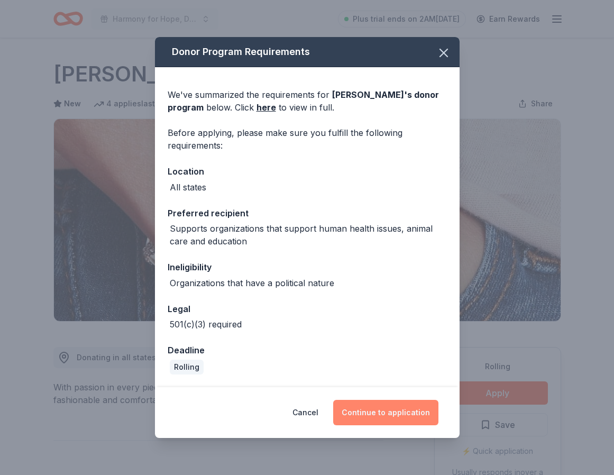
click at [407, 416] on button "Continue to application" at bounding box center [385, 412] width 105 height 25
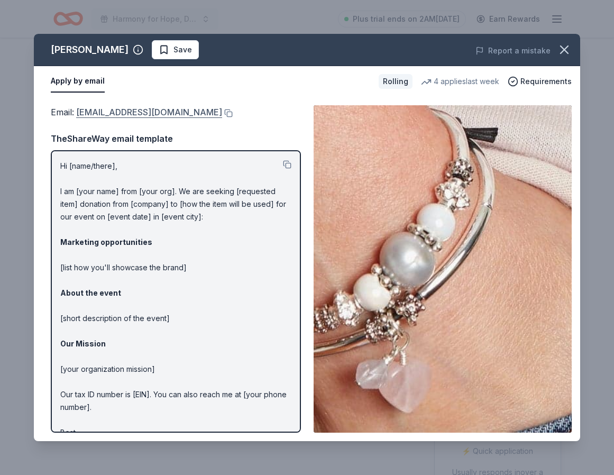
click at [156, 114] on link "[EMAIL_ADDRESS][DOMAIN_NAME]" at bounding box center [149, 112] width 146 height 14
click at [561, 49] on icon "button" at bounding box center [564, 49] width 15 height 15
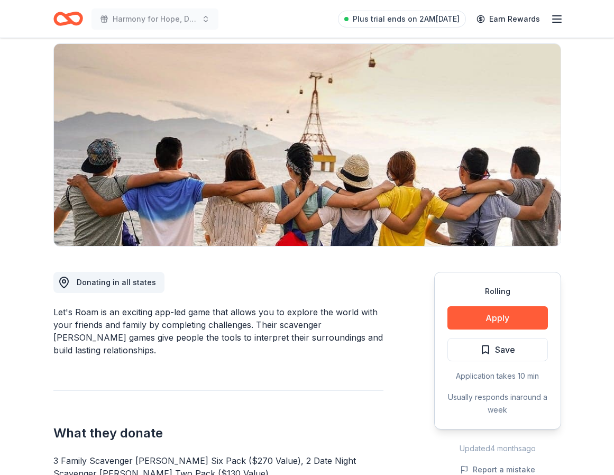
scroll to position [94, 0]
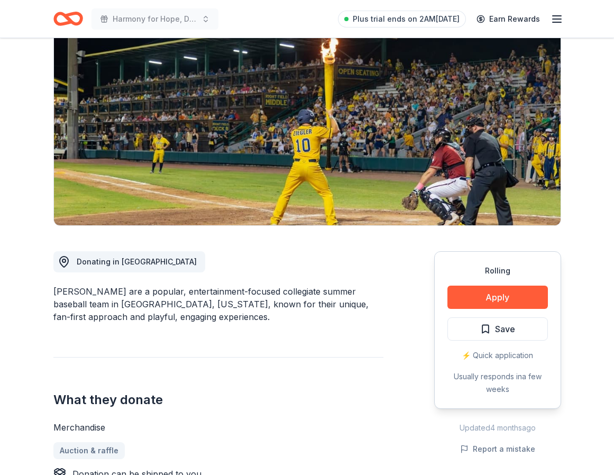
scroll to position [143, 0]
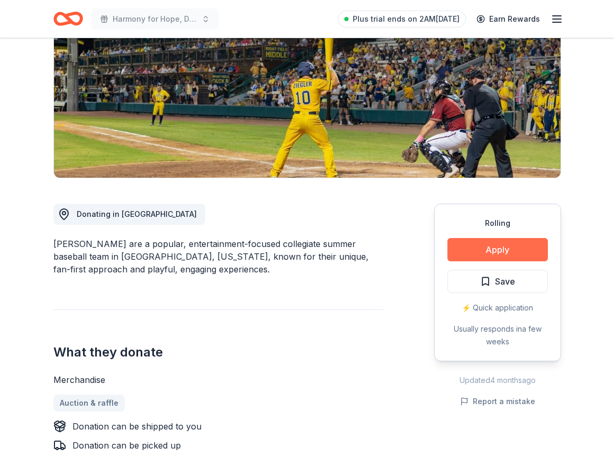
click at [488, 248] on button "Apply" at bounding box center [498, 249] width 101 height 23
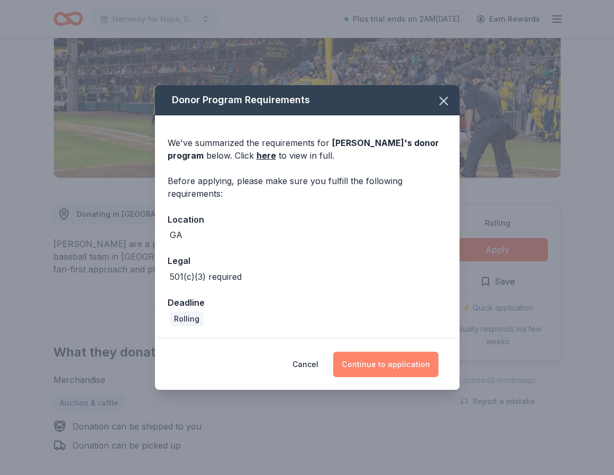
click at [405, 360] on button "Continue to application" at bounding box center [385, 364] width 105 height 25
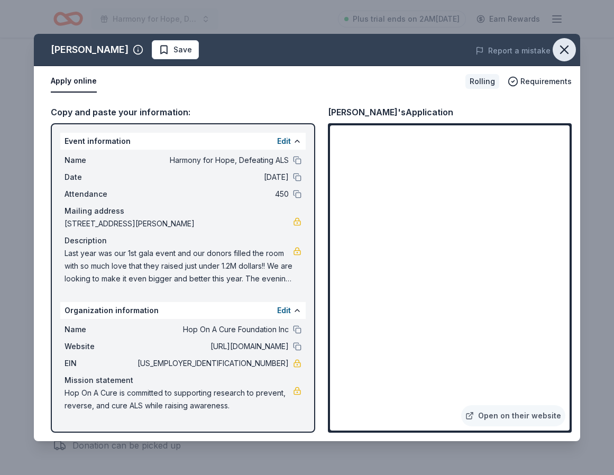
click at [566, 49] on icon "button" at bounding box center [564, 49] width 15 height 15
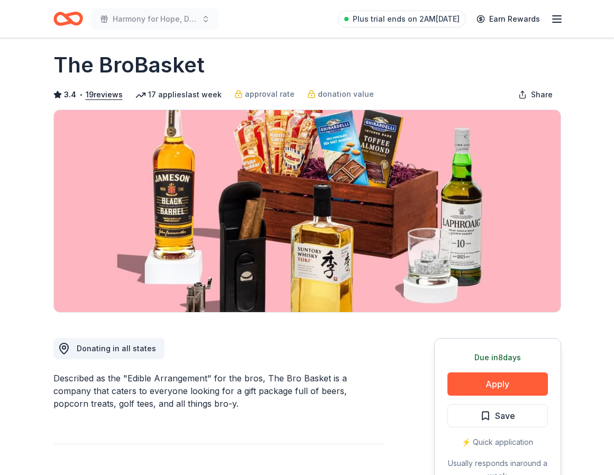
scroll to position [8, 0]
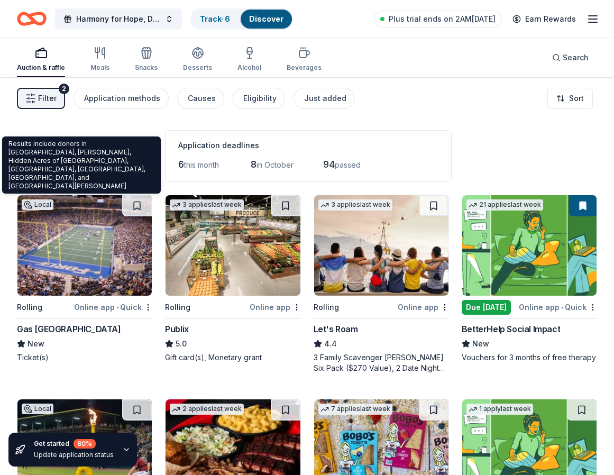
click at [104, 176] on span "[GEOGRAPHIC_DATA], [GEOGRAPHIC_DATA]" at bounding box center [80, 169] width 126 height 23
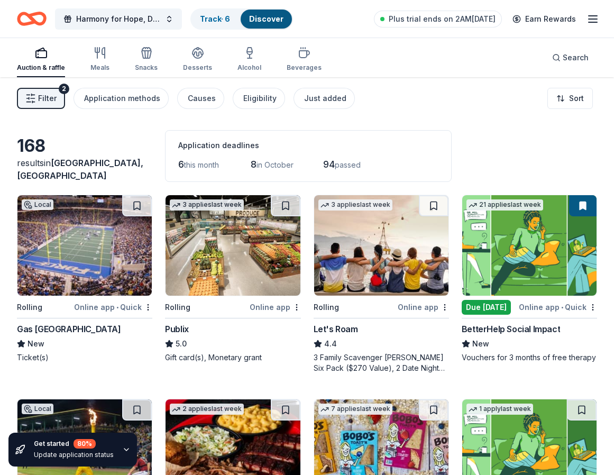
click at [62, 176] on span "Fayetteville, GA" at bounding box center [80, 169] width 126 height 23
click at [32, 157] on div "168" at bounding box center [84, 145] width 135 height 21
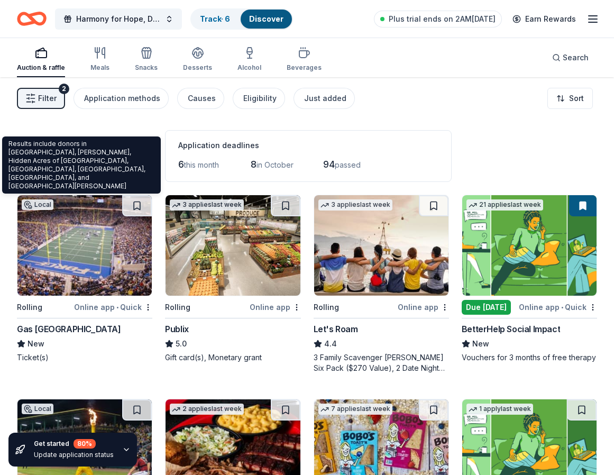
click at [82, 173] on span "Fayetteville, GA" at bounding box center [80, 169] width 126 height 23
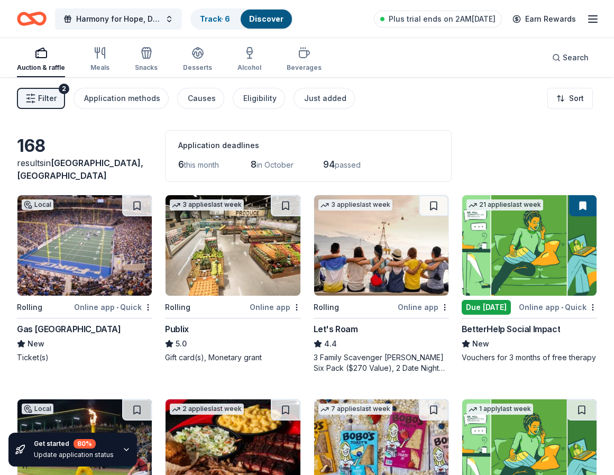
click at [77, 169] on div "results in Fayetteville, GA" at bounding box center [84, 169] width 135 height 25
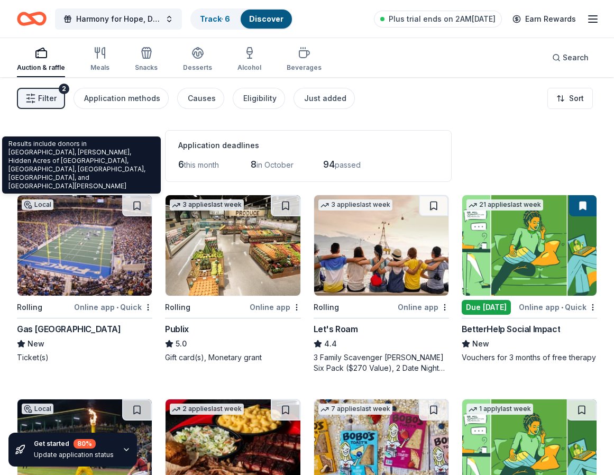
click at [87, 178] on span "Fayetteville, GA" at bounding box center [80, 169] width 126 height 23
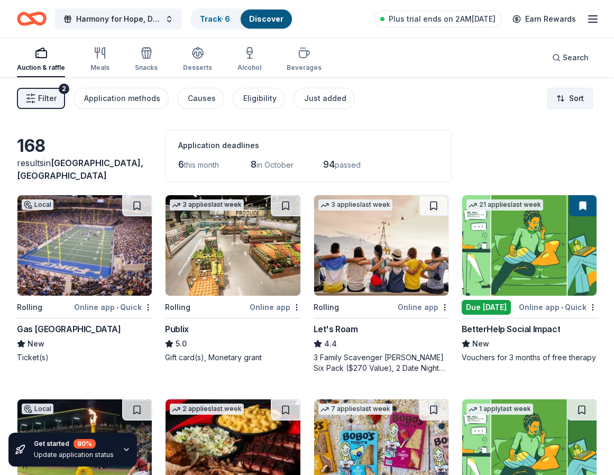
click at [576, 95] on html "Harmony for Hope, Defeating ALS Track · 6 Discover Plus trial ends on 2AM, 10/3…" at bounding box center [307, 237] width 614 height 475
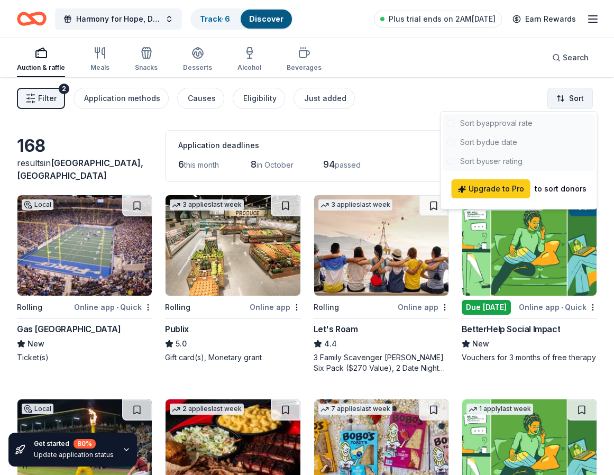
click at [576, 95] on html "Harmony for Hope, Defeating ALS Track · 6 Discover Plus trial ends on 2AM, 10/3…" at bounding box center [307, 237] width 614 height 475
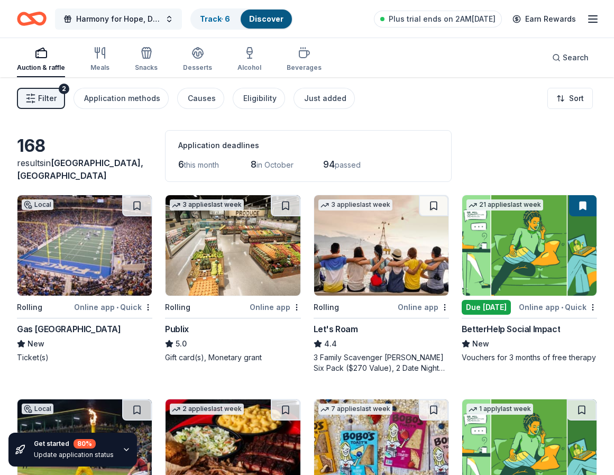
click at [145, 16] on span "Harmony for Hope, Defeating ALS" at bounding box center [118, 19] width 85 height 13
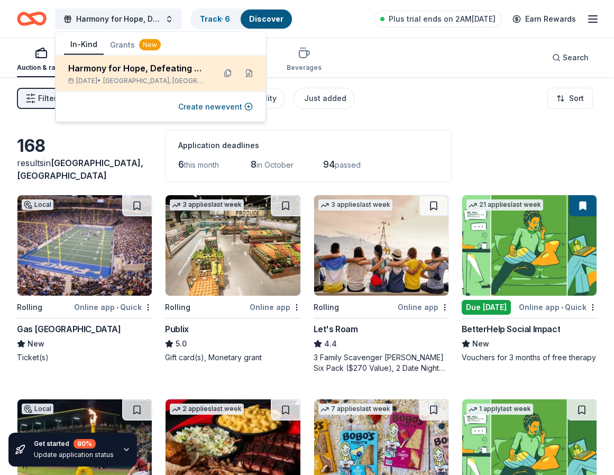
click at [176, 66] on div "Harmony for Hope, Defeating ALS" at bounding box center [137, 68] width 139 height 13
click at [229, 72] on button at bounding box center [228, 73] width 17 height 17
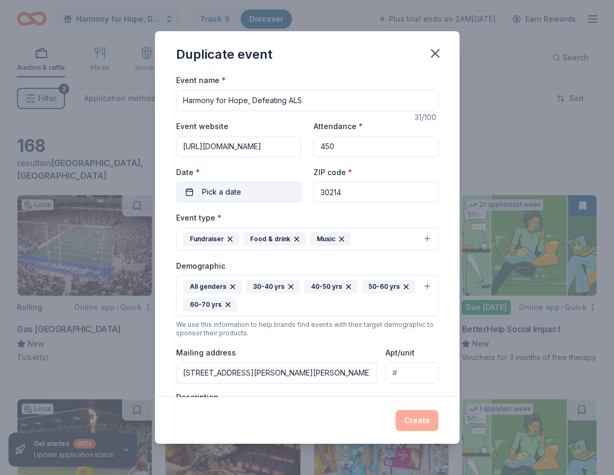
click at [276, 195] on button "Pick a date" at bounding box center [238, 191] width 125 height 21
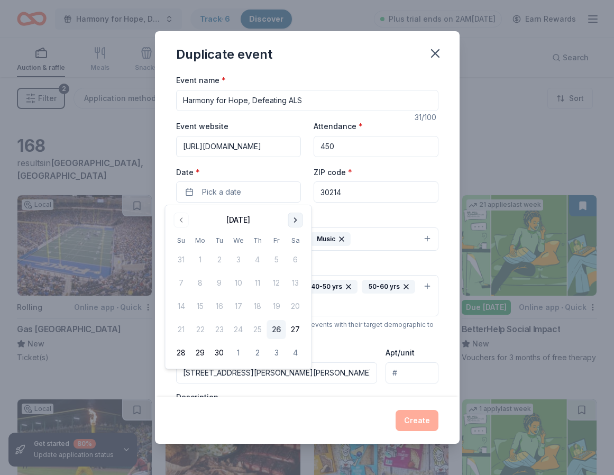
click at [297, 219] on button "Go to next month" at bounding box center [295, 220] width 15 height 15
click at [298, 306] on button "18" at bounding box center [295, 306] width 19 height 19
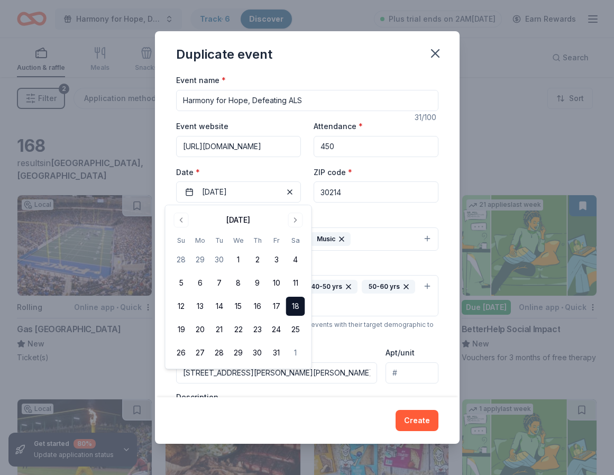
click at [346, 190] on input "30214" at bounding box center [376, 191] width 125 height 21
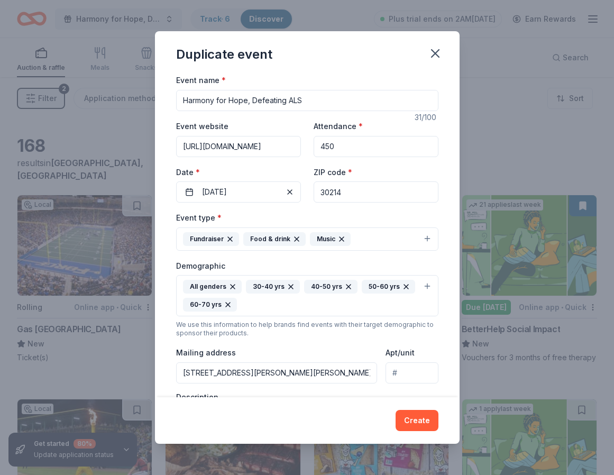
drag, startPoint x: 344, startPoint y: 192, endPoint x: 330, endPoint y: 194, distance: 14.4
click at [330, 194] on input "30214" at bounding box center [376, 191] width 125 height 21
type input "30309"
click at [424, 420] on button "Create" at bounding box center [417, 420] width 43 height 21
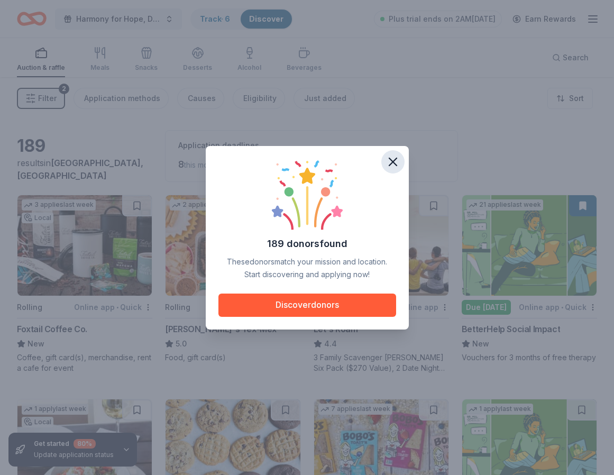
click at [397, 158] on icon "button" at bounding box center [392, 161] width 7 height 7
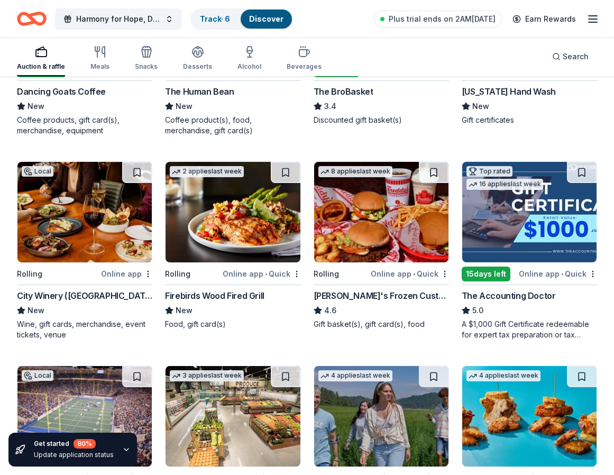
scroll to position [1045, 0]
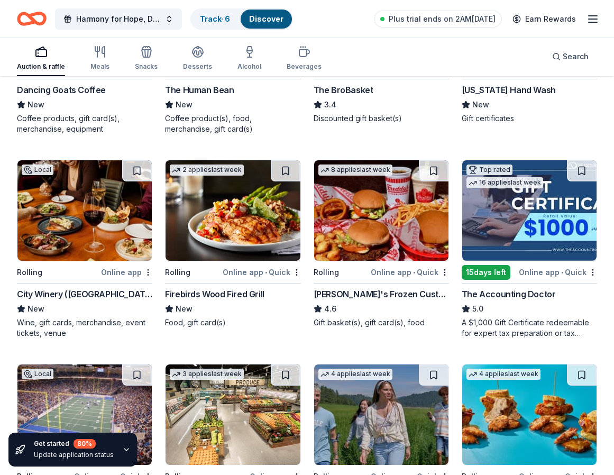
click at [81, 291] on div "City Winery (Atlanta)" at bounding box center [84, 294] width 135 height 13
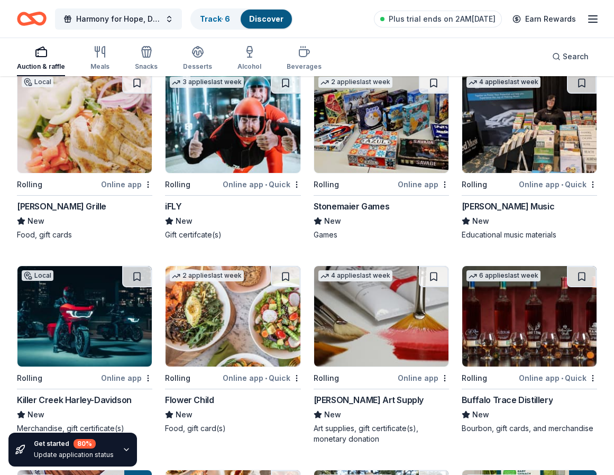
scroll to position [2521, 0]
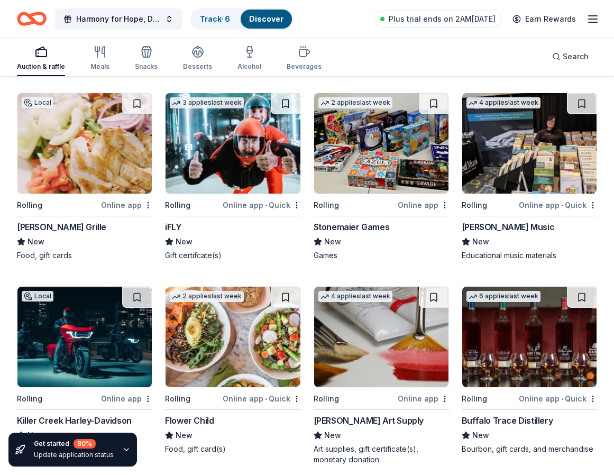
click at [231, 176] on img at bounding box center [233, 143] width 134 height 101
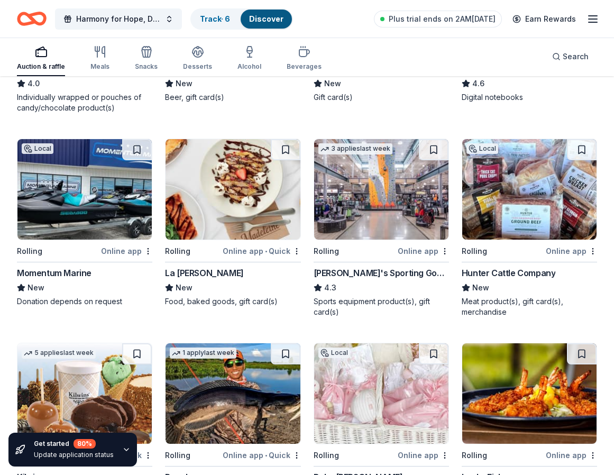
scroll to position [3838, 0]
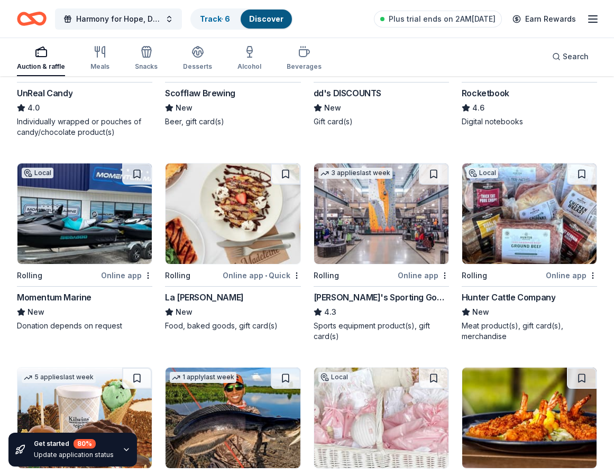
click at [507, 243] on img at bounding box center [529, 213] width 134 height 101
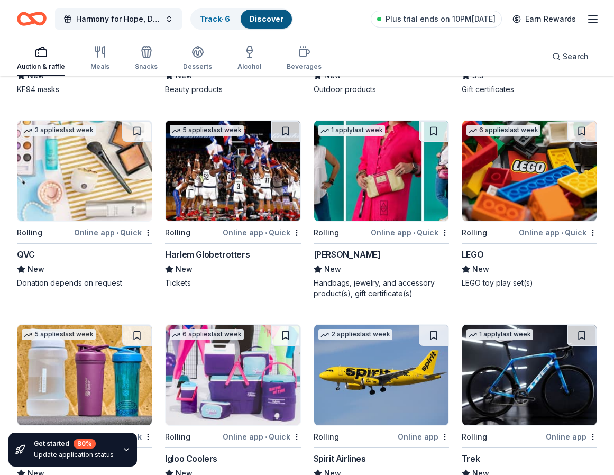
scroll to position [7468, 0]
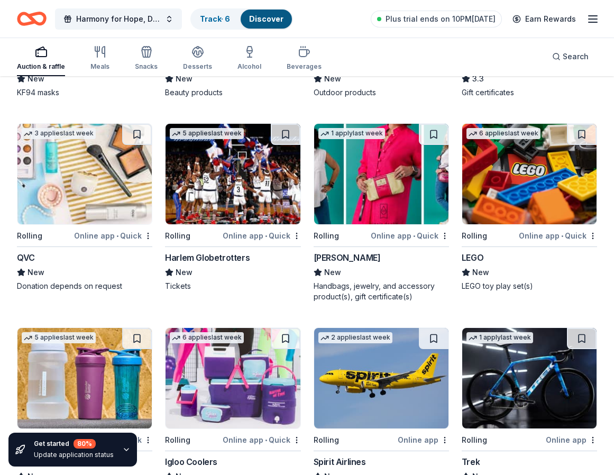
click at [393, 199] on img at bounding box center [381, 174] width 134 height 101
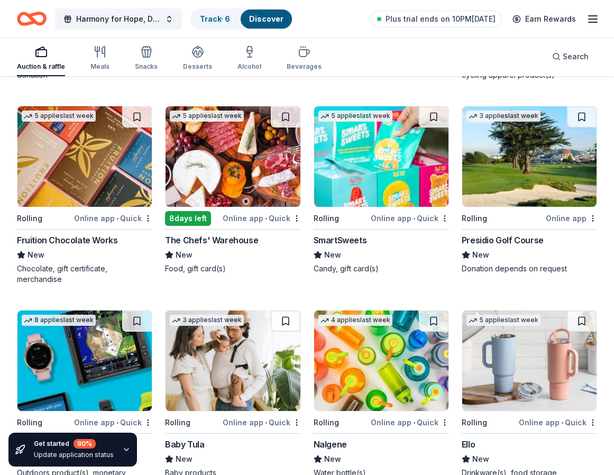
scroll to position [7896, 0]
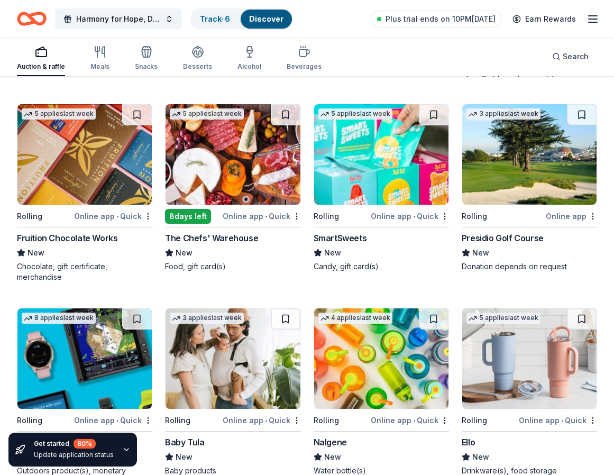
click at [252, 183] on img at bounding box center [233, 154] width 134 height 101
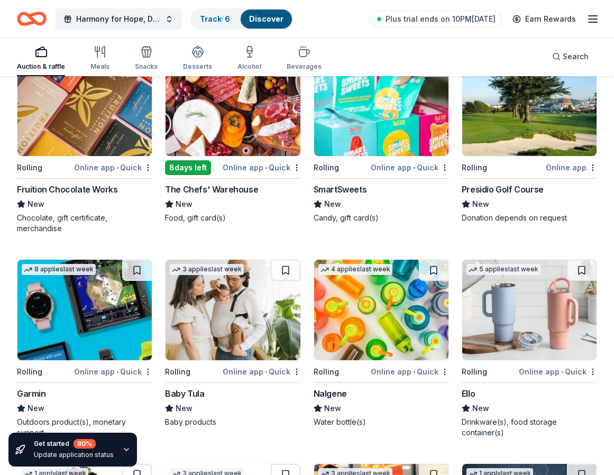
scroll to position [7922, 0]
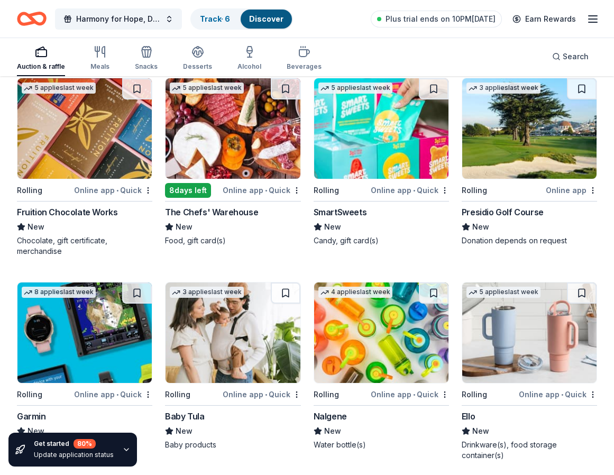
click at [542, 160] on img at bounding box center [529, 128] width 134 height 101
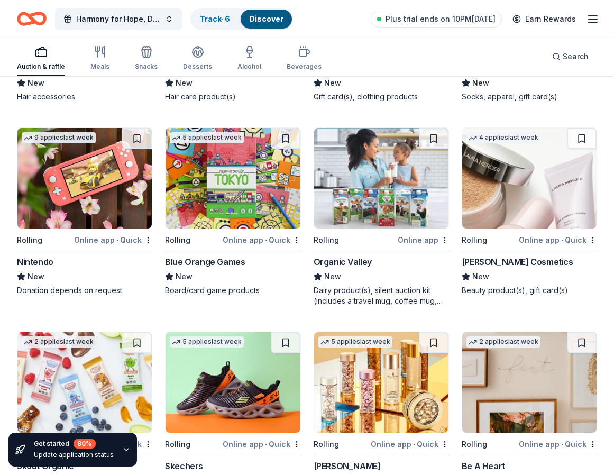
scroll to position [8861, 0]
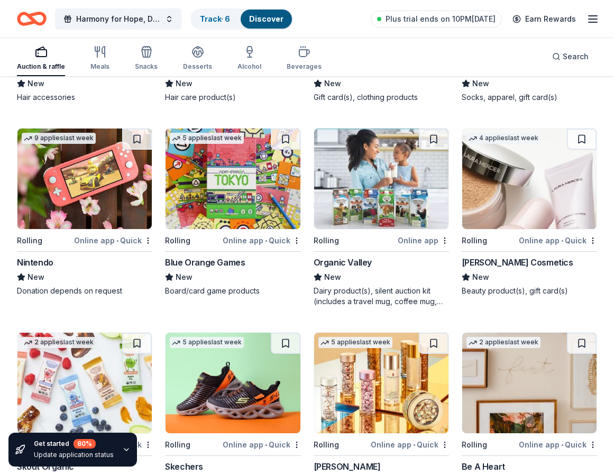
click at [93, 197] on img at bounding box center [84, 179] width 134 height 101
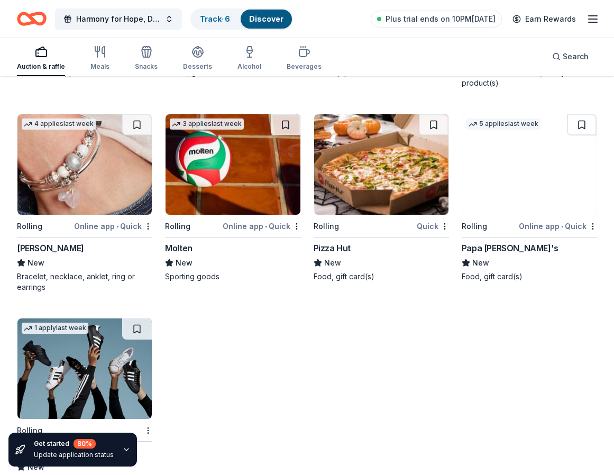
scroll to position [9306, 0]
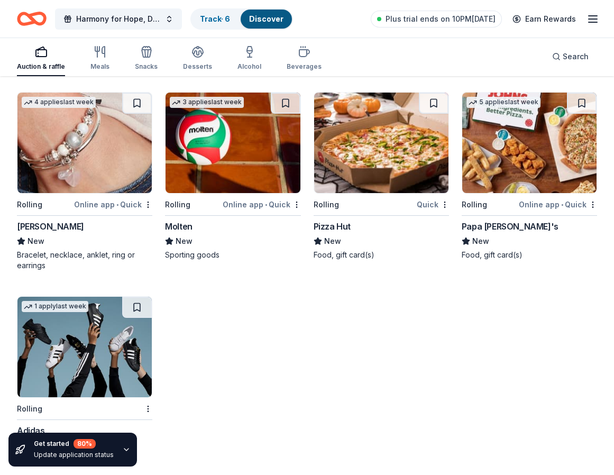
click at [114, 356] on img at bounding box center [84, 347] width 134 height 101
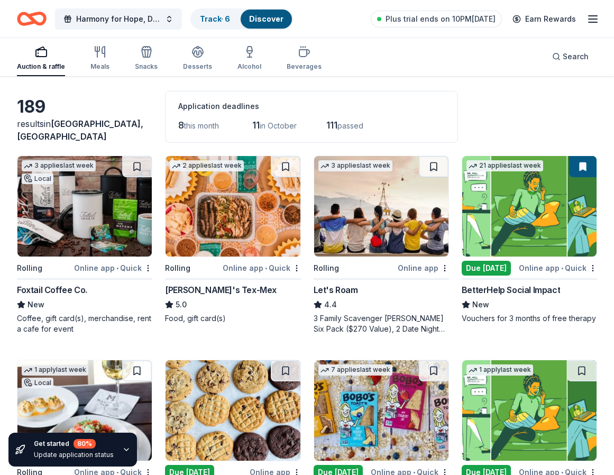
scroll to position [0, 0]
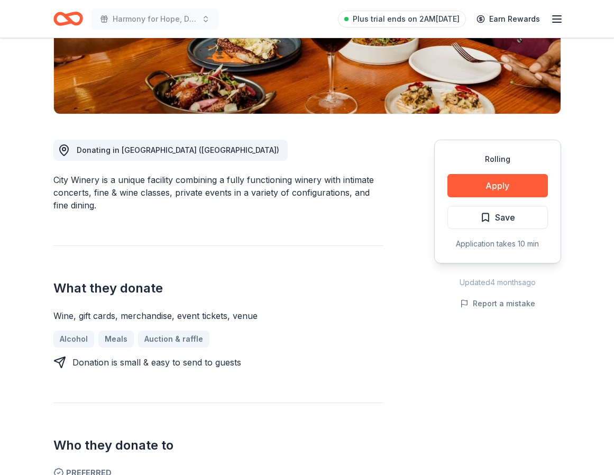
scroll to position [209, 0]
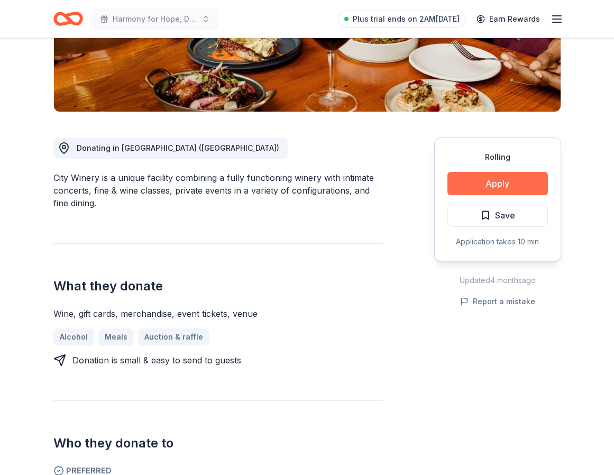
click at [487, 178] on button "Apply" at bounding box center [498, 183] width 101 height 23
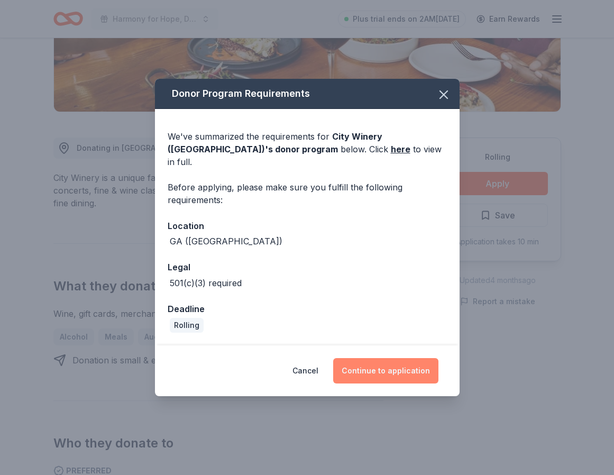
click at [394, 359] on button "Continue to application" at bounding box center [385, 370] width 105 height 25
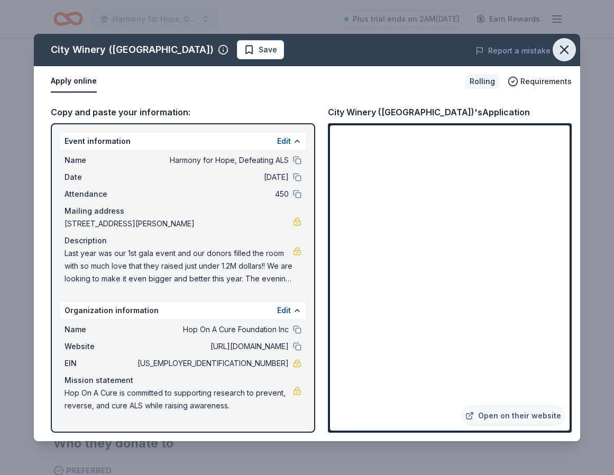
click at [564, 50] on icon "button" at bounding box center [564, 49] width 7 height 7
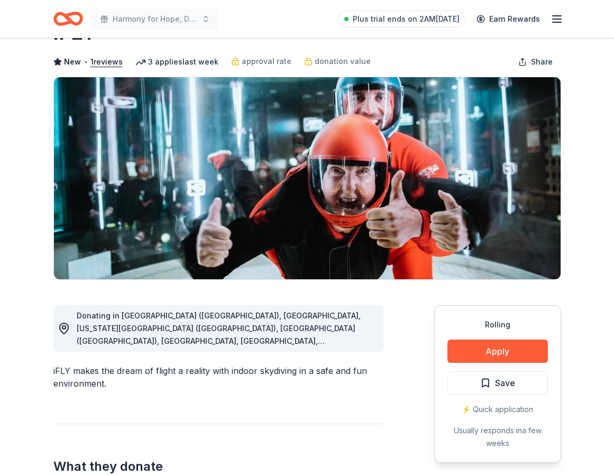
scroll to position [107, 0]
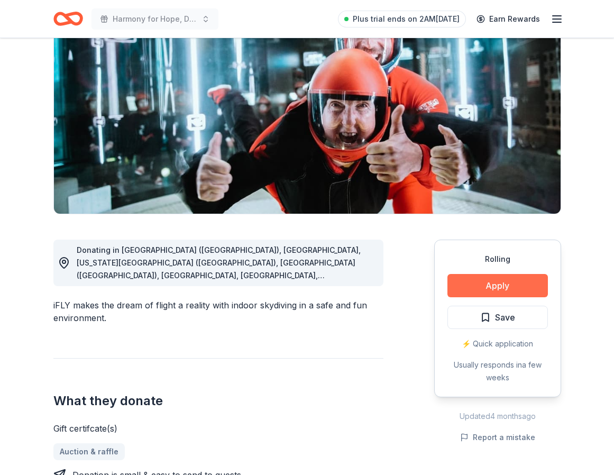
click at [489, 289] on button "Apply" at bounding box center [498, 285] width 101 height 23
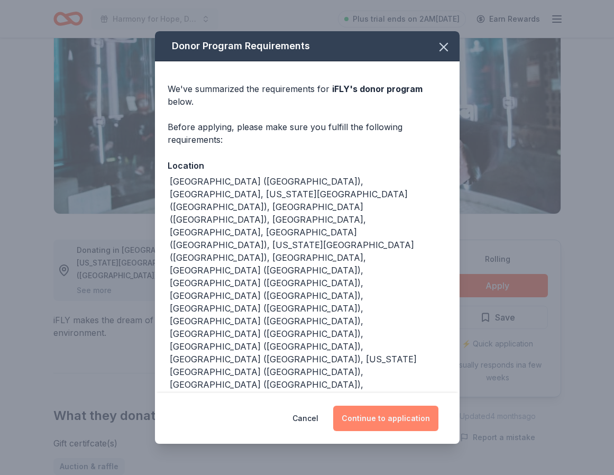
click at [399, 406] on button "Continue to application" at bounding box center [385, 418] width 105 height 25
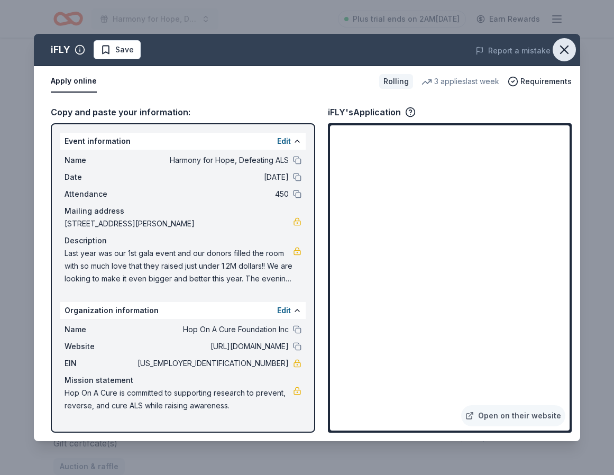
click at [563, 47] on icon "button" at bounding box center [564, 49] width 15 height 15
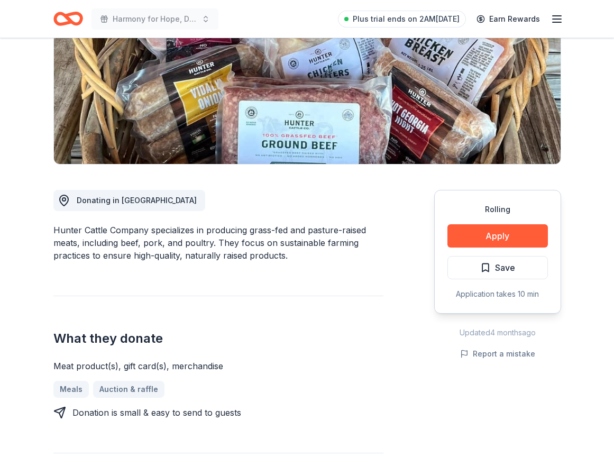
scroll to position [98, 0]
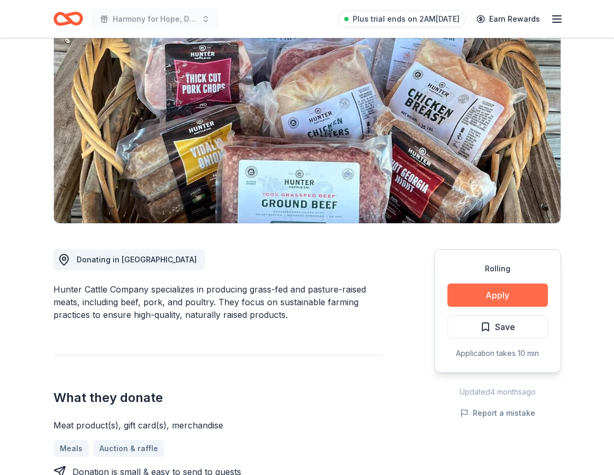
click at [471, 299] on button "Apply" at bounding box center [498, 295] width 101 height 23
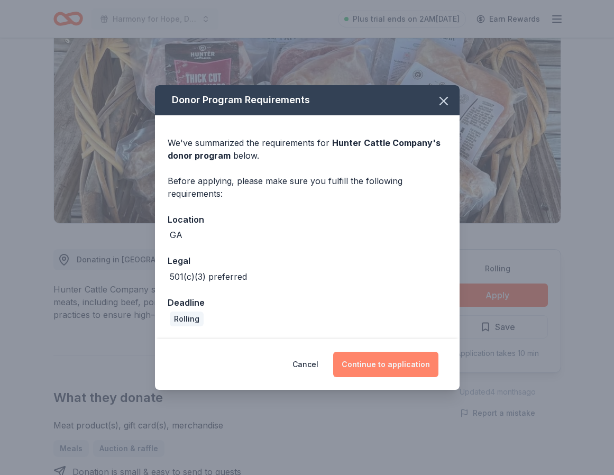
click at [406, 360] on button "Continue to application" at bounding box center [385, 364] width 105 height 25
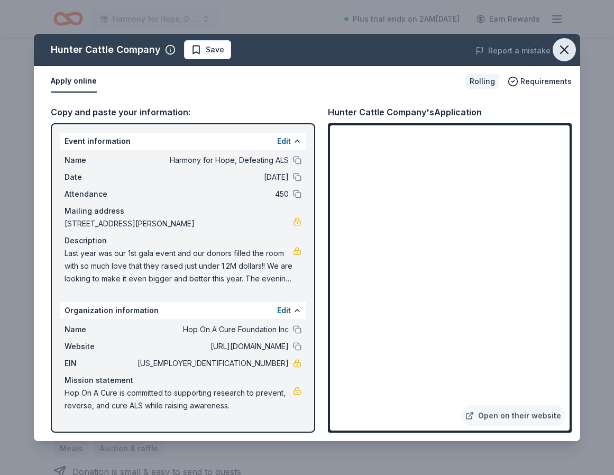
click at [569, 52] on icon "button" at bounding box center [564, 49] width 15 height 15
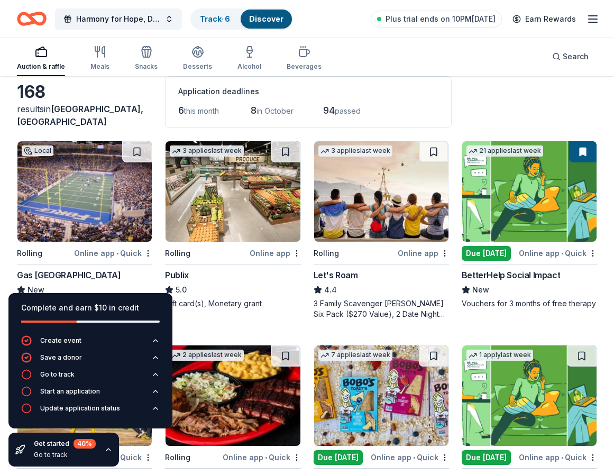
scroll to position [93, 0]
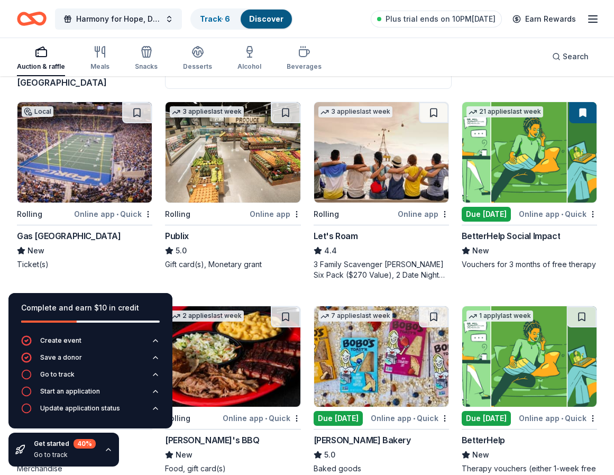
click at [595, 20] on icon "button" at bounding box center [593, 19] width 13 height 13
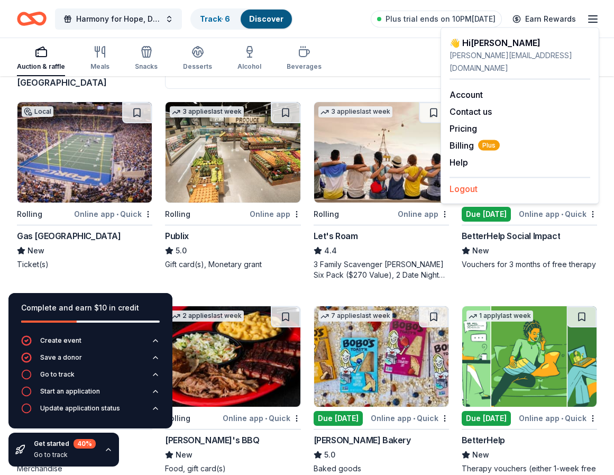
click at [469, 183] on button "Logout" at bounding box center [464, 189] width 28 height 13
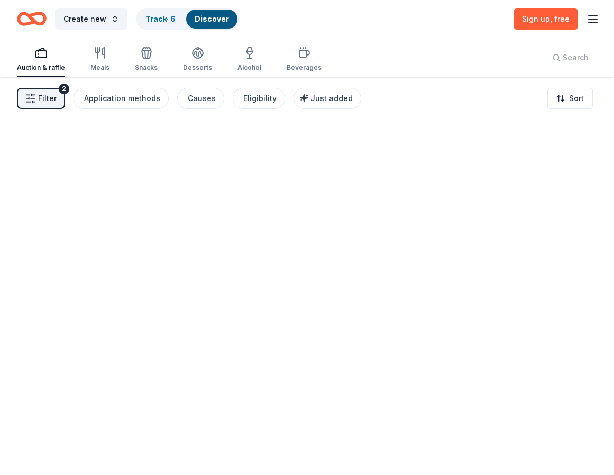
scroll to position [0, 0]
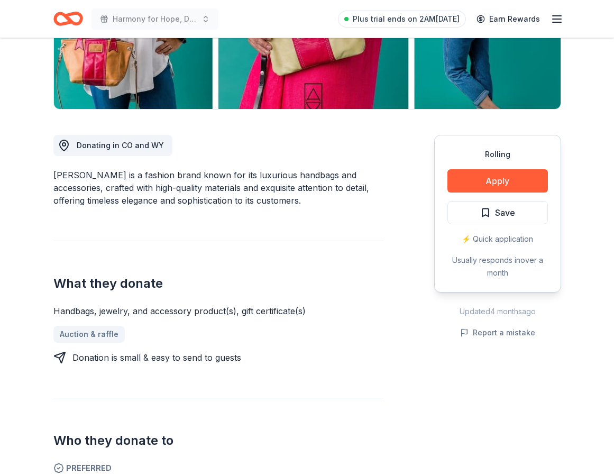
scroll to position [192, 0]
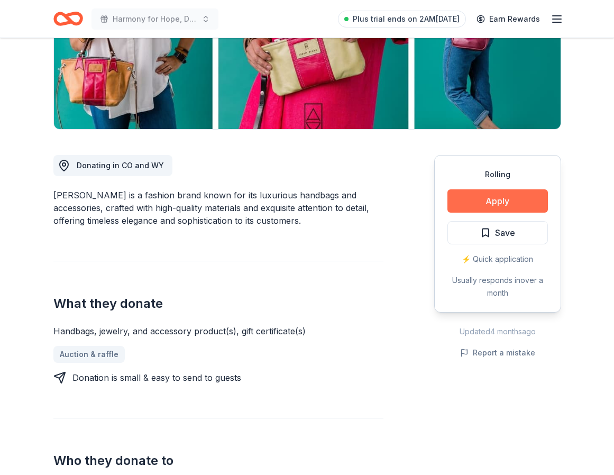
click at [473, 200] on button "Apply" at bounding box center [498, 200] width 101 height 23
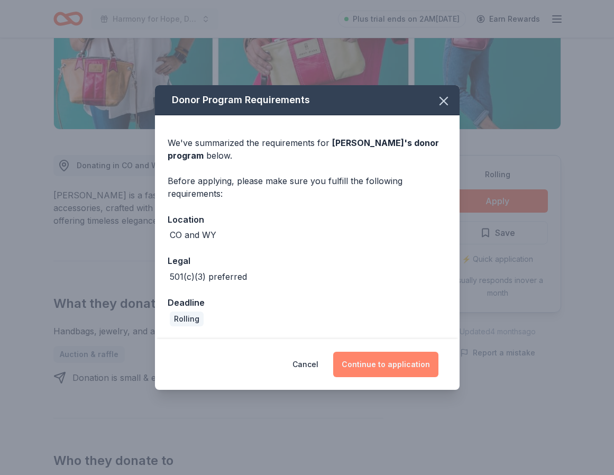
click at [411, 362] on button "Continue to application" at bounding box center [385, 364] width 105 height 25
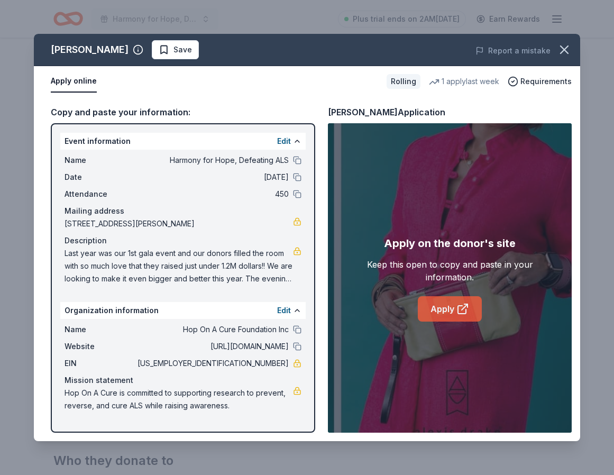
click at [440, 305] on link "Apply" at bounding box center [450, 308] width 64 height 25
click at [565, 47] on icon "button" at bounding box center [564, 49] width 15 height 15
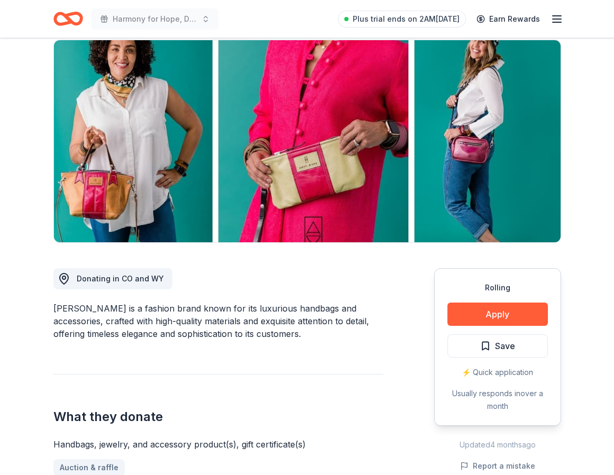
scroll to position [0, 0]
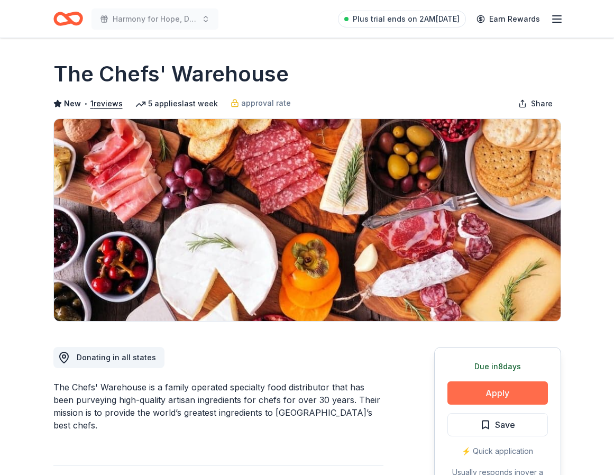
click at [493, 388] on button "Apply" at bounding box center [498, 392] width 101 height 23
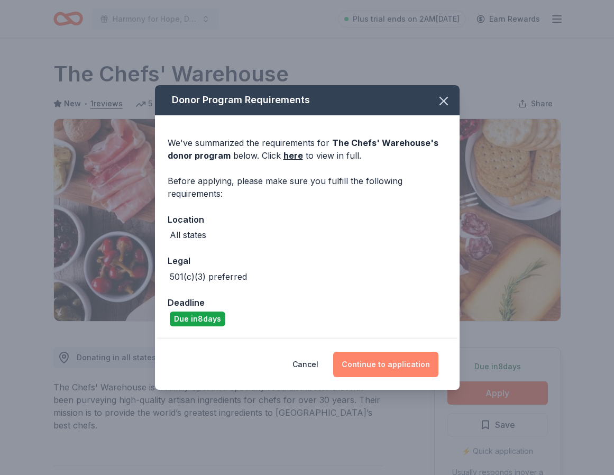
click at [393, 365] on button "Continue to application" at bounding box center [385, 364] width 105 height 25
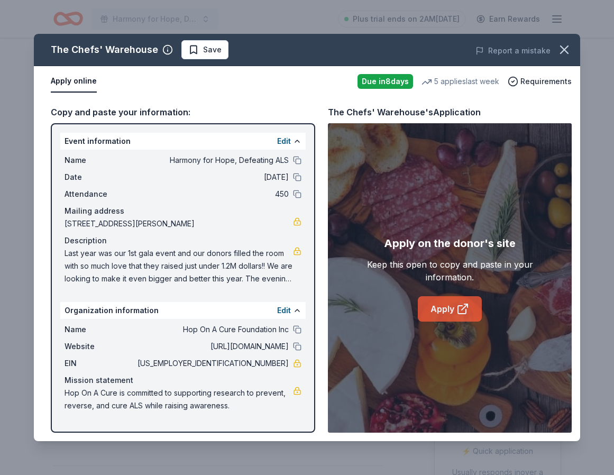
click at [448, 312] on link "Apply" at bounding box center [450, 308] width 64 height 25
click at [564, 49] on icon "button" at bounding box center [564, 49] width 7 height 7
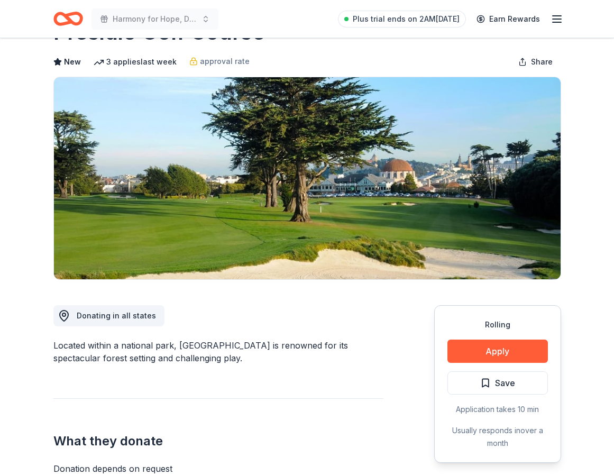
scroll to position [38, 0]
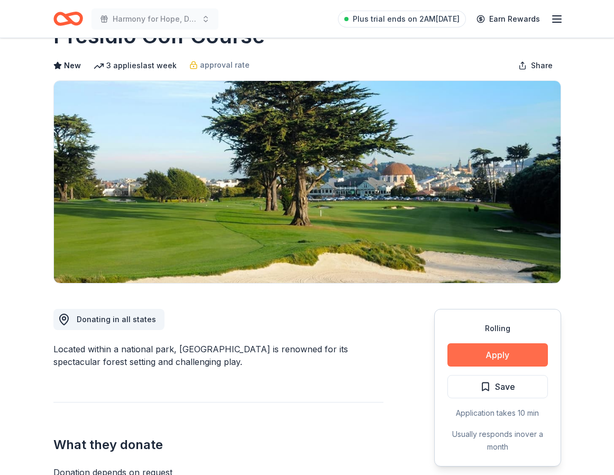
click at [512, 354] on button "Apply" at bounding box center [498, 354] width 101 height 23
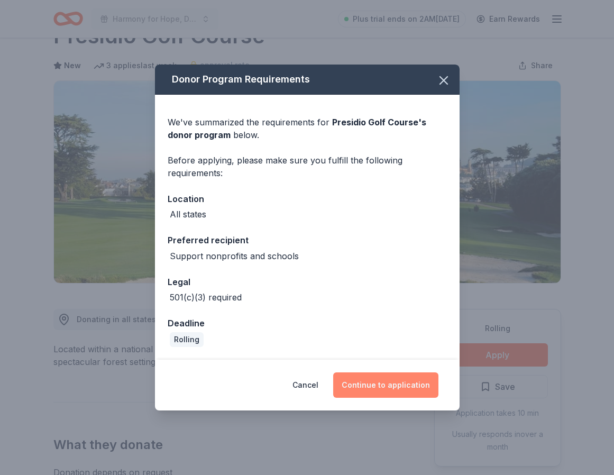
click at [404, 385] on button "Continue to application" at bounding box center [385, 384] width 105 height 25
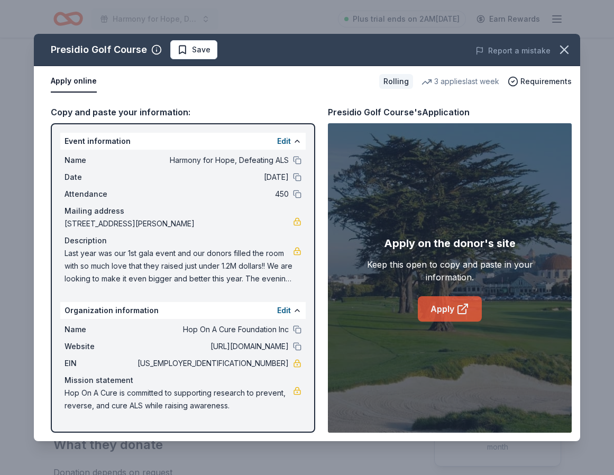
click at [458, 312] on icon at bounding box center [462, 310] width 8 height 8
click at [567, 43] on icon "button" at bounding box center [564, 49] width 15 height 15
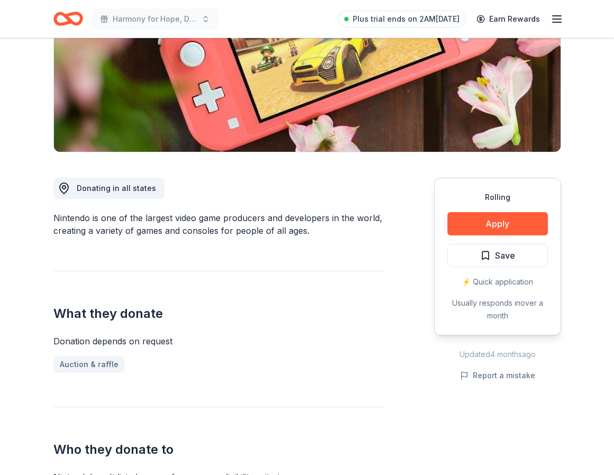
scroll to position [171, 0]
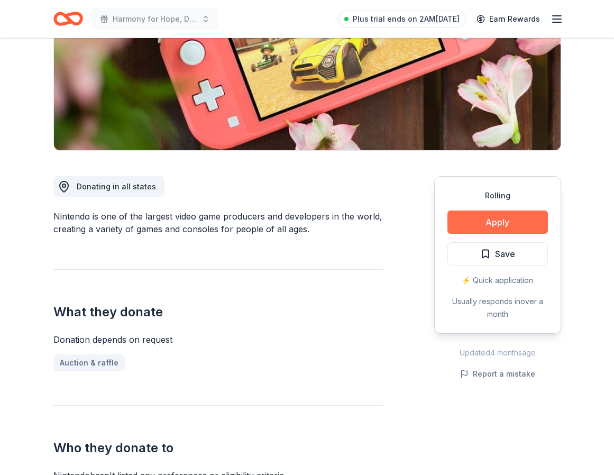
click at [499, 222] on button "Apply" at bounding box center [498, 222] width 101 height 23
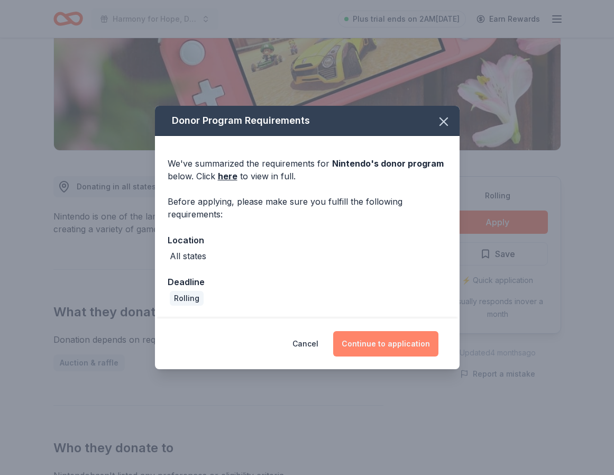
click at [420, 341] on button "Continue to application" at bounding box center [385, 343] width 105 height 25
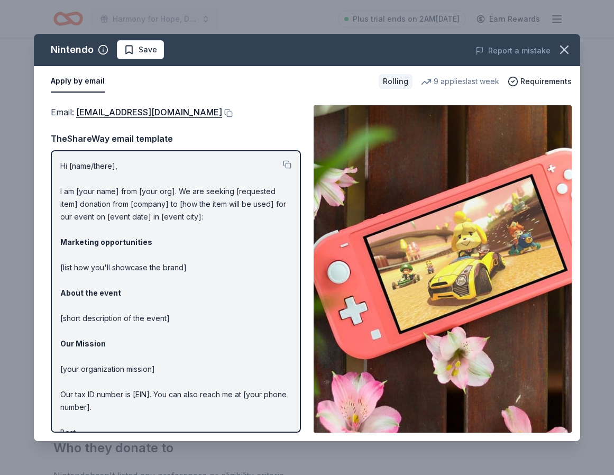
click at [434, 252] on img at bounding box center [443, 268] width 258 height 327
click at [169, 114] on link "[EMAIL_ADDRESS][DOMAIN_NAME]" at bounding box center [149, 112] width 146 height 14
click at [571, 50] on icon "button" at bounding box center [564, 49] width 15 height 15
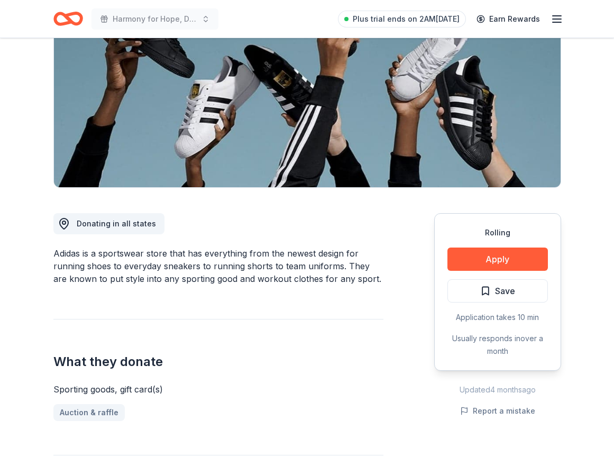
scroll to position [134, 0]
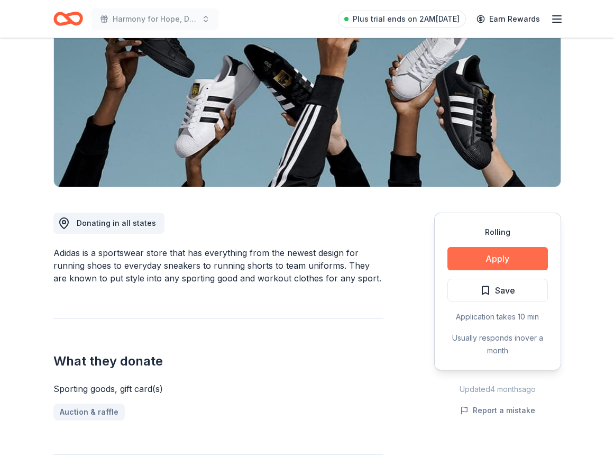
click at [493, 255] on button "Apply" at bounding box center [498, 258] width 101 height 23
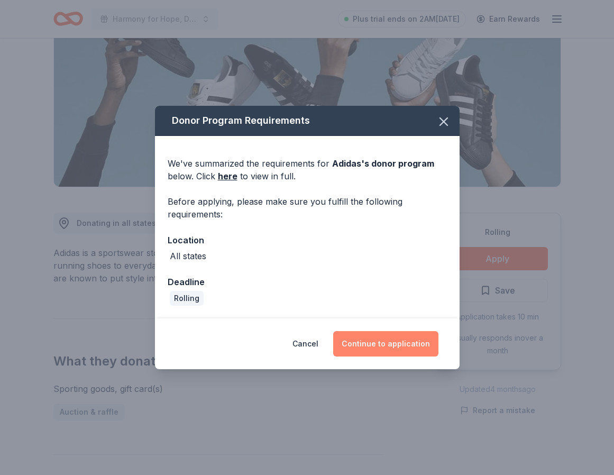
click at [407, 351] on button "Continue to application" at bounding box center [385, 343] width 105 height 25
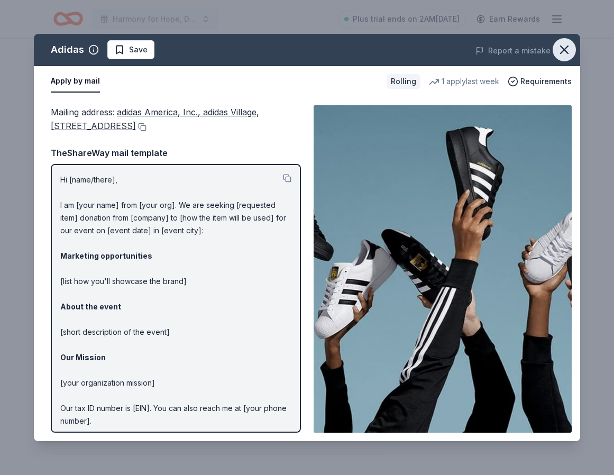
click at [563, 49] on icon "button" at bounding box center [564, 49] width 7 height 7
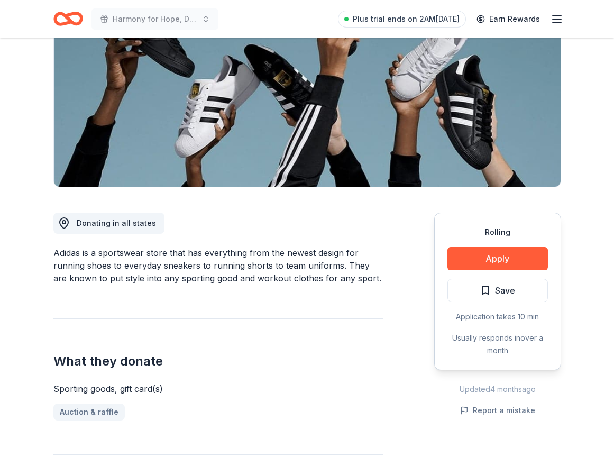
scroll to position [0, 0]
